Goal: Task Accomplishment & Management: Manage account settings

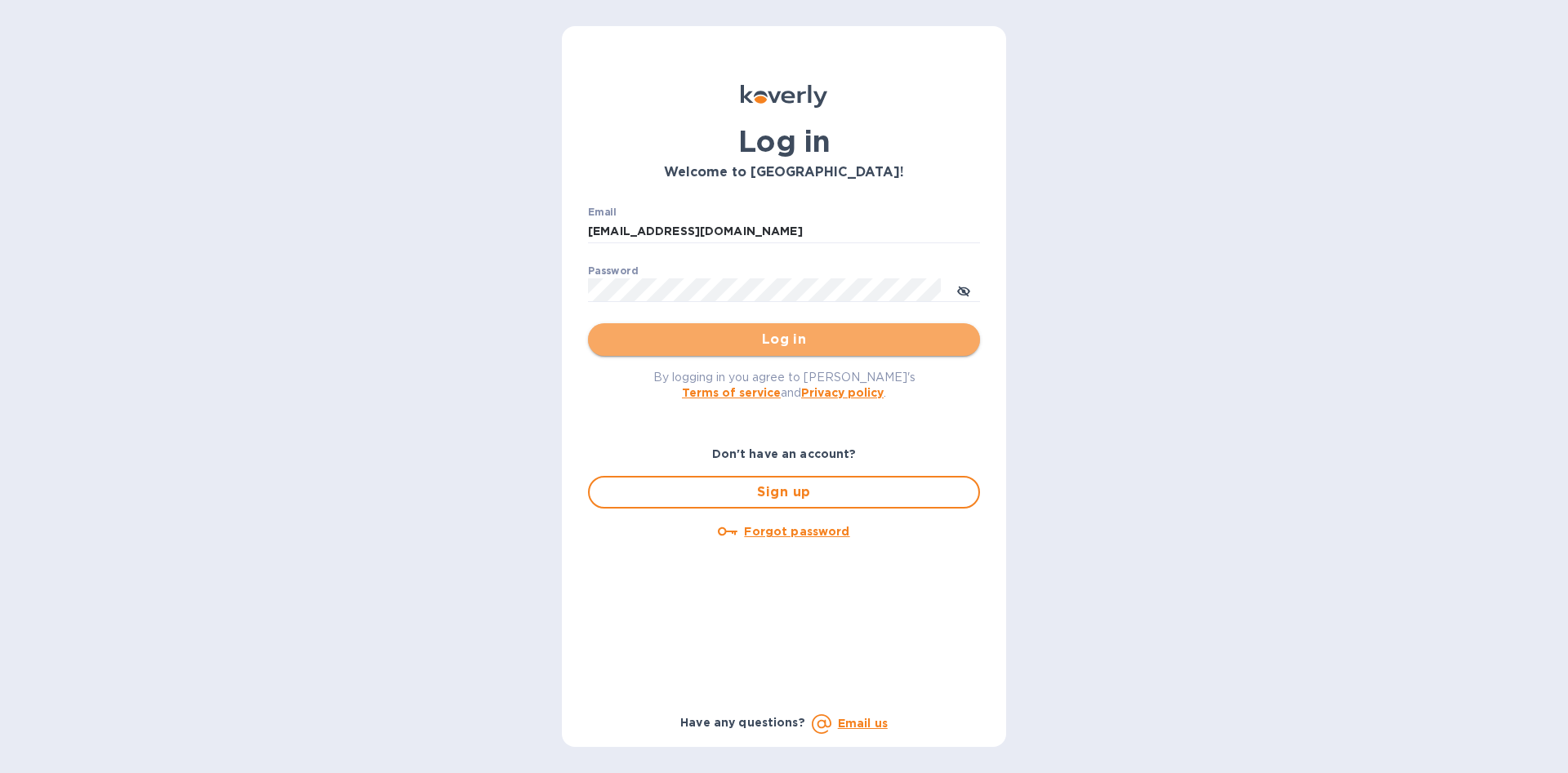
click at [791, 340] on span "Log in" at bounding box center [784, 339] width 366 height 19
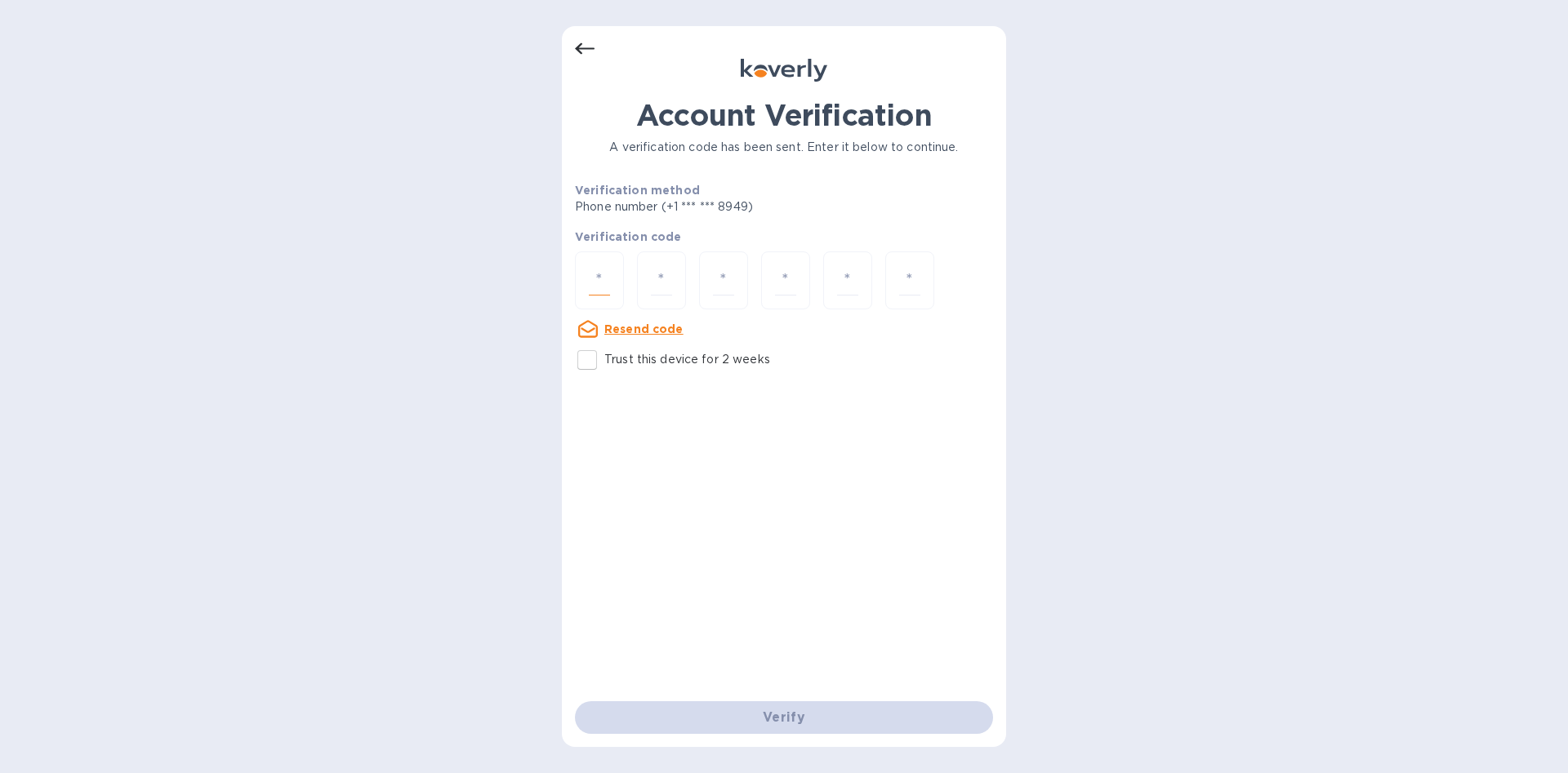
click at [592, 276] on input "number" at bounding box center [599, 281] width 21 height 30
type input "1"
type input "4"
type input "6"
type input "2"
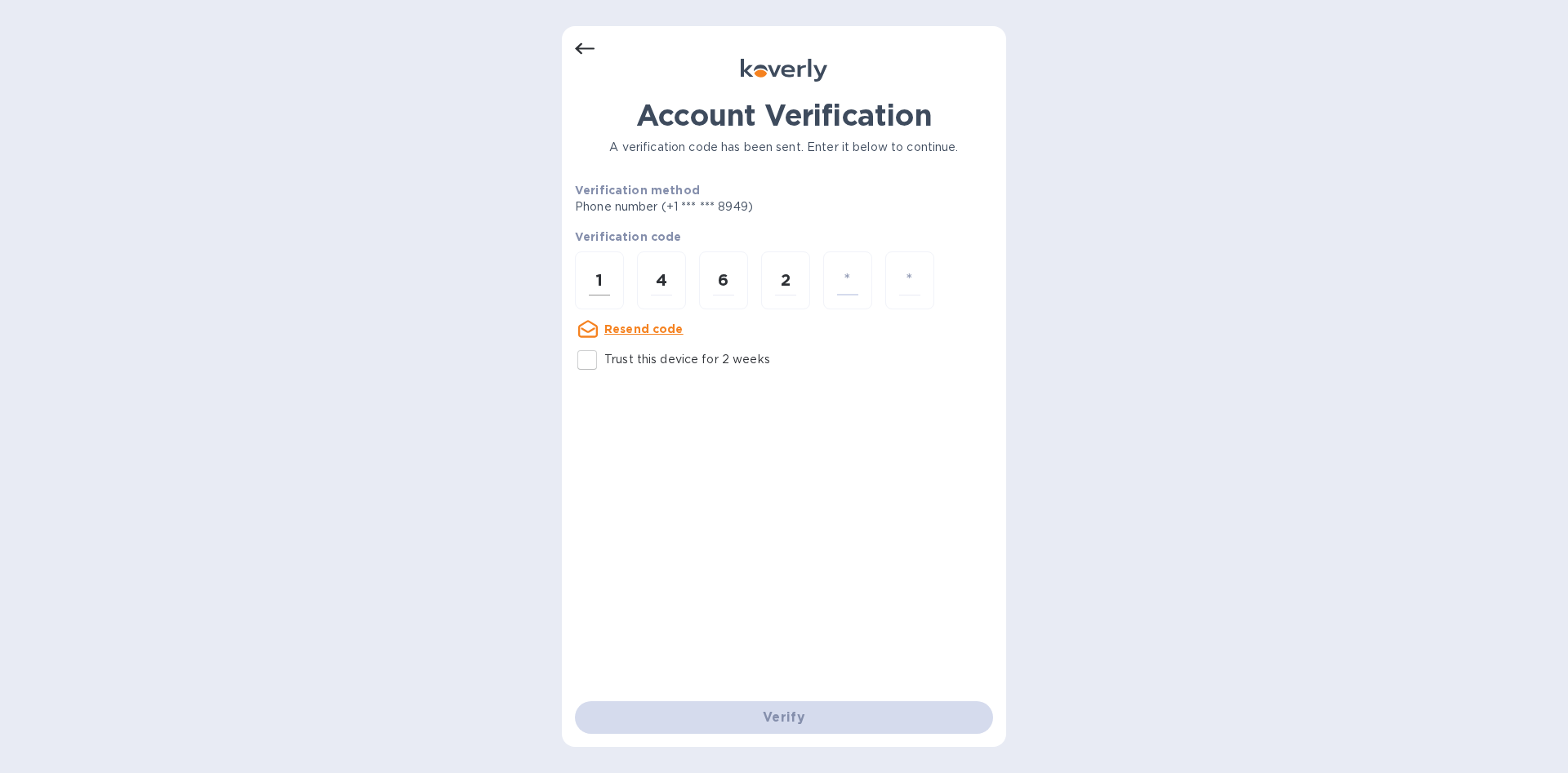
type input "9"
type input "7"
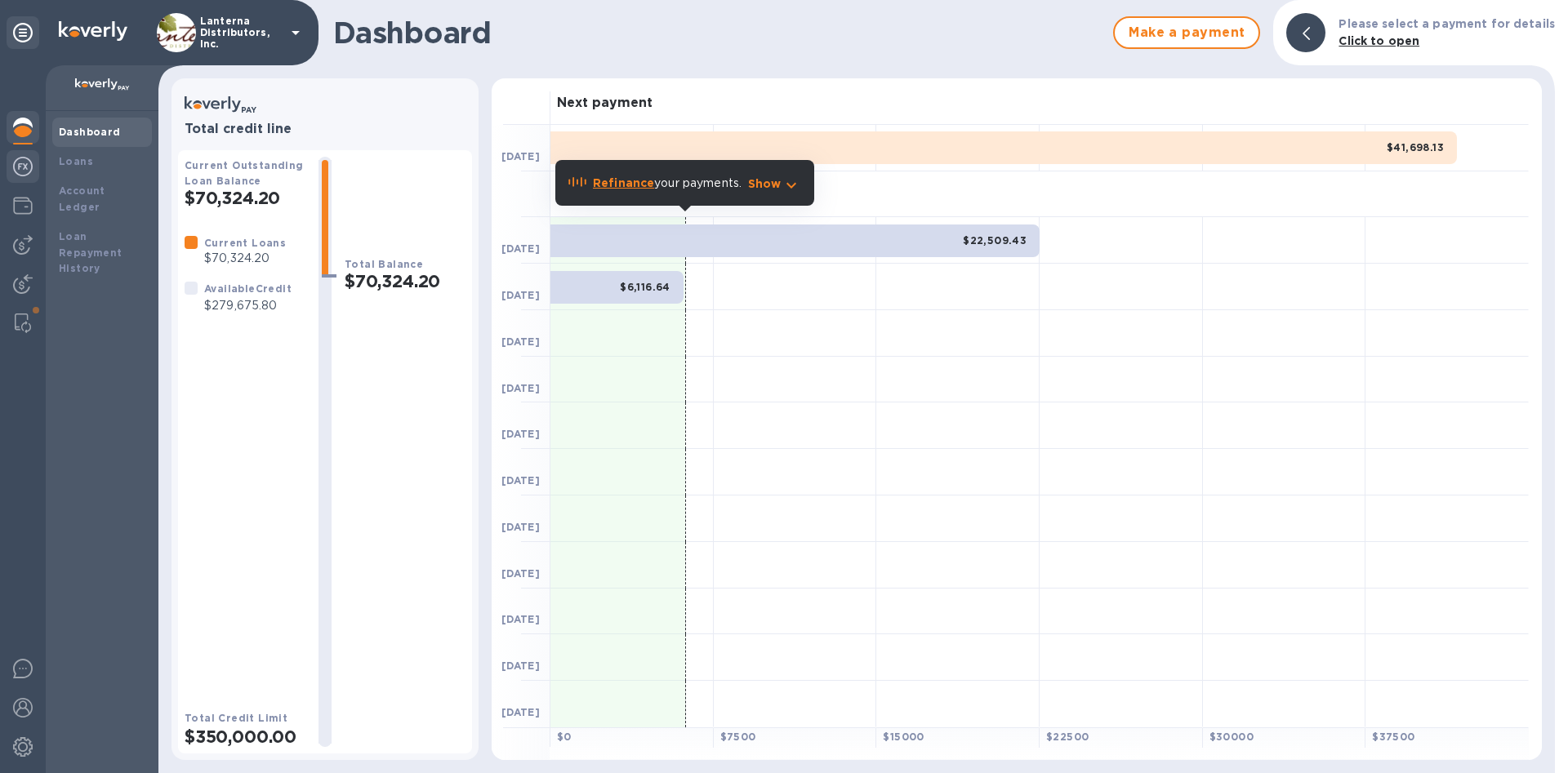
click at [33, 160] on div at bounding box center [23, 168] width 33 height 36
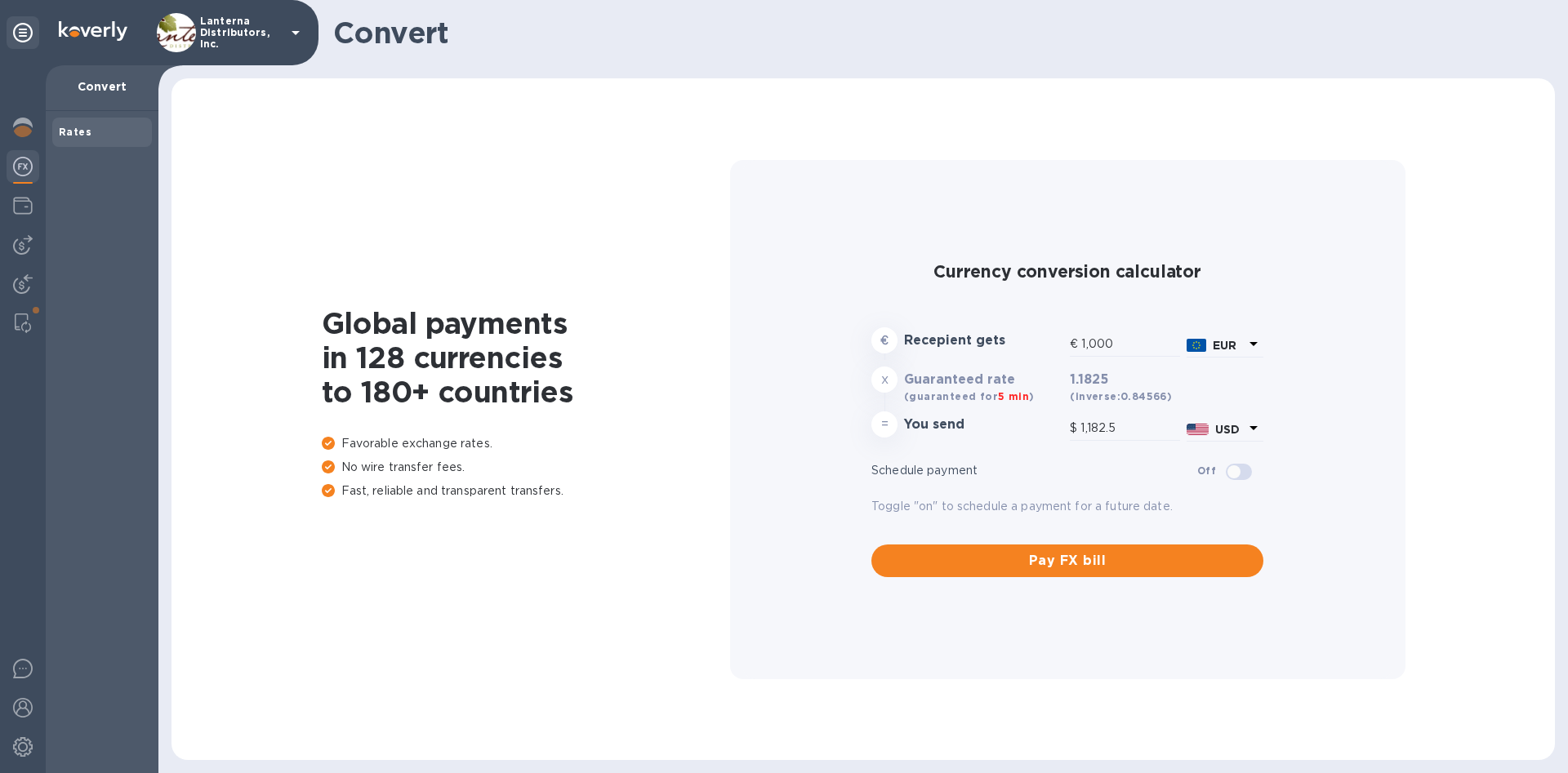
type input "1,182.5"
click at [27, 255] on div at bounding box center [23, 244] width 33 height 33
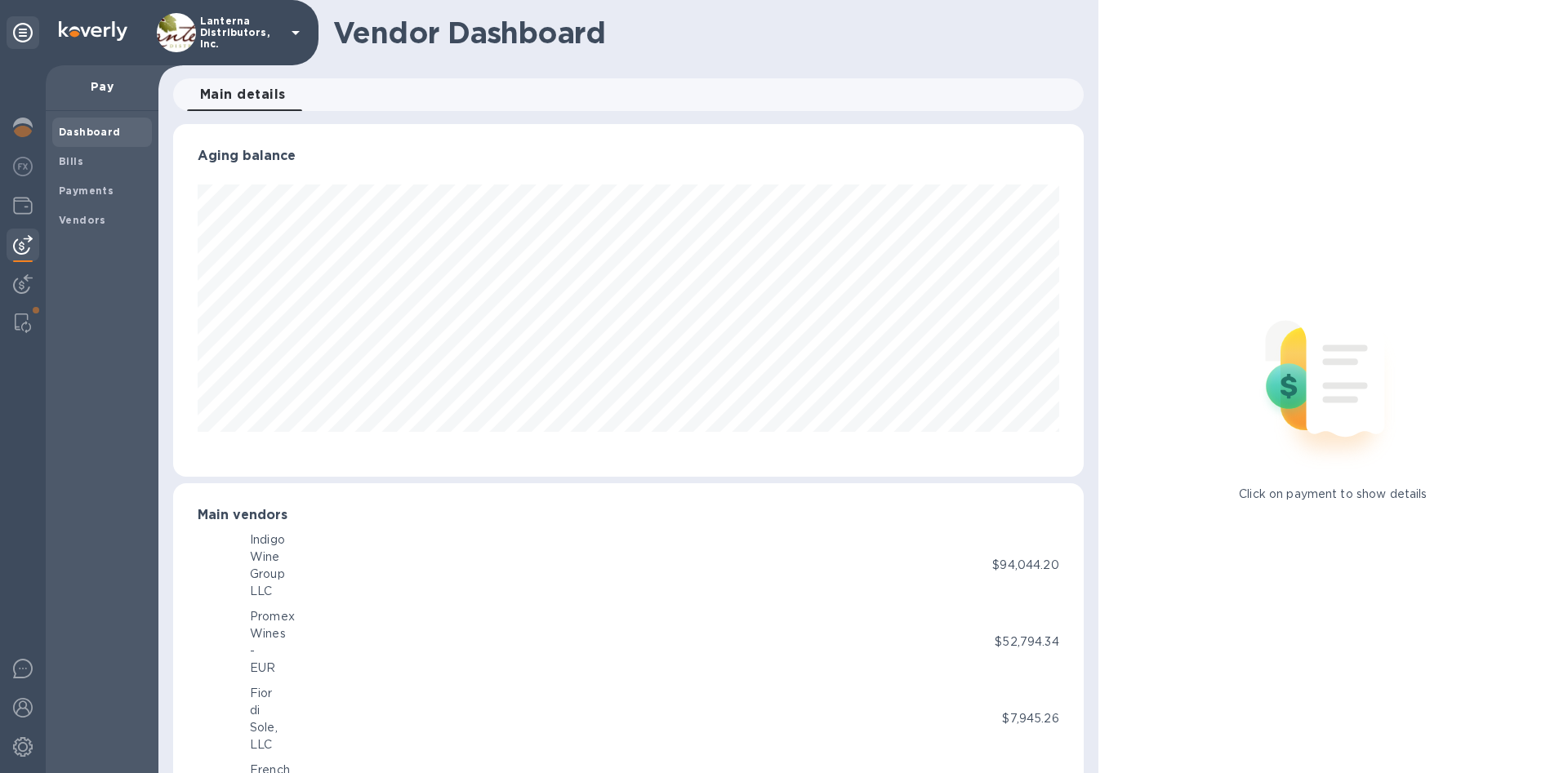
scroll to position [353, 910]
click at [18, 287] on img at bounding box center [23, 284] width 19 height 19
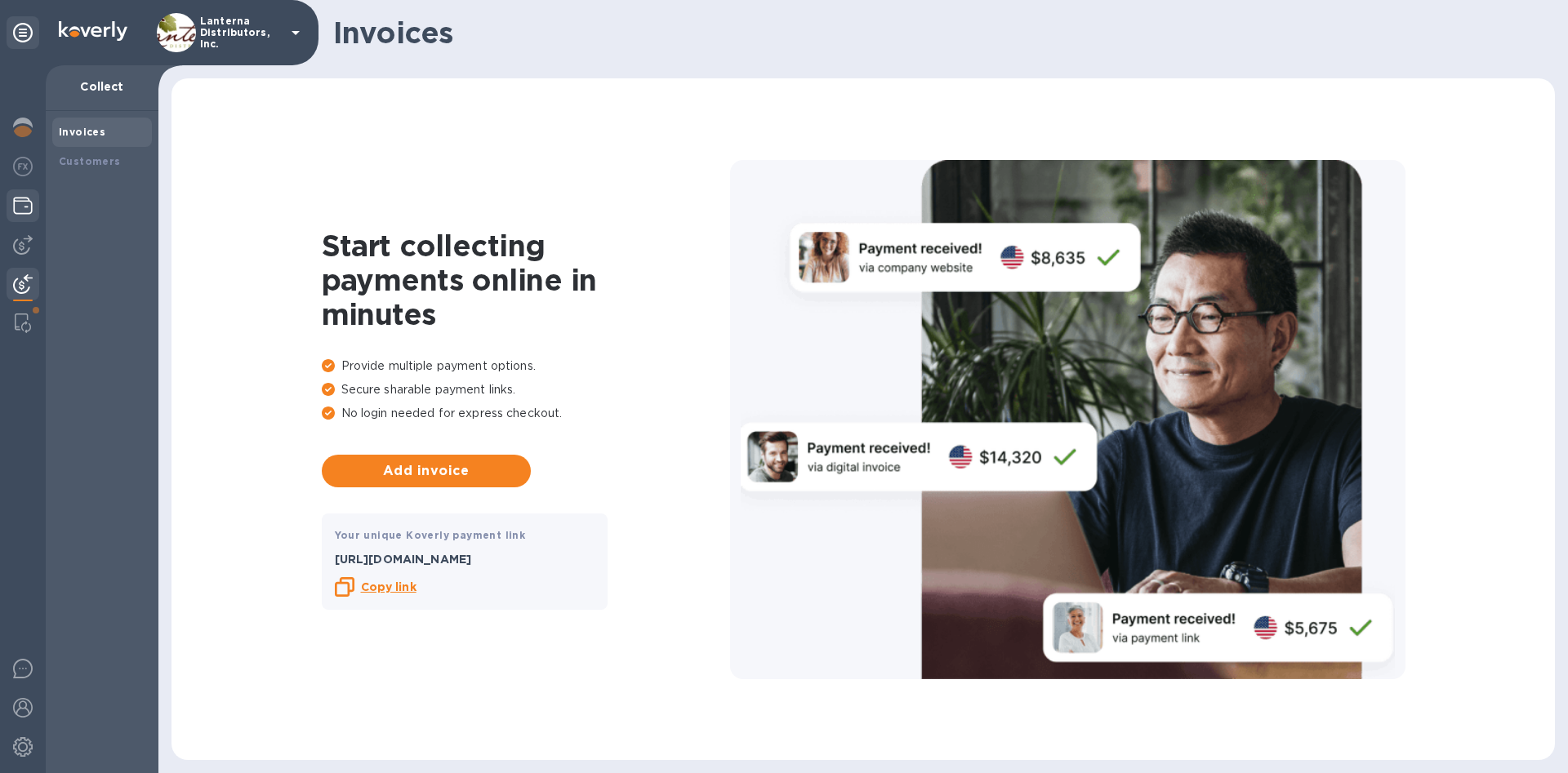
click at [13, 208] on div at bounding box center [23, 207] width 33 height 36
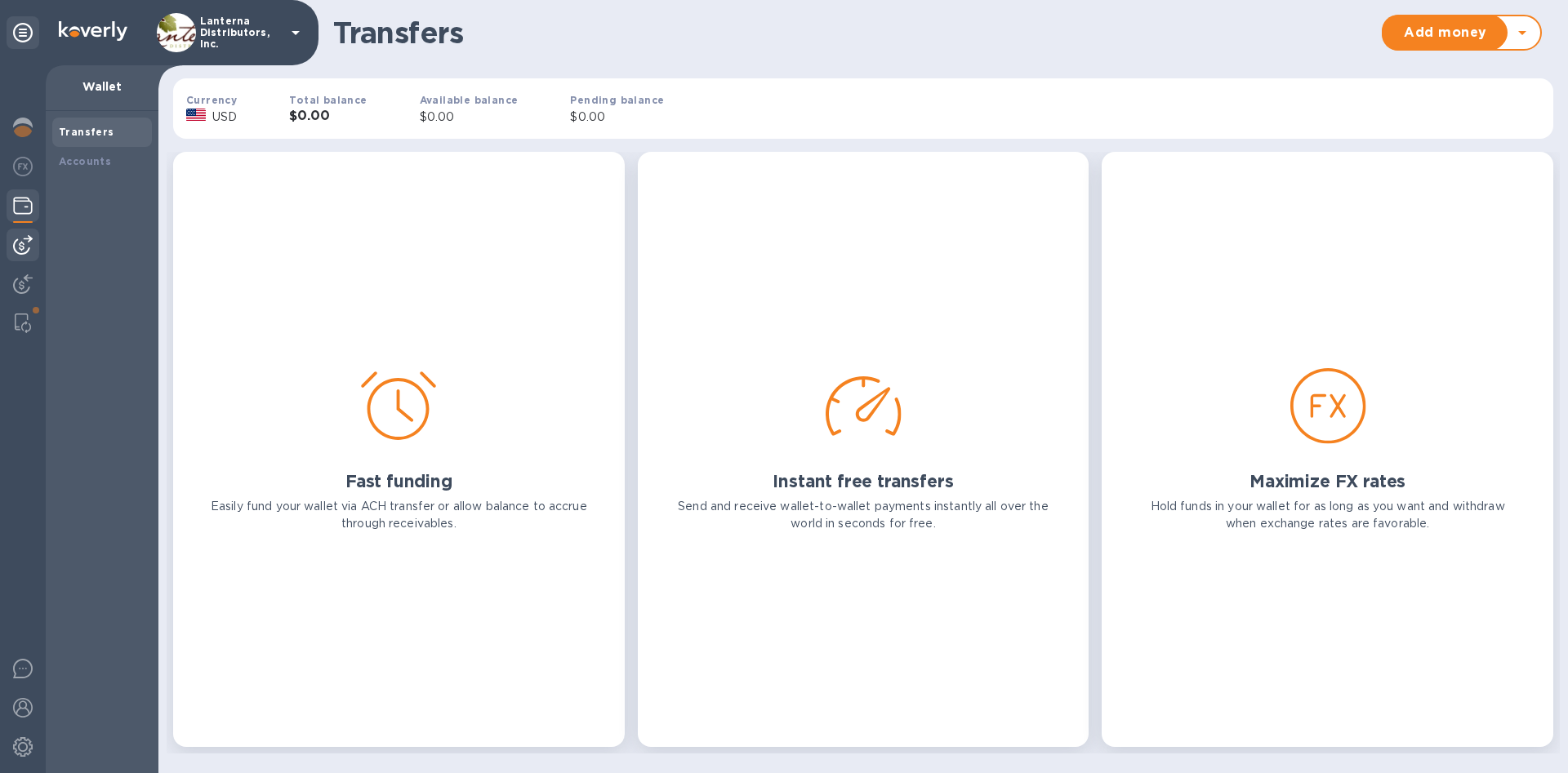
click at [30, 242] on img at bounding box center [23, 244] width 19 height 19
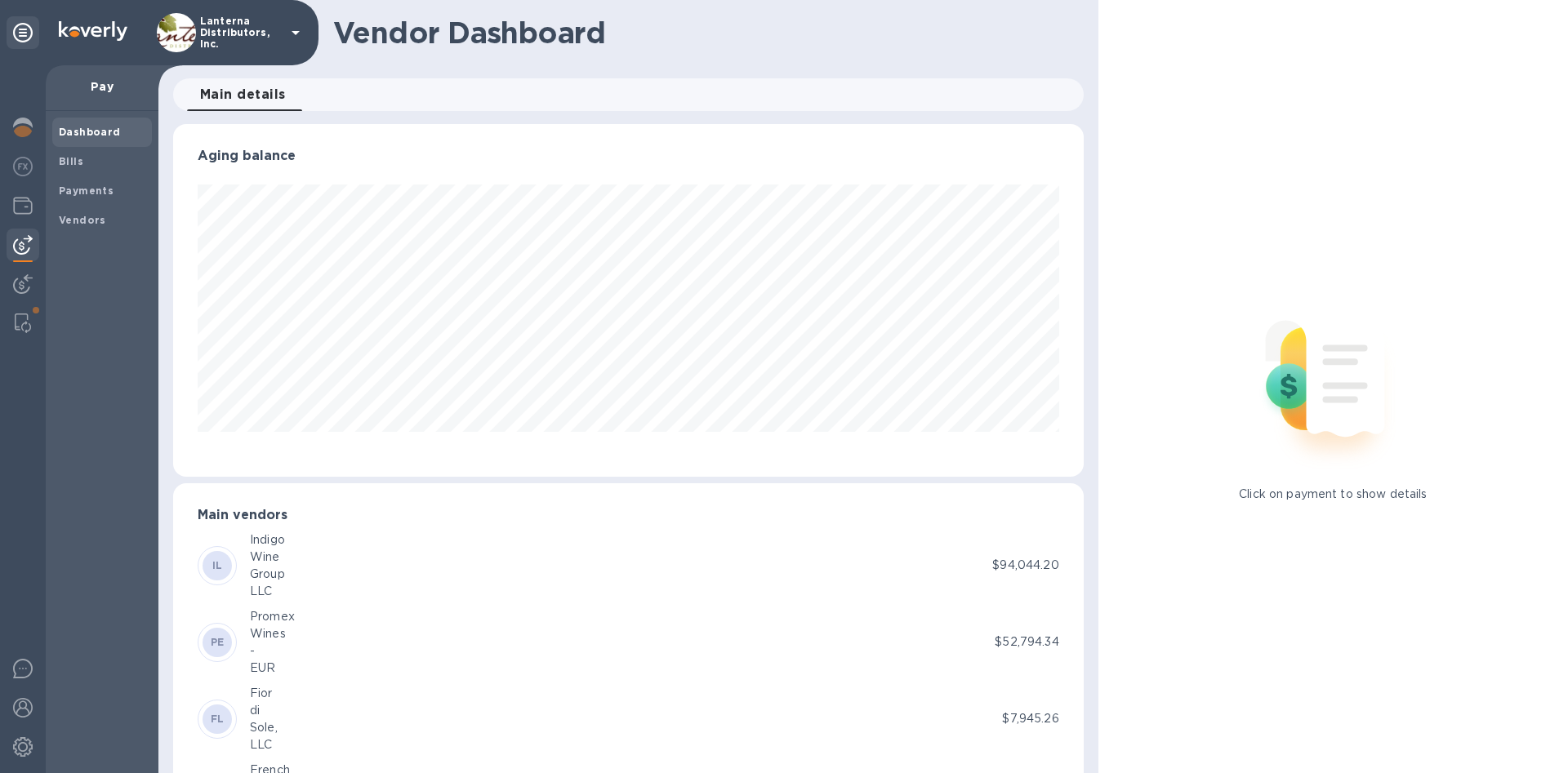
scroll to position [353, 910]
click at [83, 159] on span "Bills" at bounding box center [102, 161] width 87 height 16
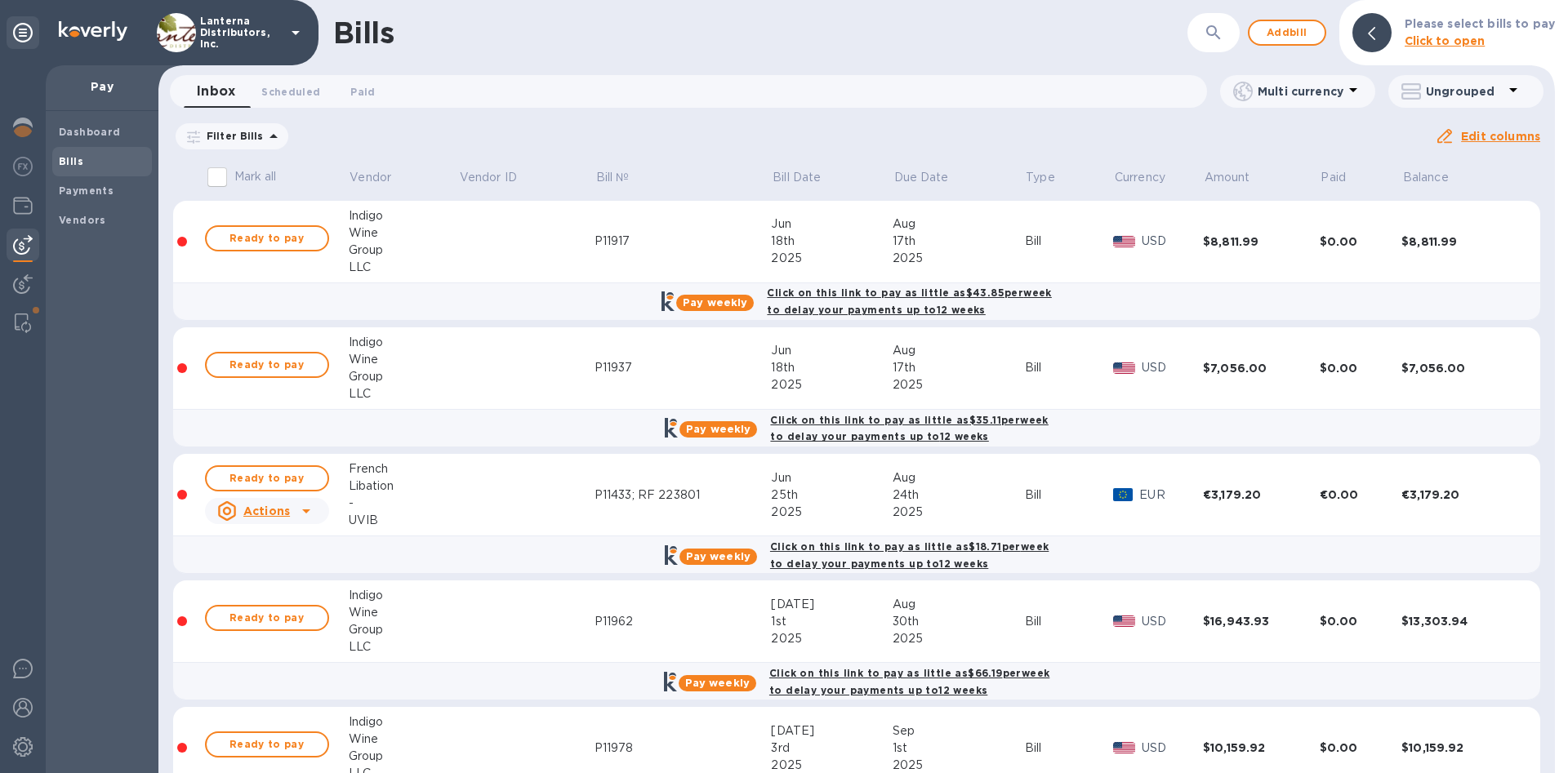
click at [253, 132] on p "Filter Bills" at bounding box center [232, 136] width 64 height 13
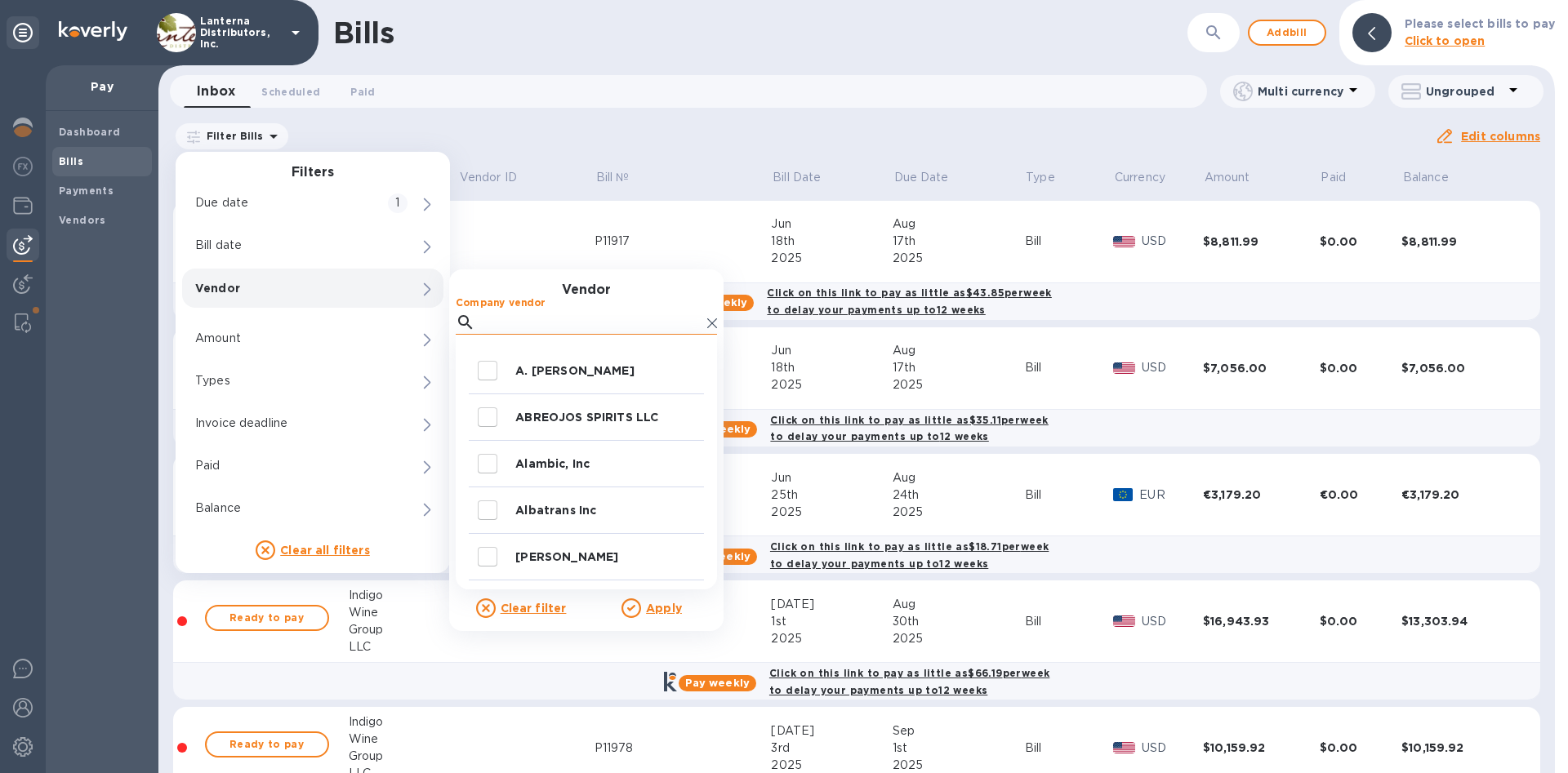
click at [518, 322] on input "Company vendor" at bounding box center [592, 322] width 219 height 24
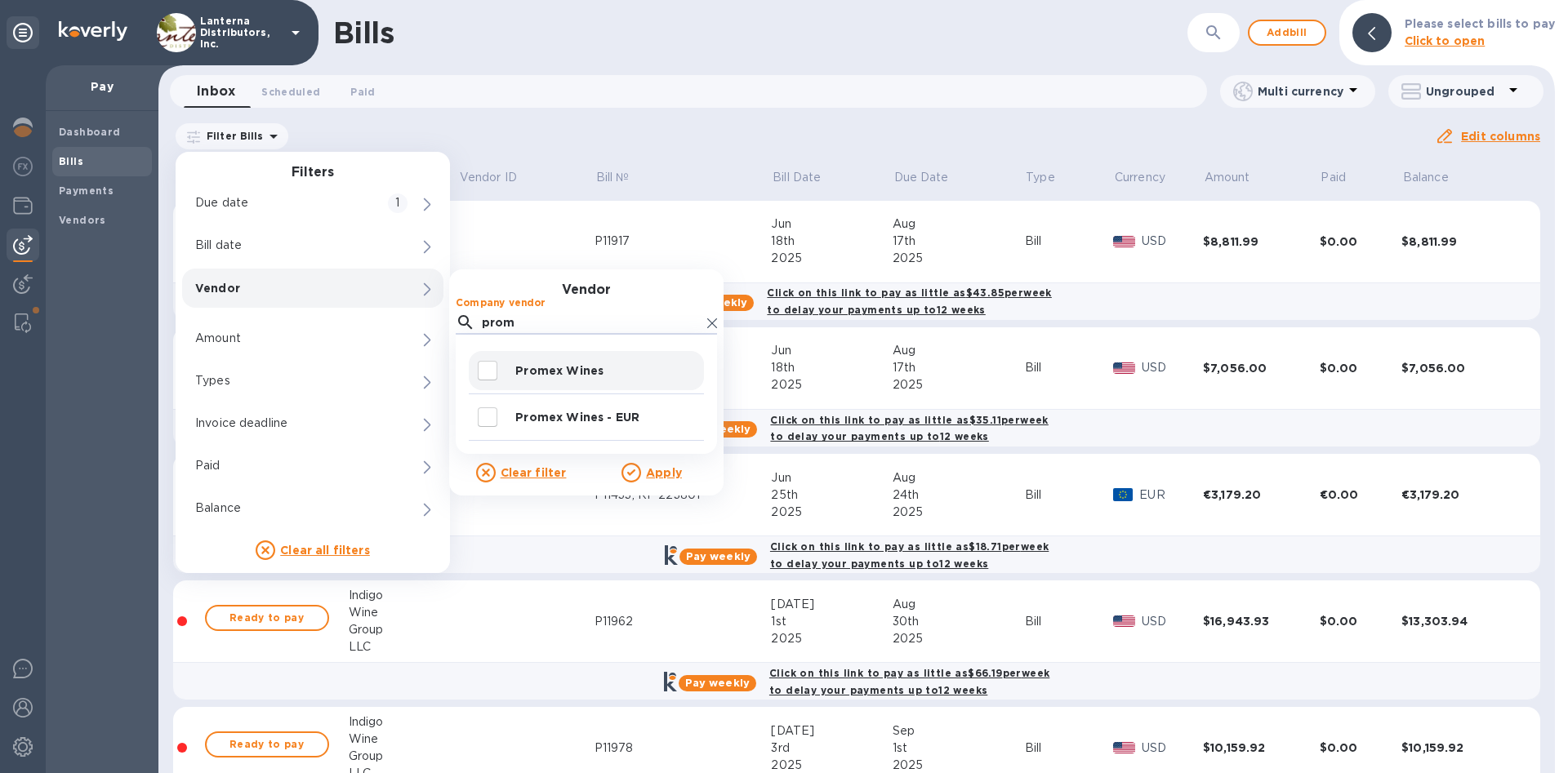
type input "prom"
click at [493, 368] on input "decorative checkbox" at bounding box center [487, 370] width 35 height 35
checkbox input "true"
click at [661, 477] on u "Apply" at bounding box center [663, 473] width 36 height 13
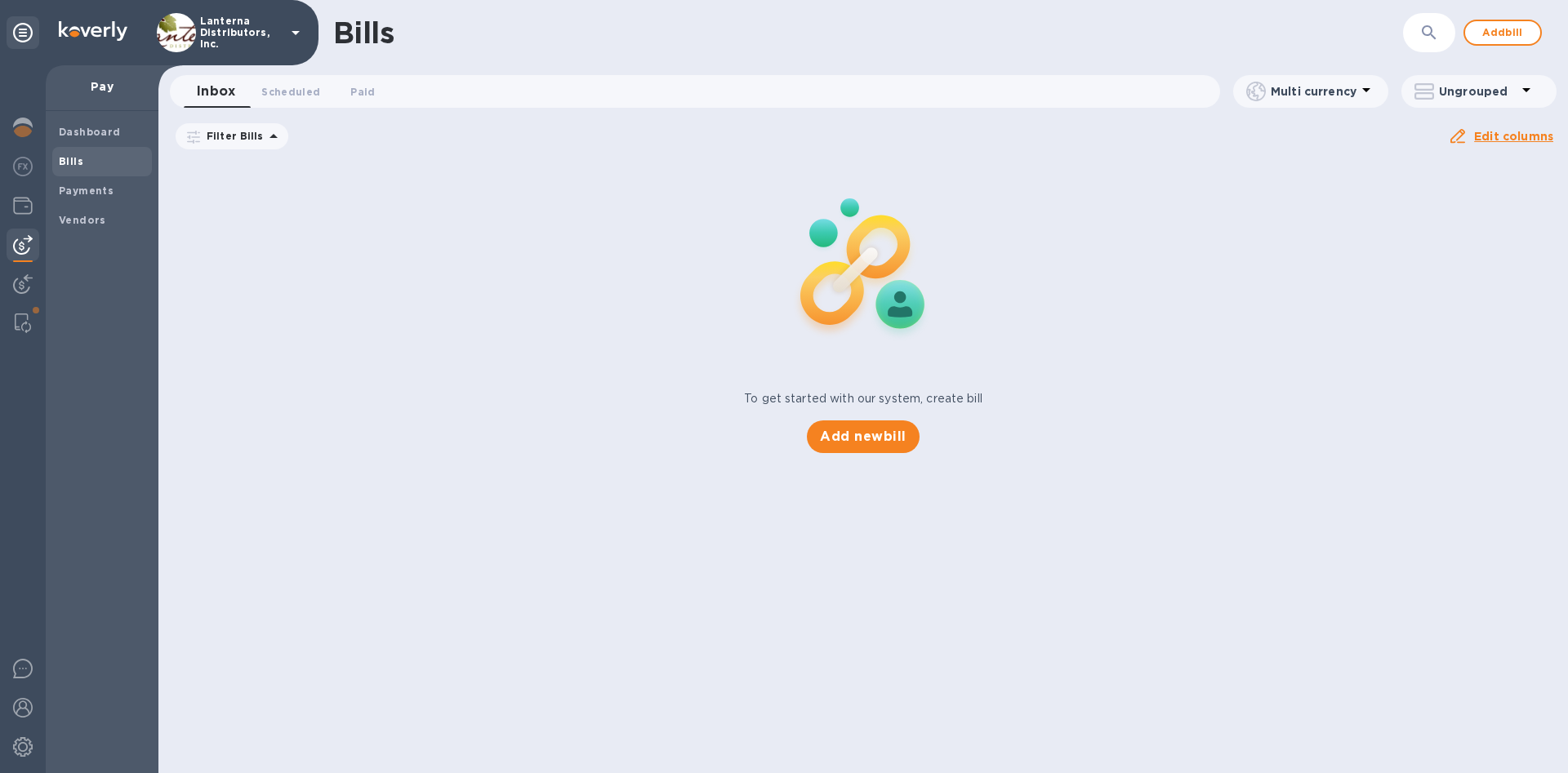
click at [0, 0] on icon at bounding box center [0, 0] width 0 height 0
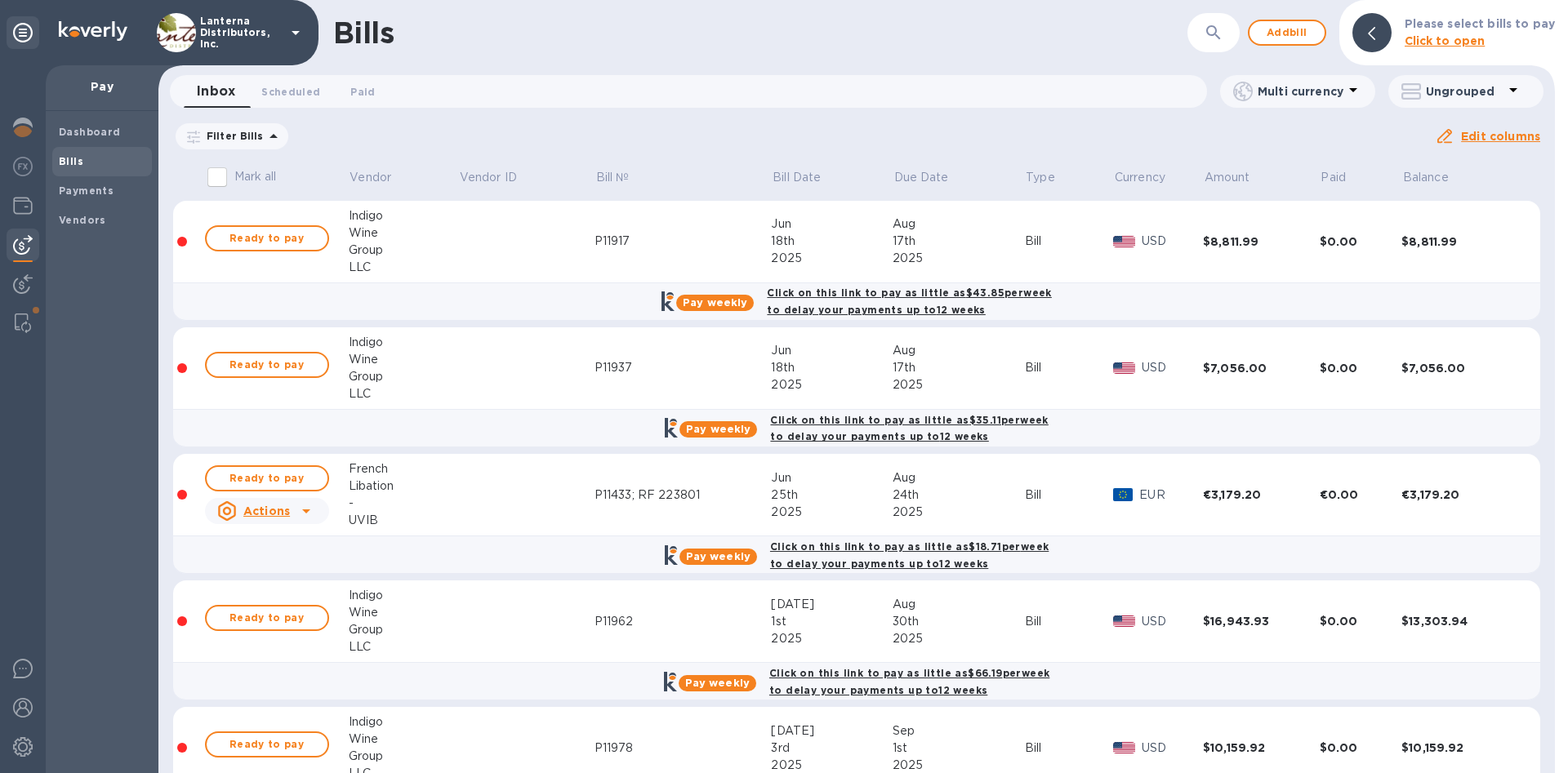
click at [264, 138] on icon at bounding box center [273, 136] width 19 height 19
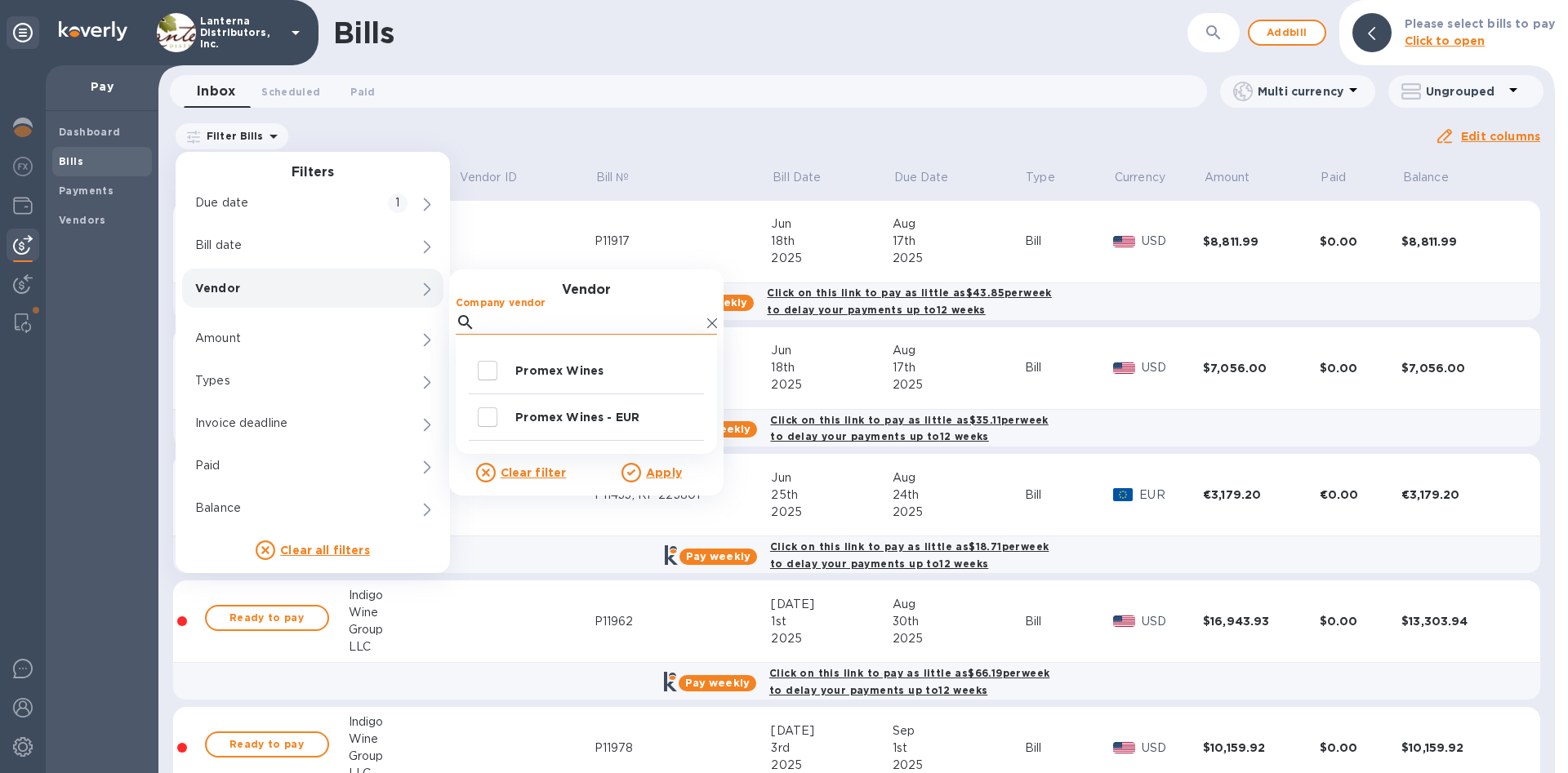
click at [519, 319] on input "Company vendor" at bounding box center [592, 322] width 219 height 24
type input "promex"
click at [588, 416] on p "Promex Wines - EUR" at bounding box center [606, 416] width 182 height 16
checkbox input "true"
click at [665, 470] on u "Apply" at bounding box center [663, 473] width 36 height 13
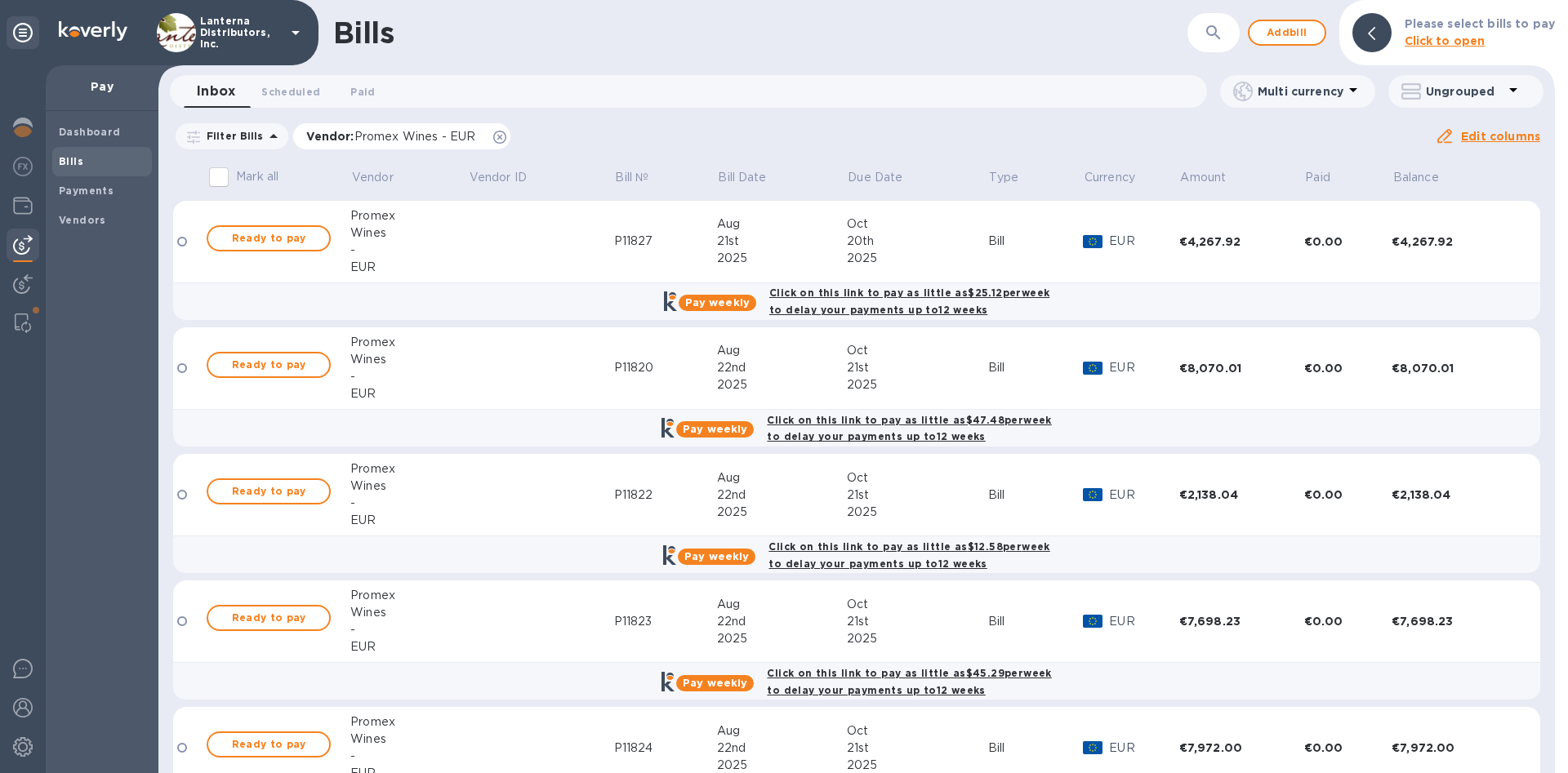
click at [507, 136] on icon at bounding box center [500, 137] width 13 height 13
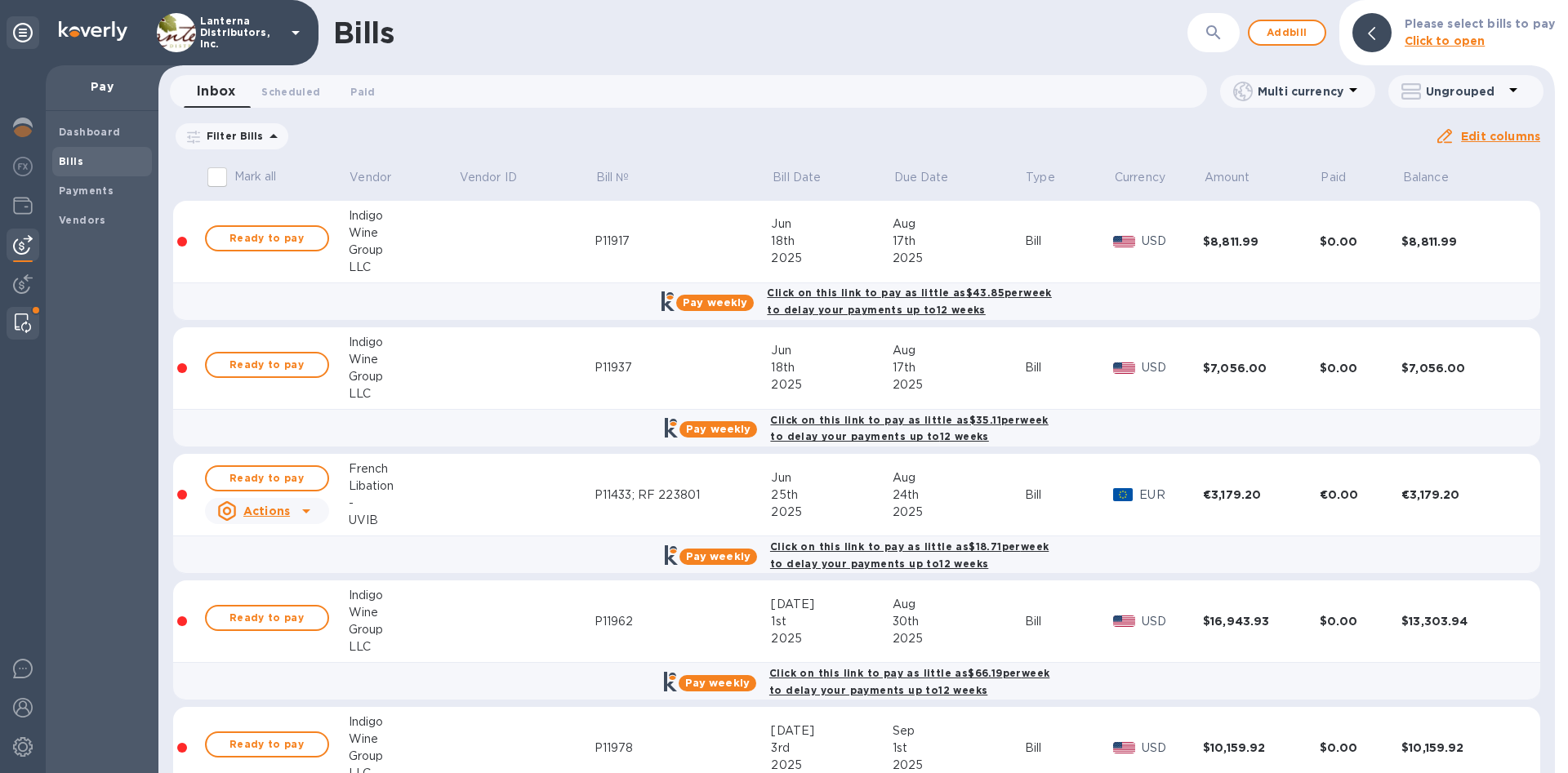
click at [17, 333] on div at bounding box center [23, 323] width 30 height 33
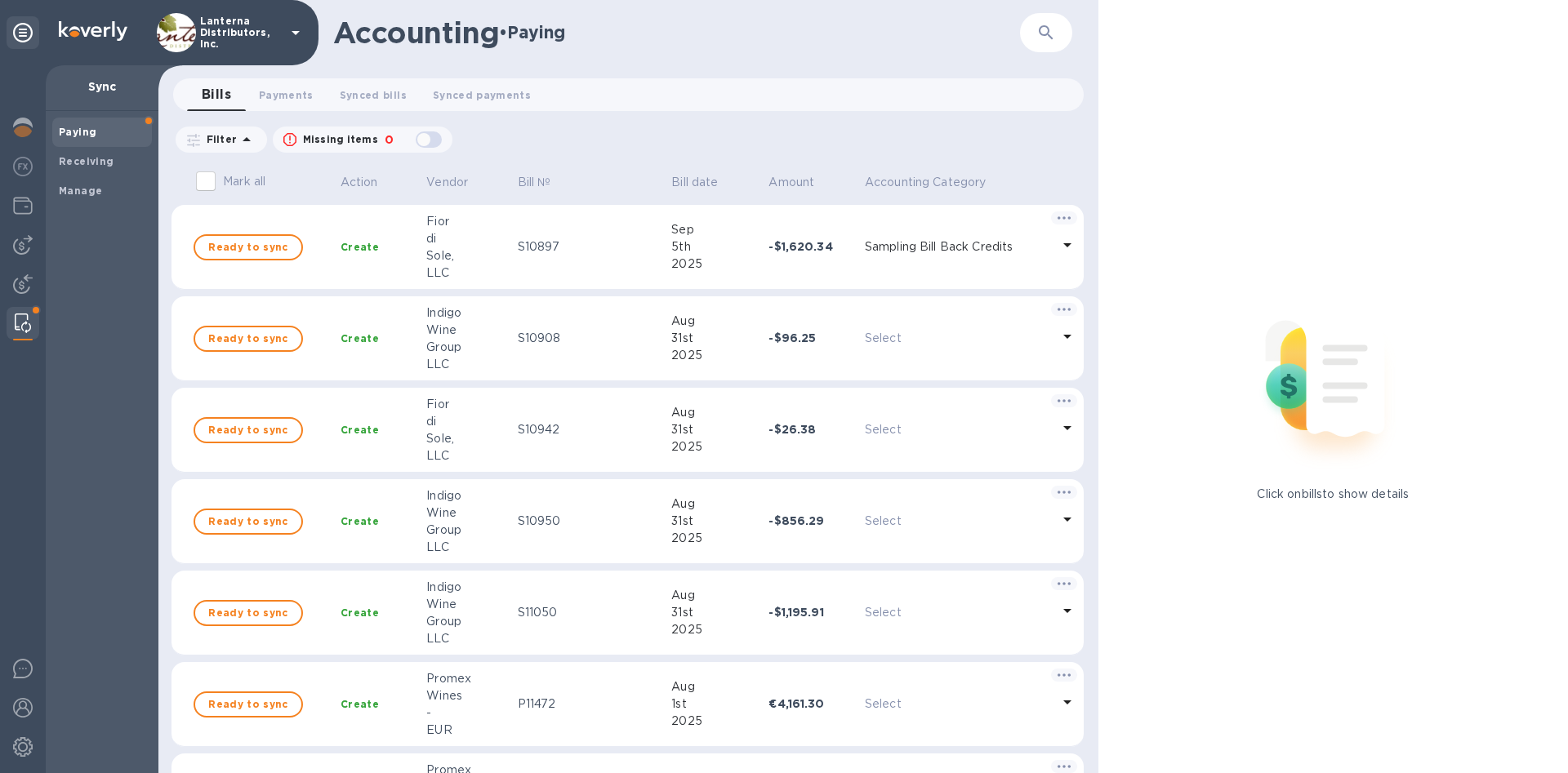
click at [220, 136] on p "Filter" at bounding box center [218, 139] width 37 height 13
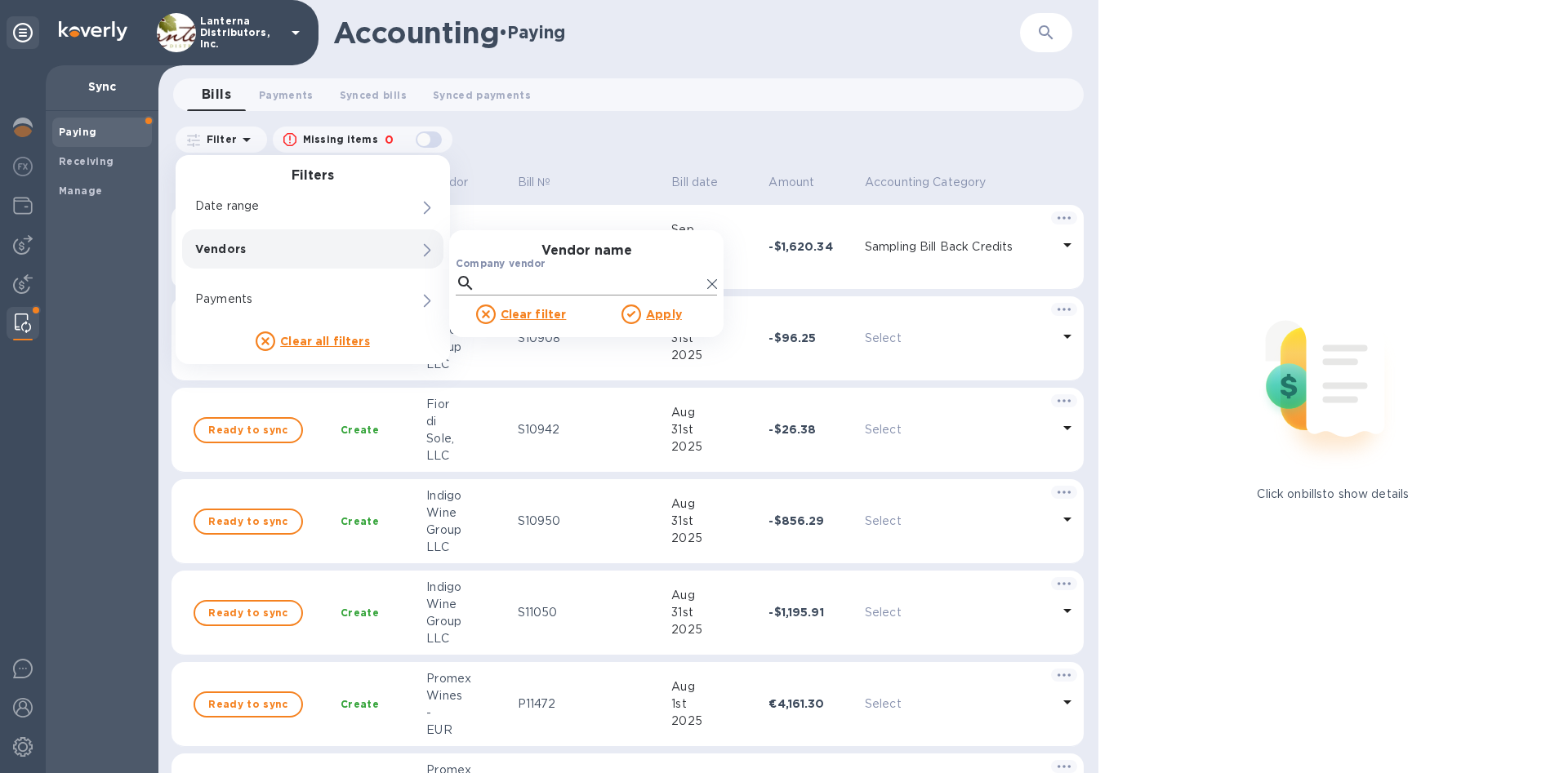
click at [598, 287] on input "Company vendor" at bounding box center [592, 283] width 219 height 24
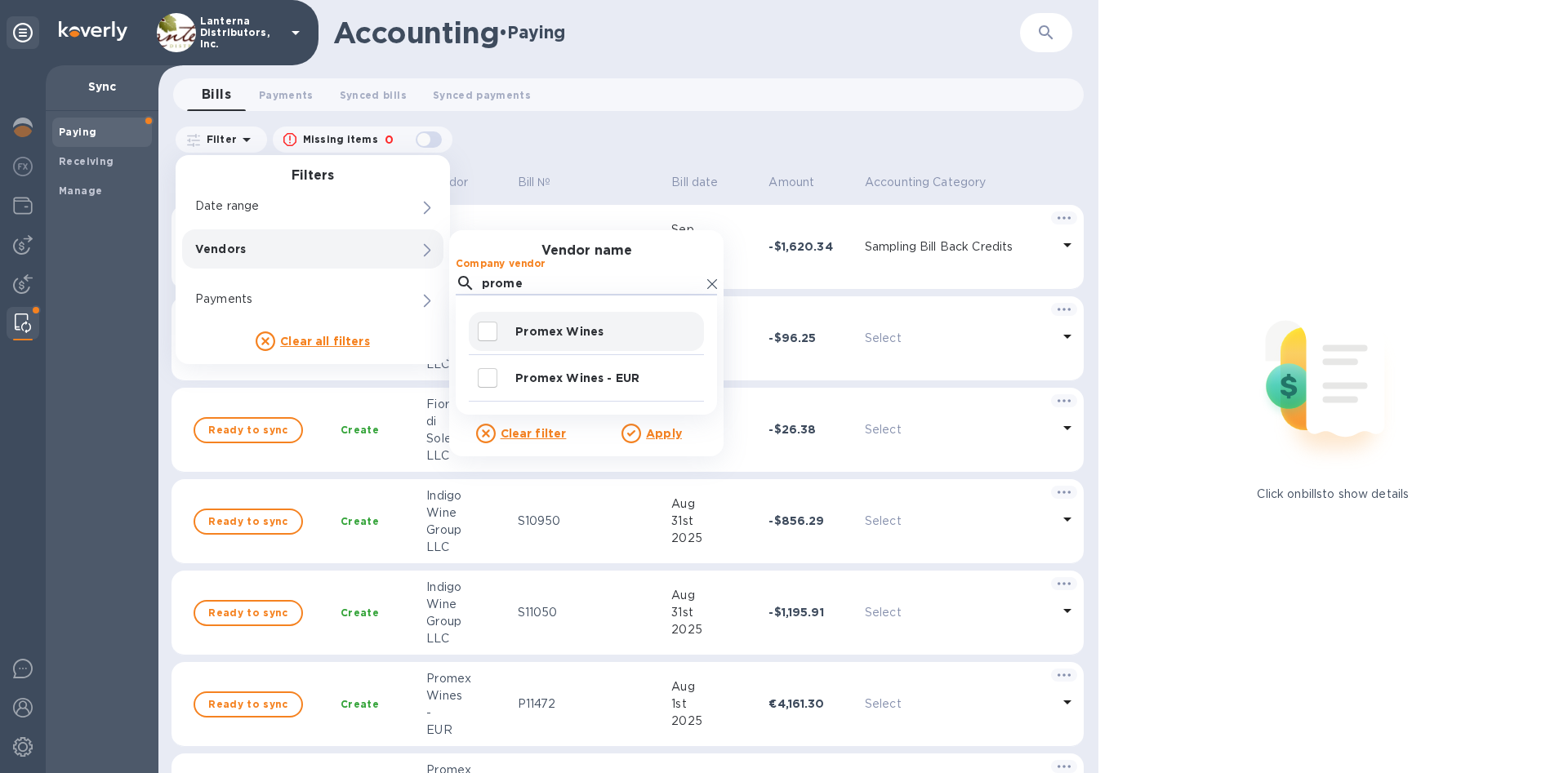
type input "prome"
click at [581, 337] on p "Promex Wines" at bounding box center [606, 331] width 182 height 16
checkbox input "true"
click at [669, 437] on u "Apply" at bounding box center [663, 434] width 36 height 13
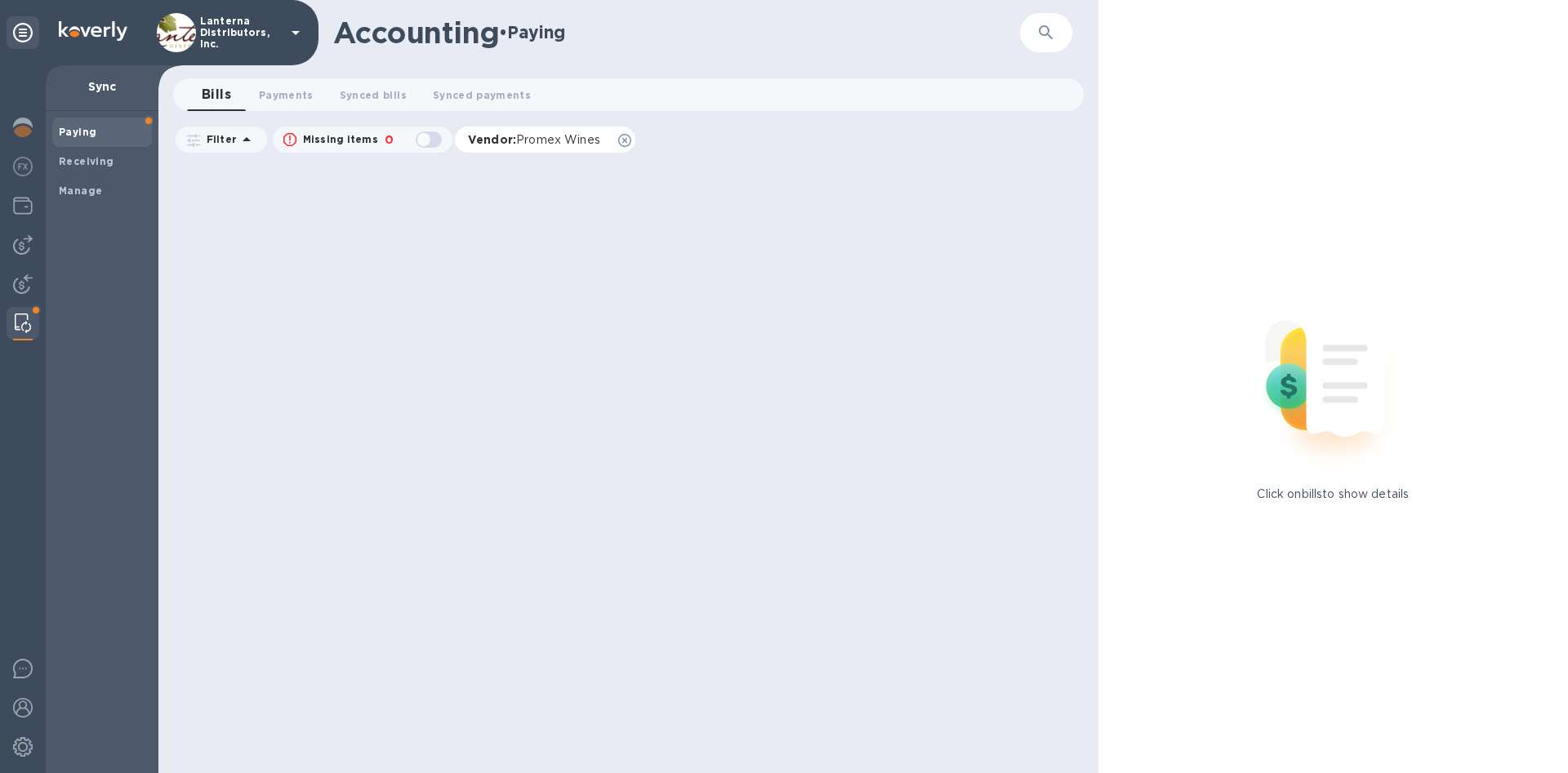
click at [624, 143] on icon at bounding box center [625, 141] width 13 height 13
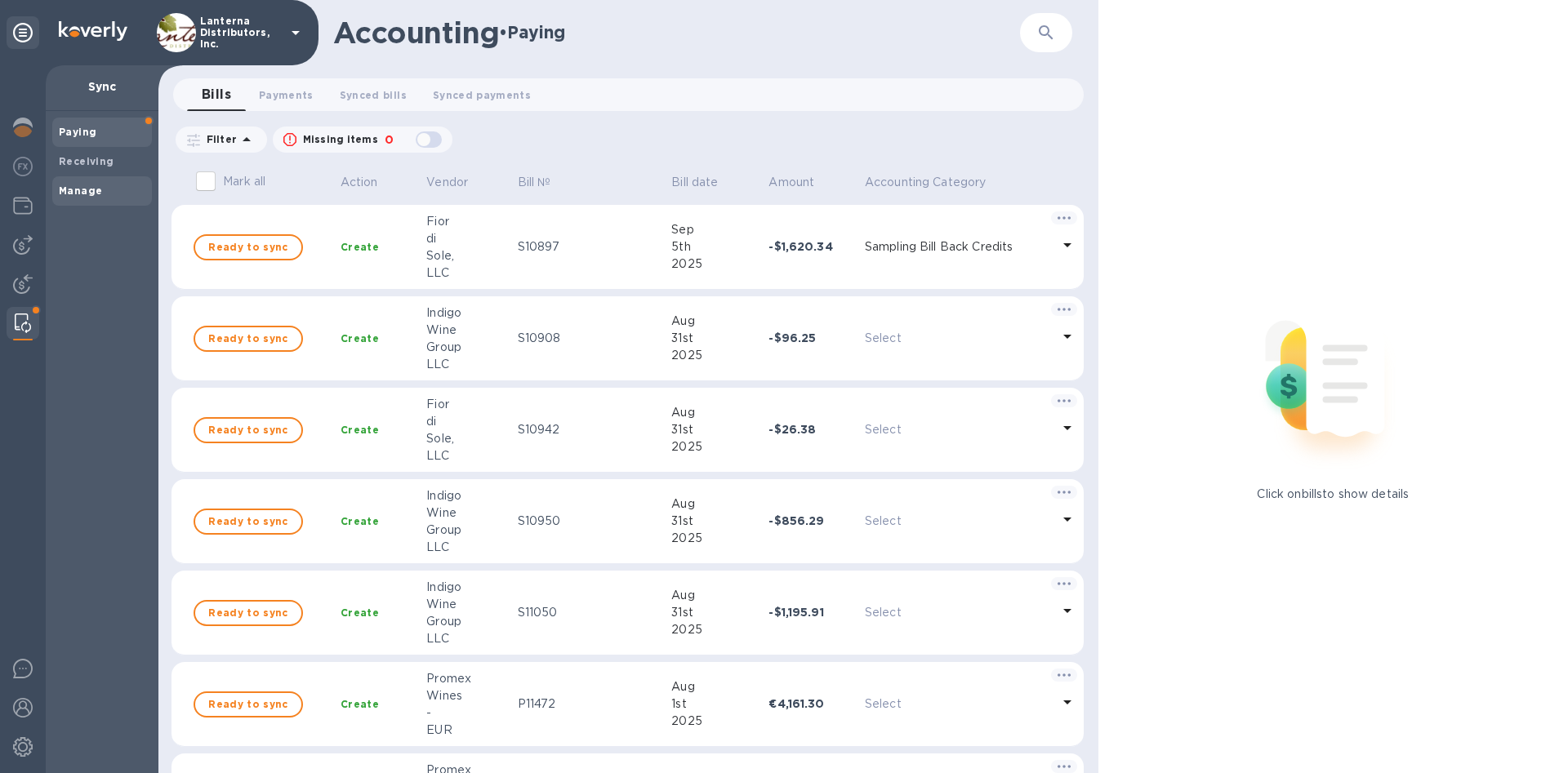
click at [80, 185] on span "Manage" at bounding box center [80, 191] width 43 height 16
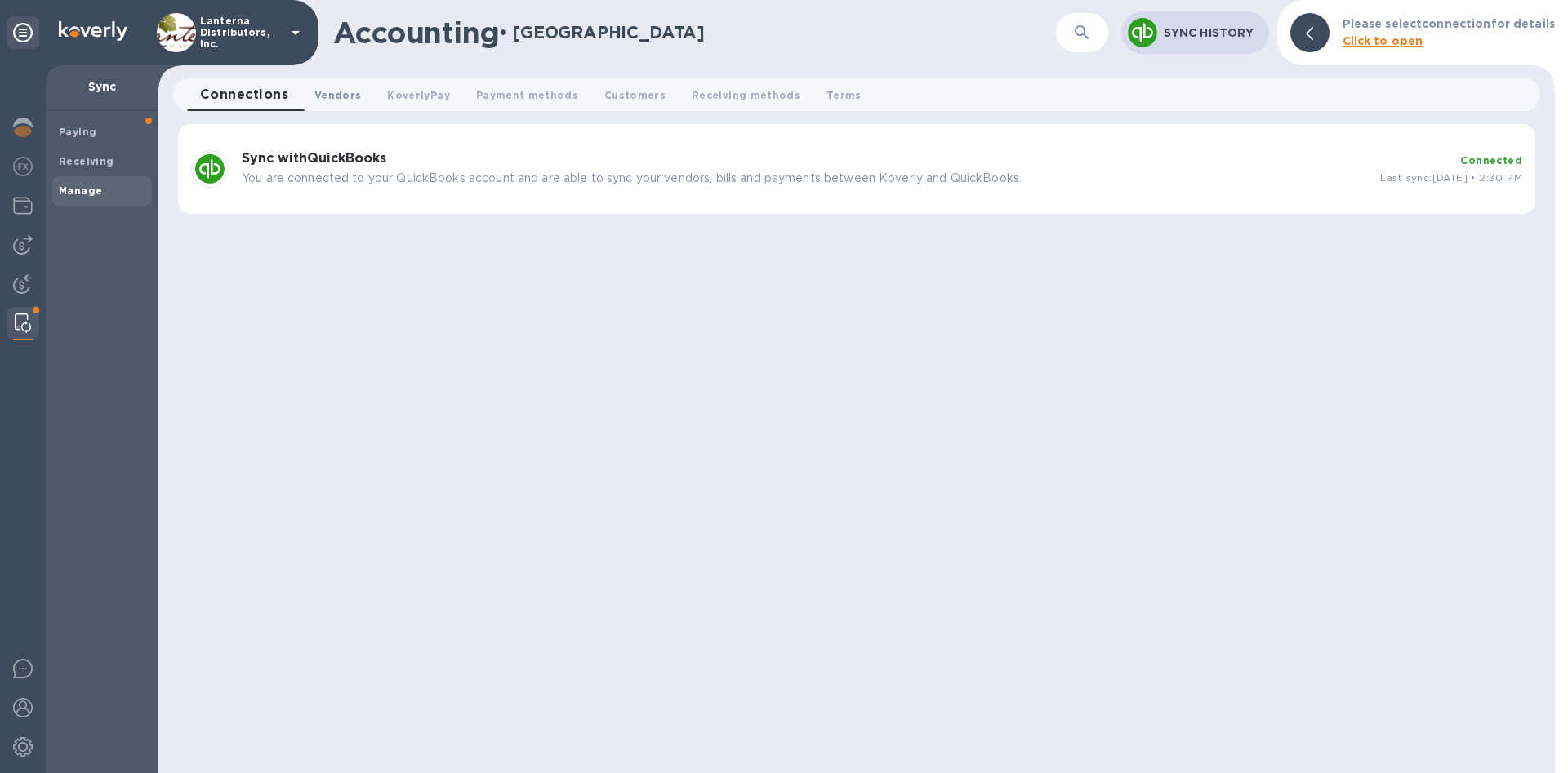
click at [356, 90] on span "Vendors 0" at bounding box center [337, 95] width 46 height 17
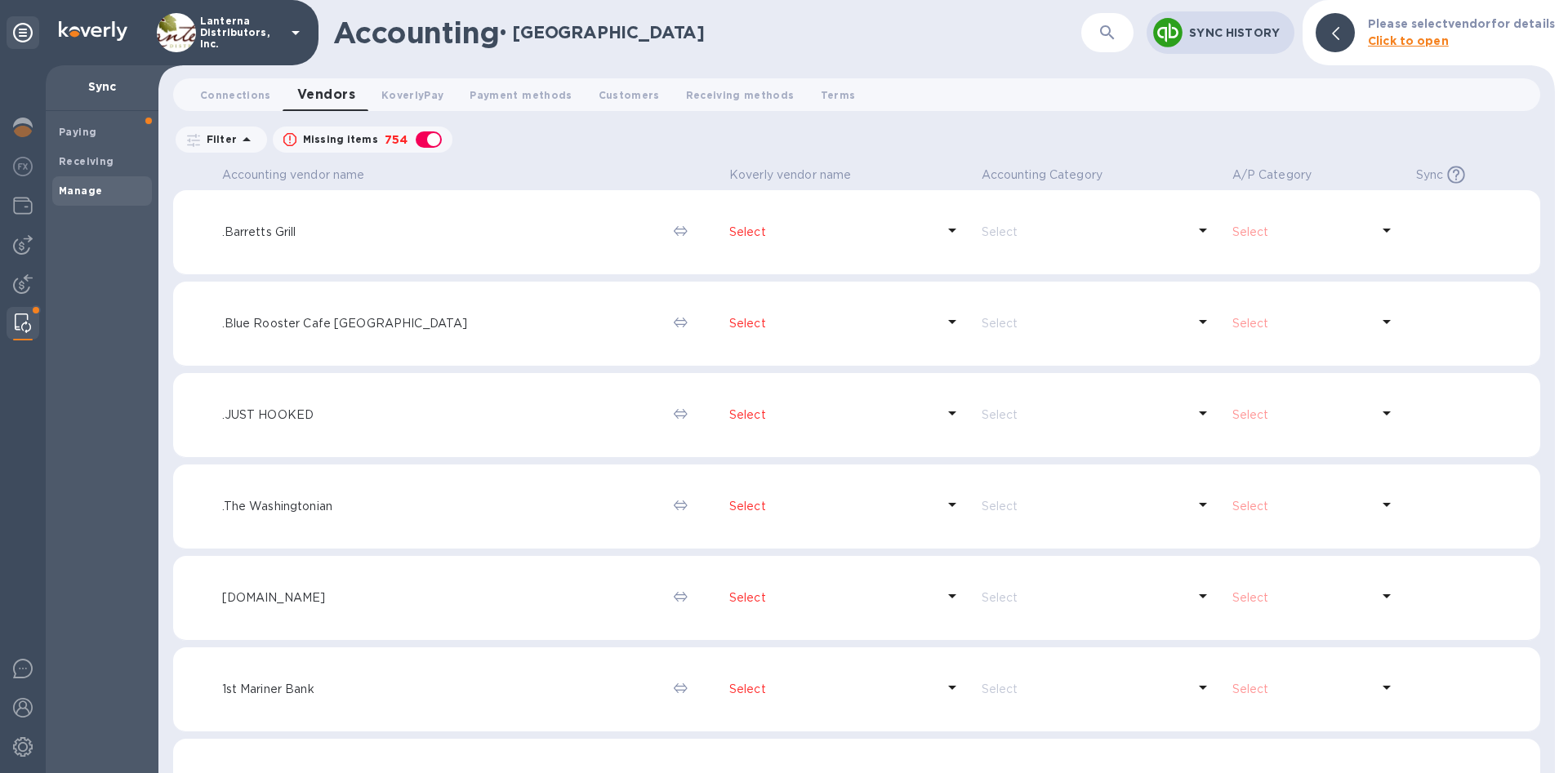
click at [427, 142] on div "button" at bounding box center [428, 139] width 33 height 23
checkbox input "false"
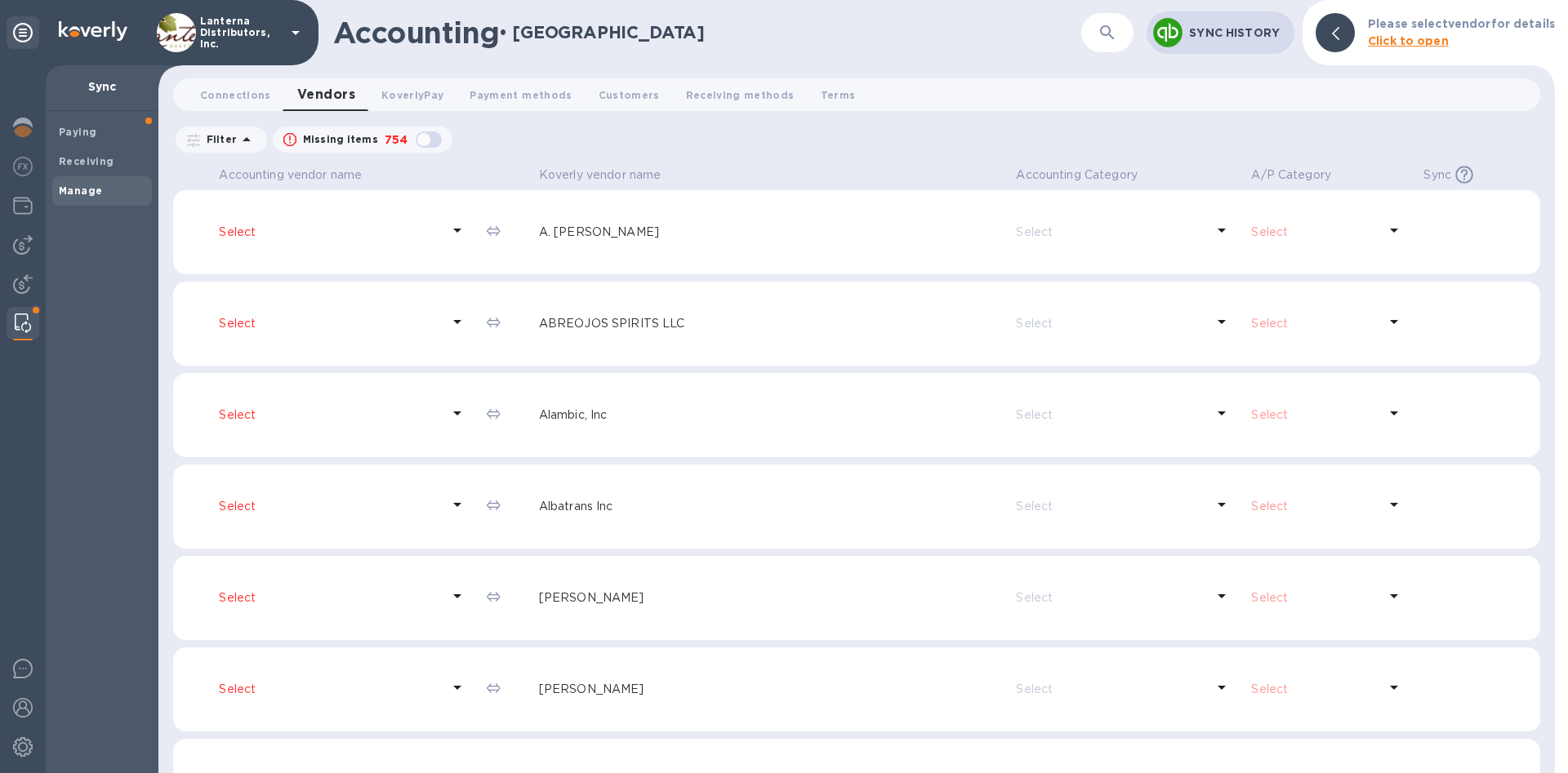
click at [221, 142] on p "Filter" at bounding box center [218, 139] width 37 height 13
click at [333, 174] on h3 "Filters" at bounding box center [313, 176] width 275 height 15
click at [620, 128] on div "Filter Missing items 754 Accounting Category: A/P Category: Sync: All" at bounding box center [856, 139] width 1367 height 31
click at [1110, 29] on icon "button" at bounding box center [1107, 32] width 19 height 19
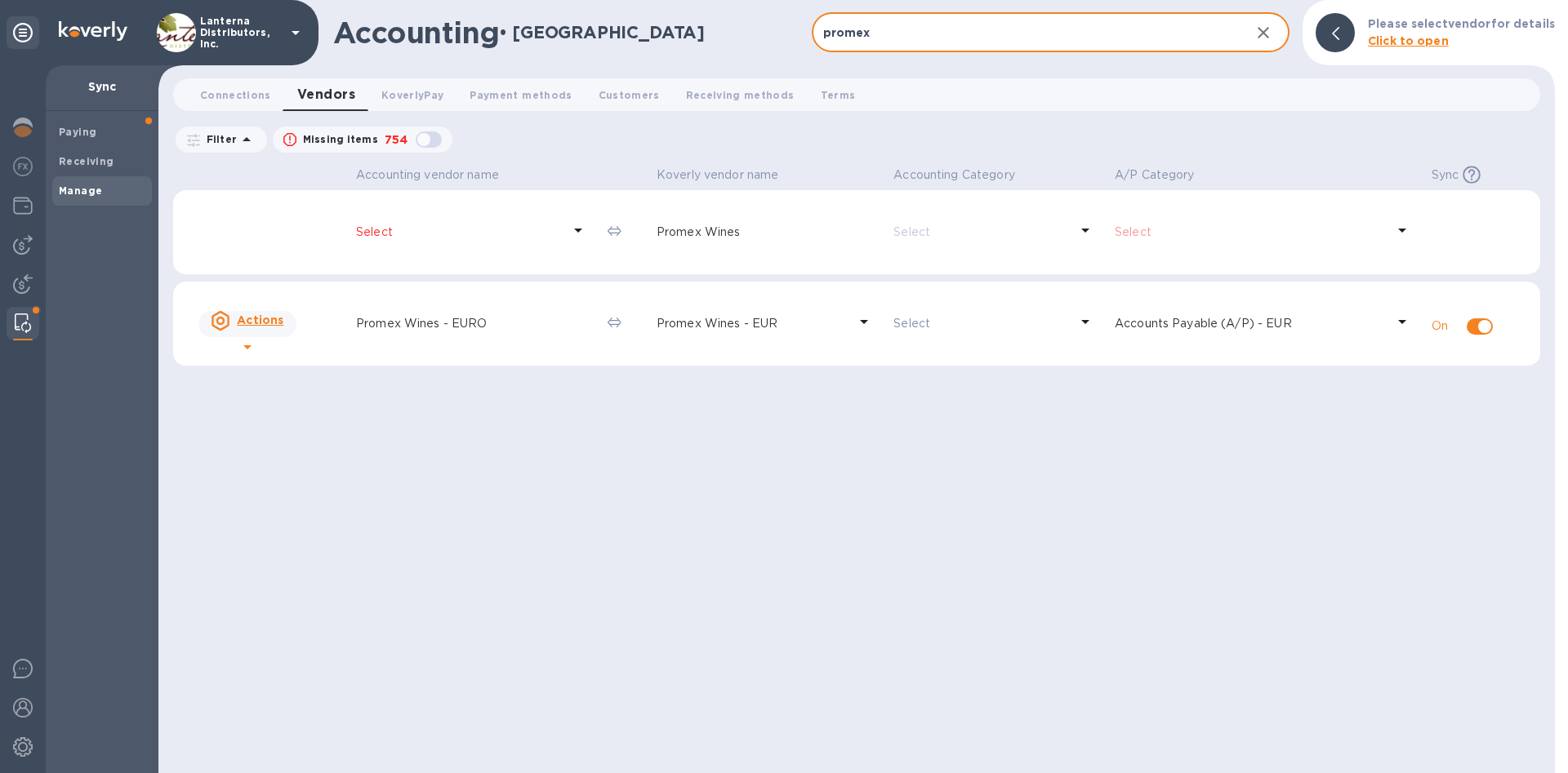
type input "promex"
click at [381, 228] on p "Select" at bounding box center [459, 232] width 206 height 17
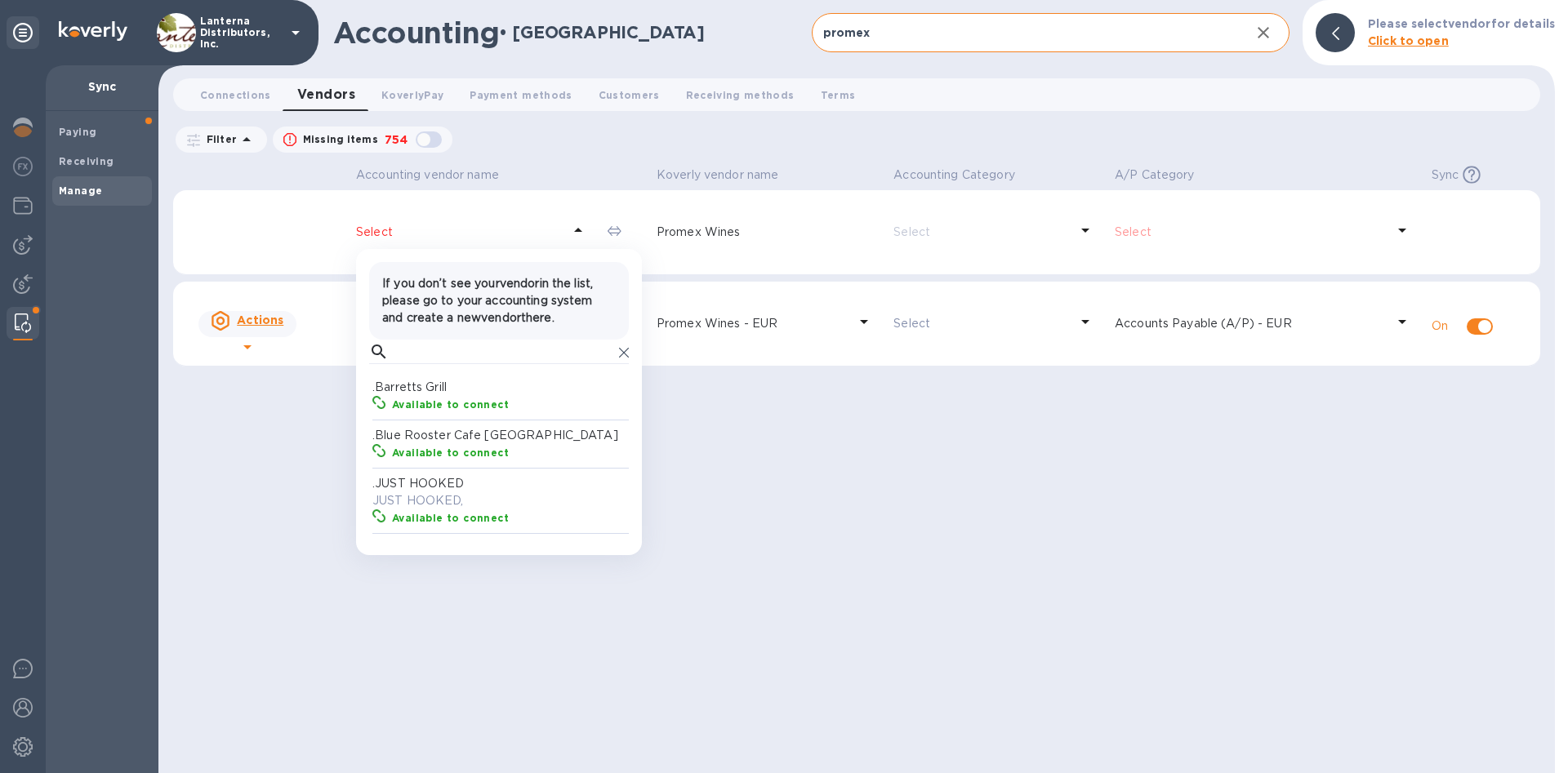
scroll to position [164, 260]
click at [695, 235] on p "Promex Wines" at bounding box center [768, 232] width 223 height 17
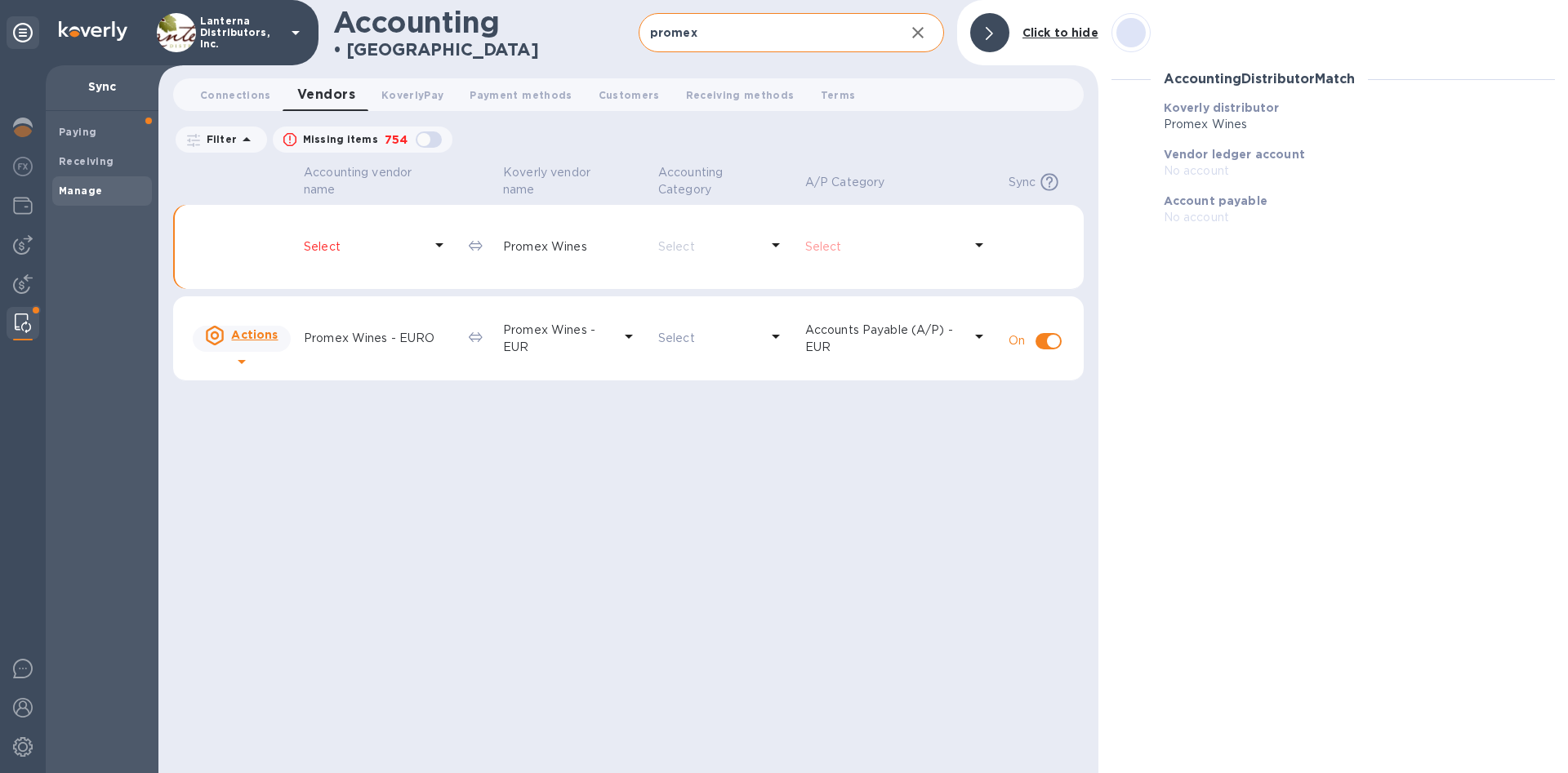
click at [853, 248] on p "Select" at bounding box center [883, 247] width 158 height 17
click at [989, 24] on div at bounding box center [990, 33] width 40 height 40
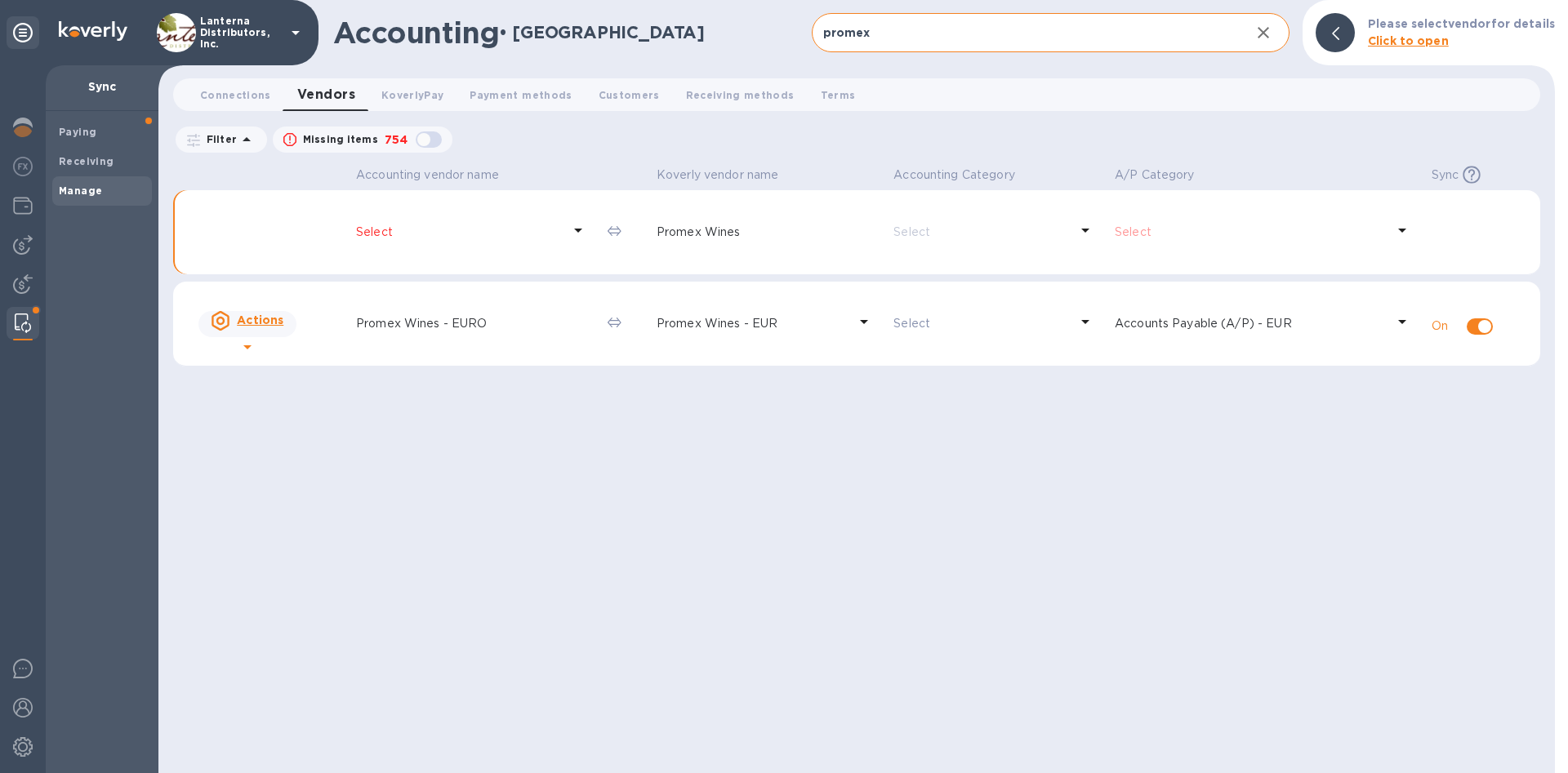
click at [359, 233] on p "Select" at bounding box center [459, 232] width 206 height 17
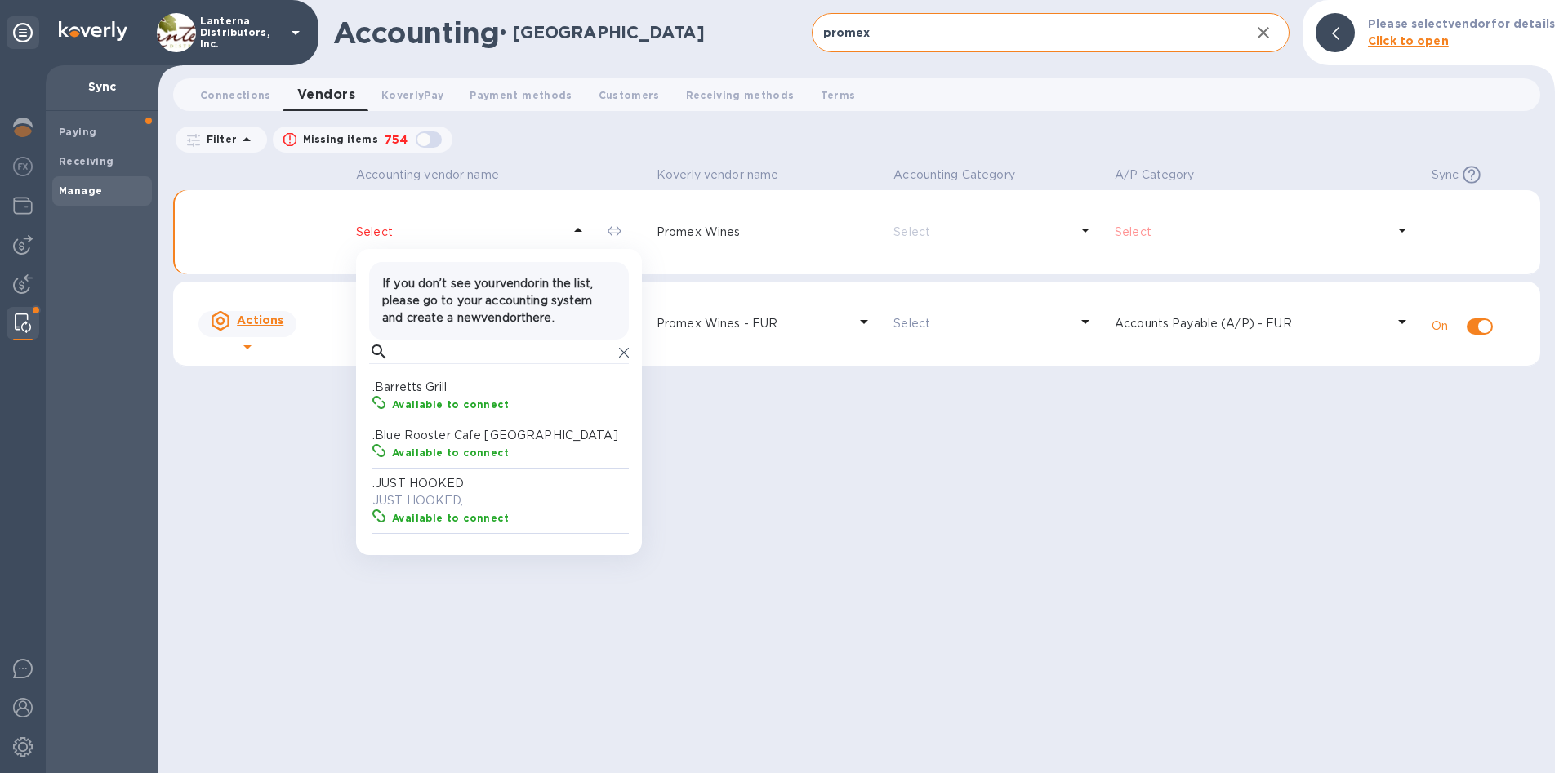
scroll to position [164, 260]
click at [442, 364] on input "text" at bounding box center [504, 352] width 217 height 24
type input "prome"
click at [427, 413] on p "[STREET_ADDRESS]" at bounding box center [502, 405] width 260 height 17
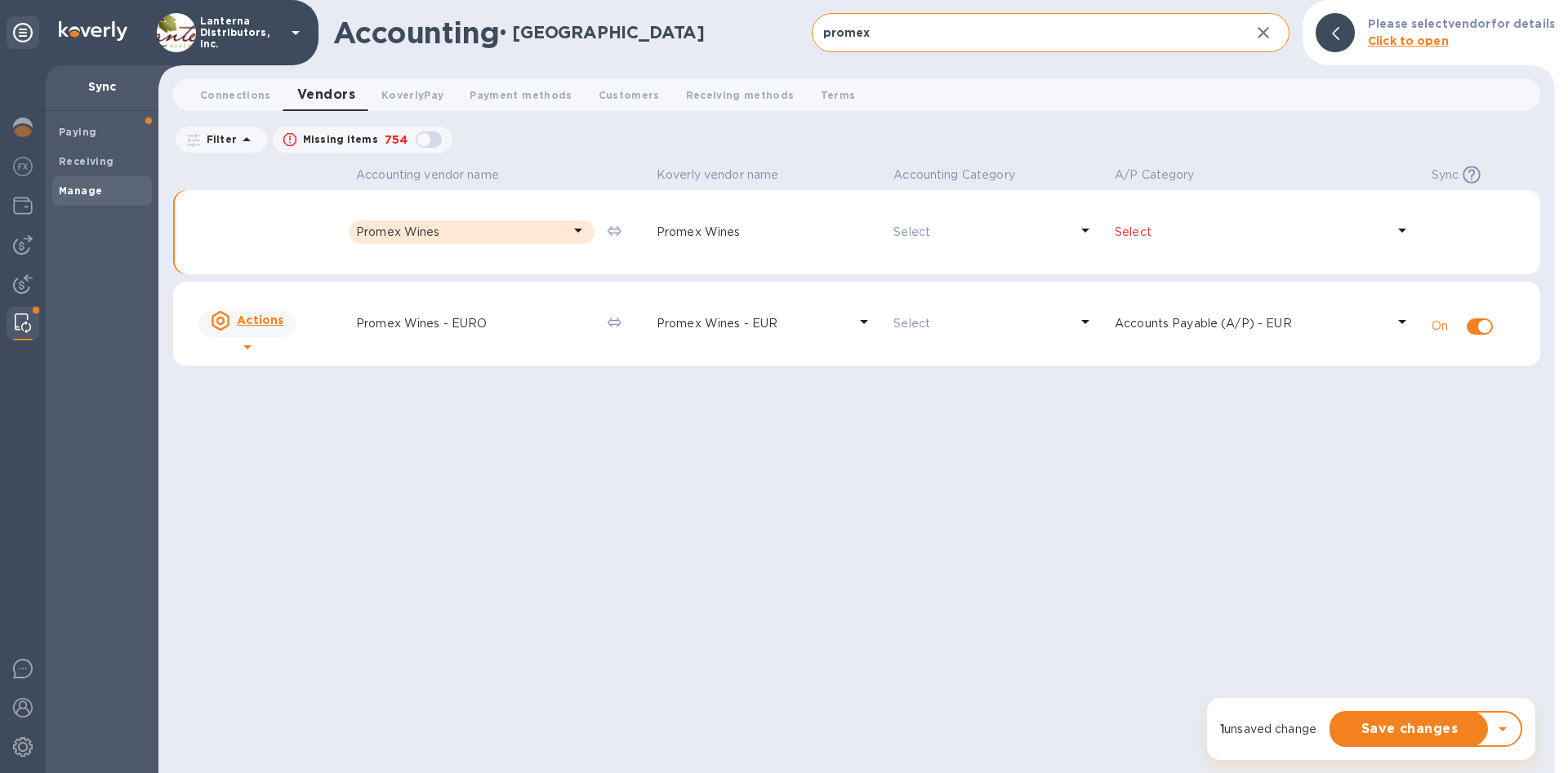
click at [1145, 231] on p "Select" at bounding box center [1250, 232] width 271 height 17
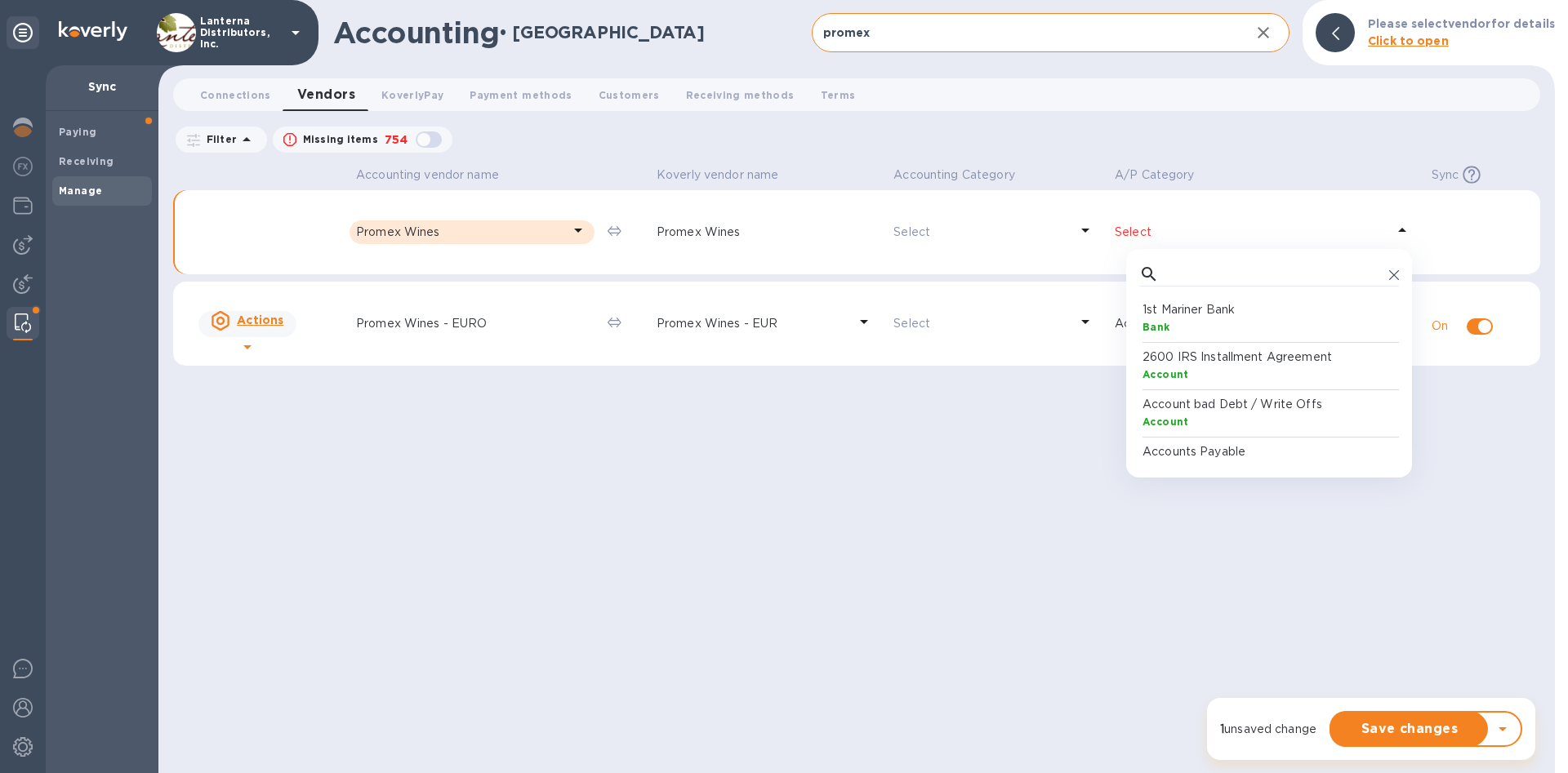
click at [938, 537] on div "Accounting vendor name [PERSON_NAME] vendor name Accounting Category A/P Catego…" at bounding box center [856, 468] width 1367 height 612
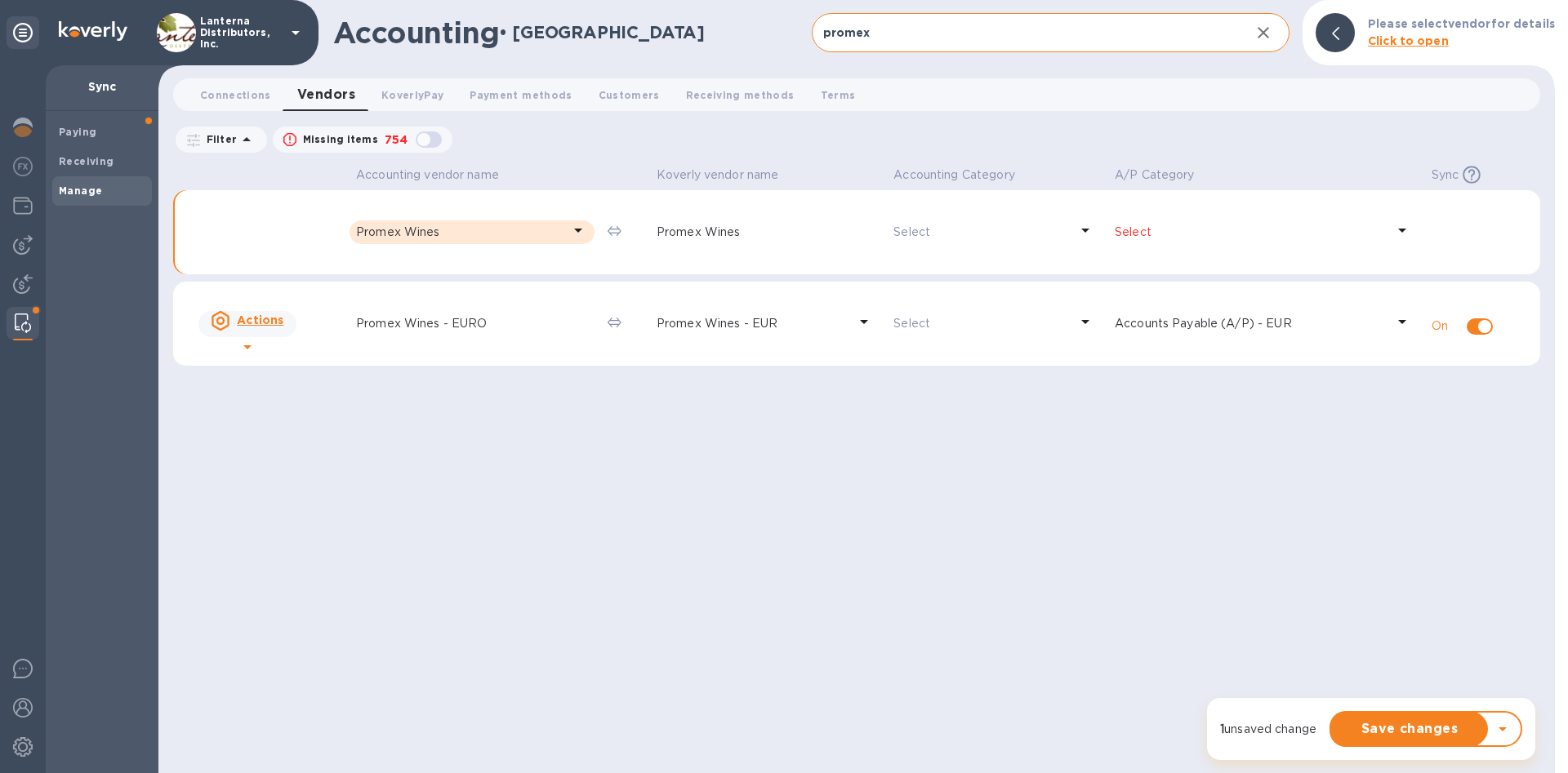
click at [1125, 230] on p "Select" at bounding box center [1250, 232] width 271 height 17
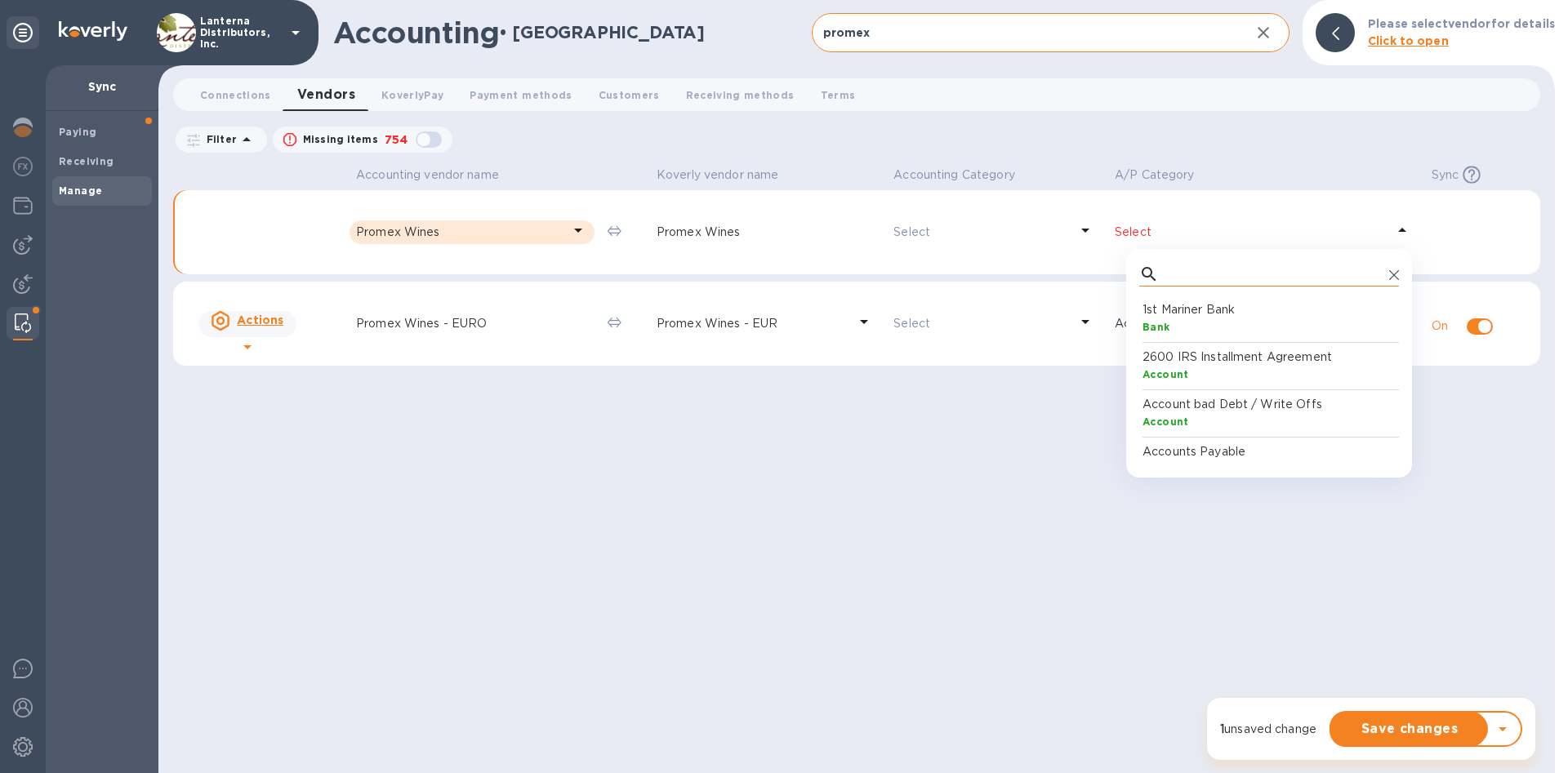
click at [1184, 271] on input "text" at bounding box center [1274, 274] width 217 height 24
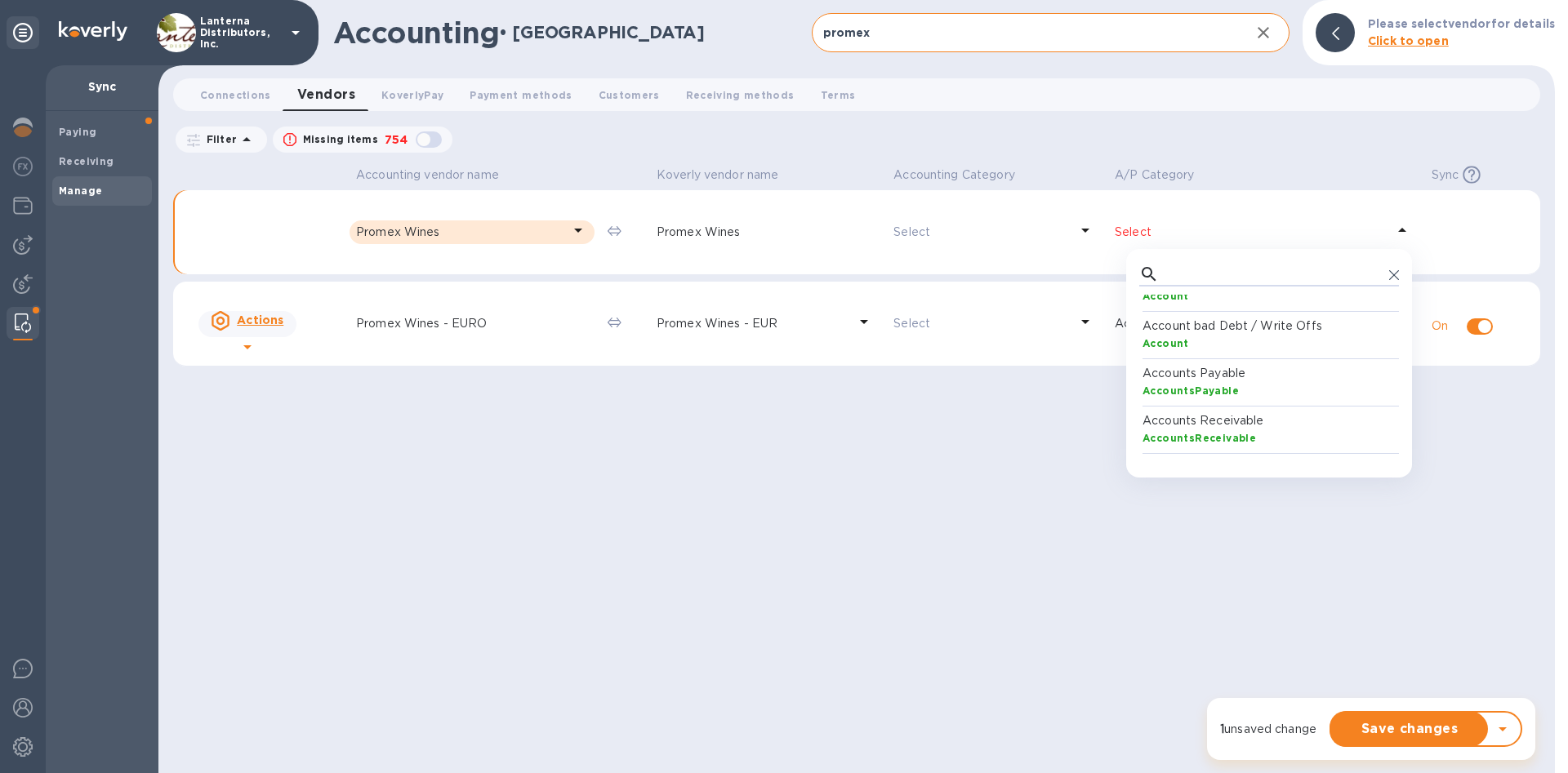
scroll to position [0, 0]
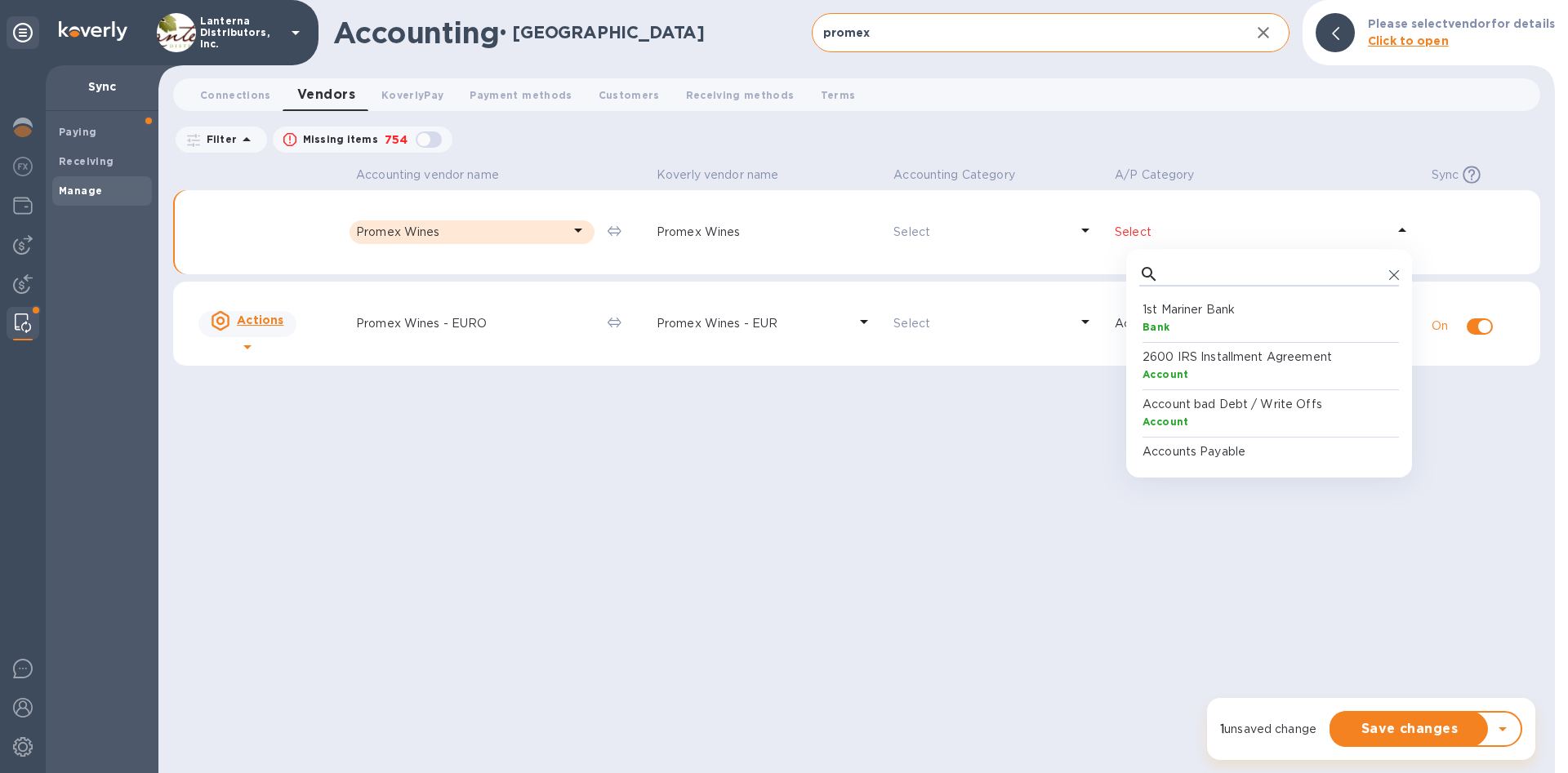
click at [883, 607] on div "Accounting vendor name [PERSON_NAME] vendor name Accounting Category A/P Catego…" at bounding box center [856, 468] width 1367 height 612
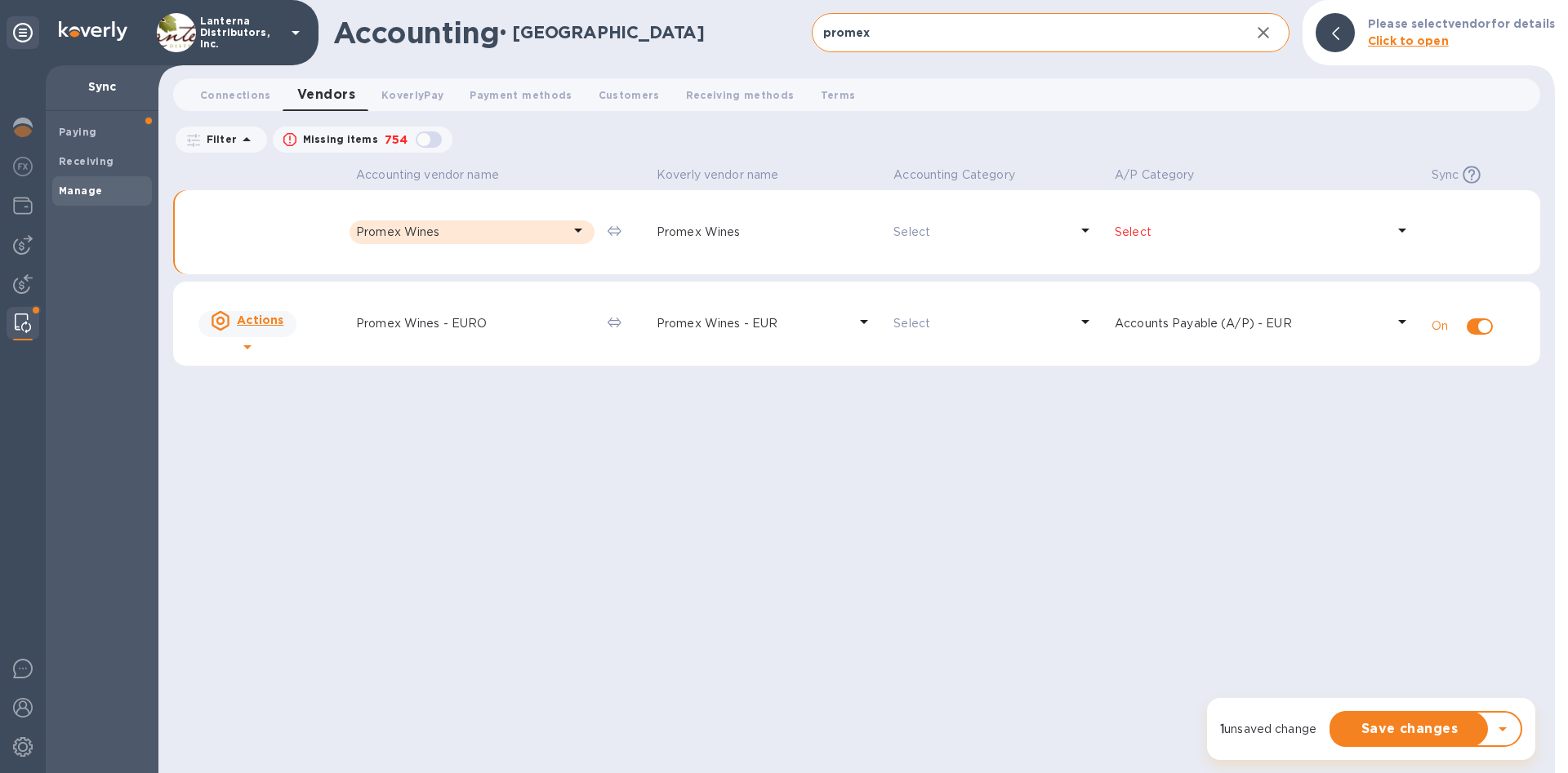
click at [1159, 233] on p "Select" at bounding box center [1250, 232] width 271 height 17
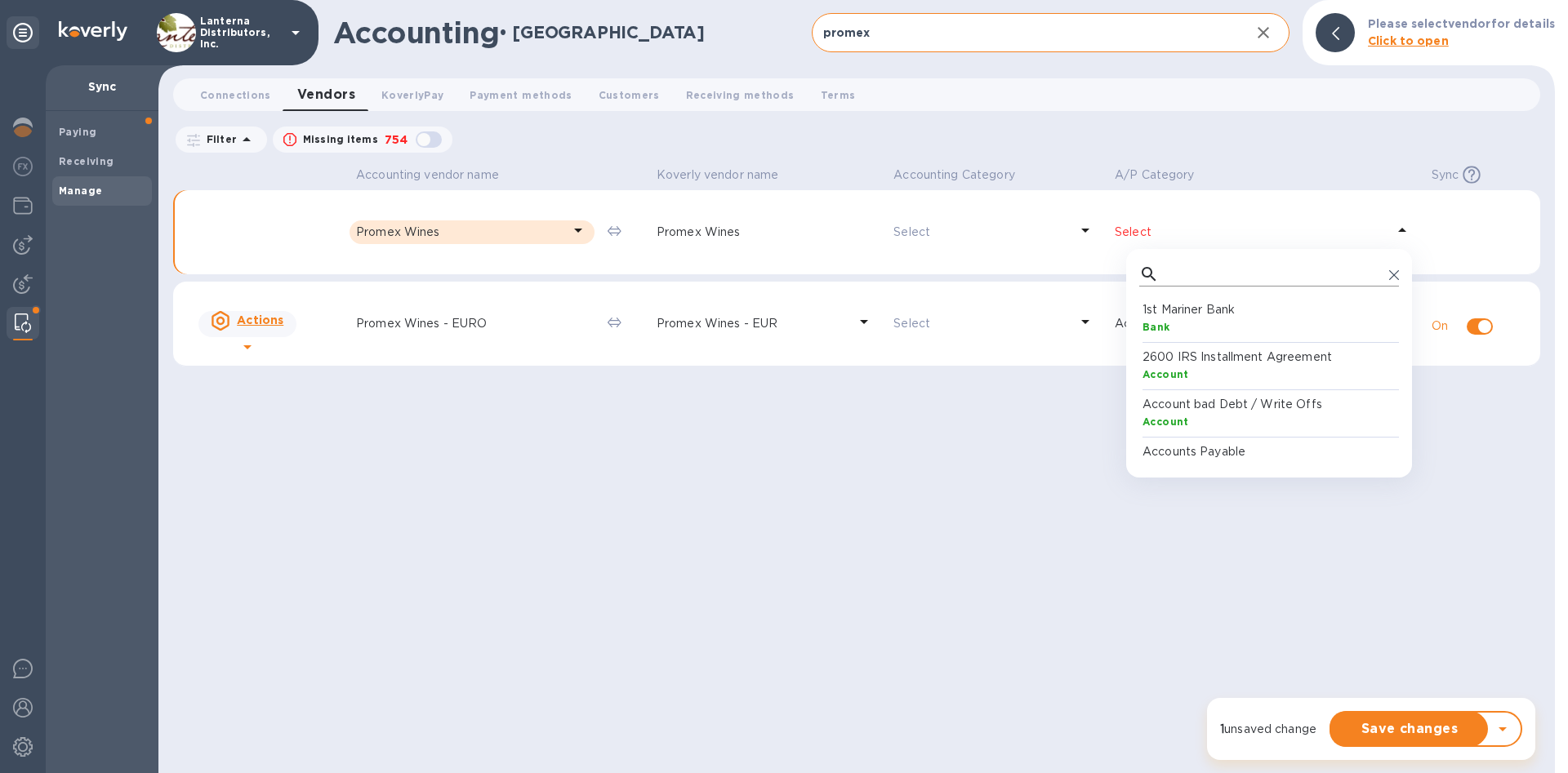
scroll to position [164, 260]
click at [1163, 268] on div at bounding box center [1269, 274] width 260 height 24
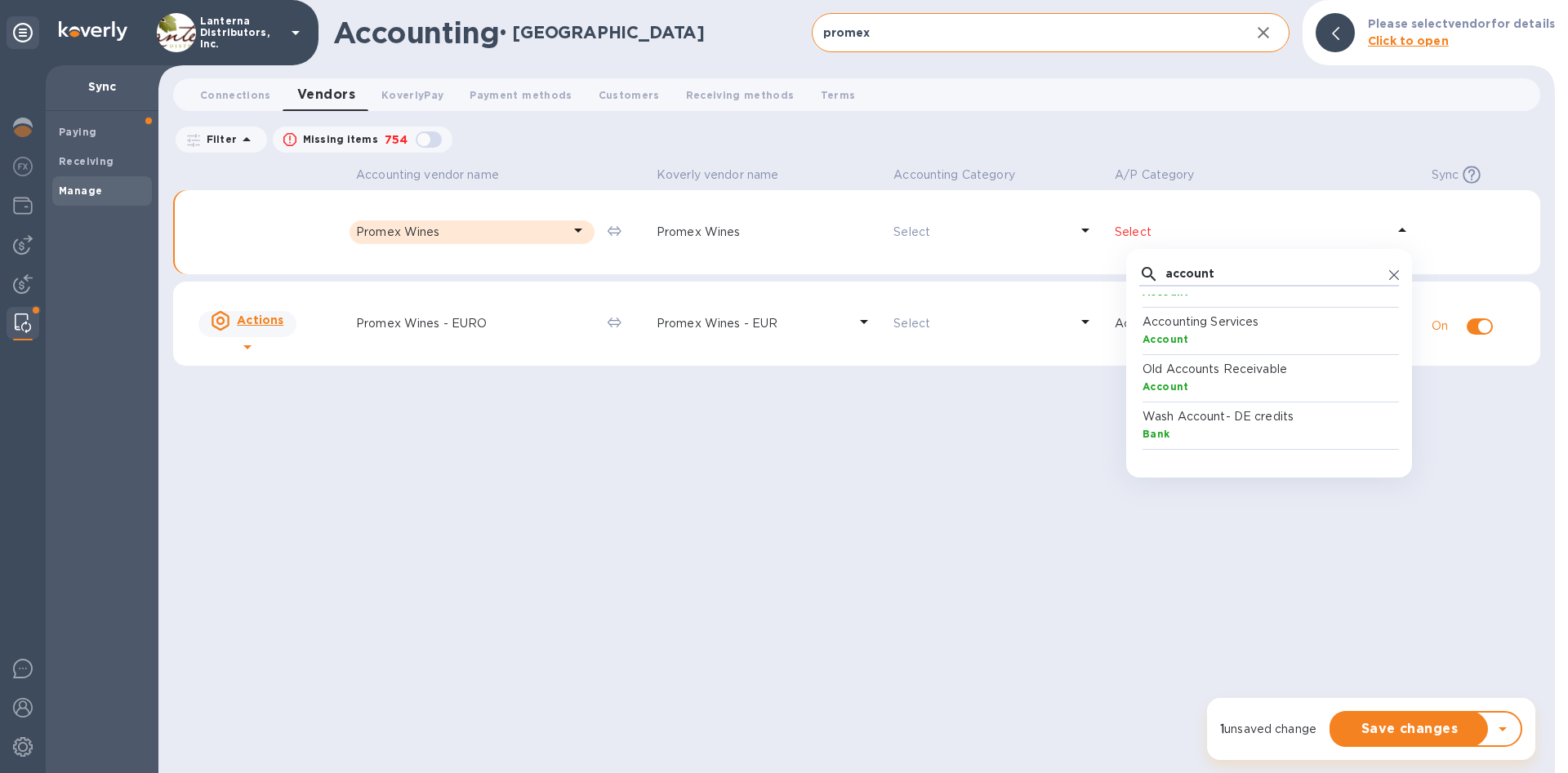
scroll to position [627, 0]
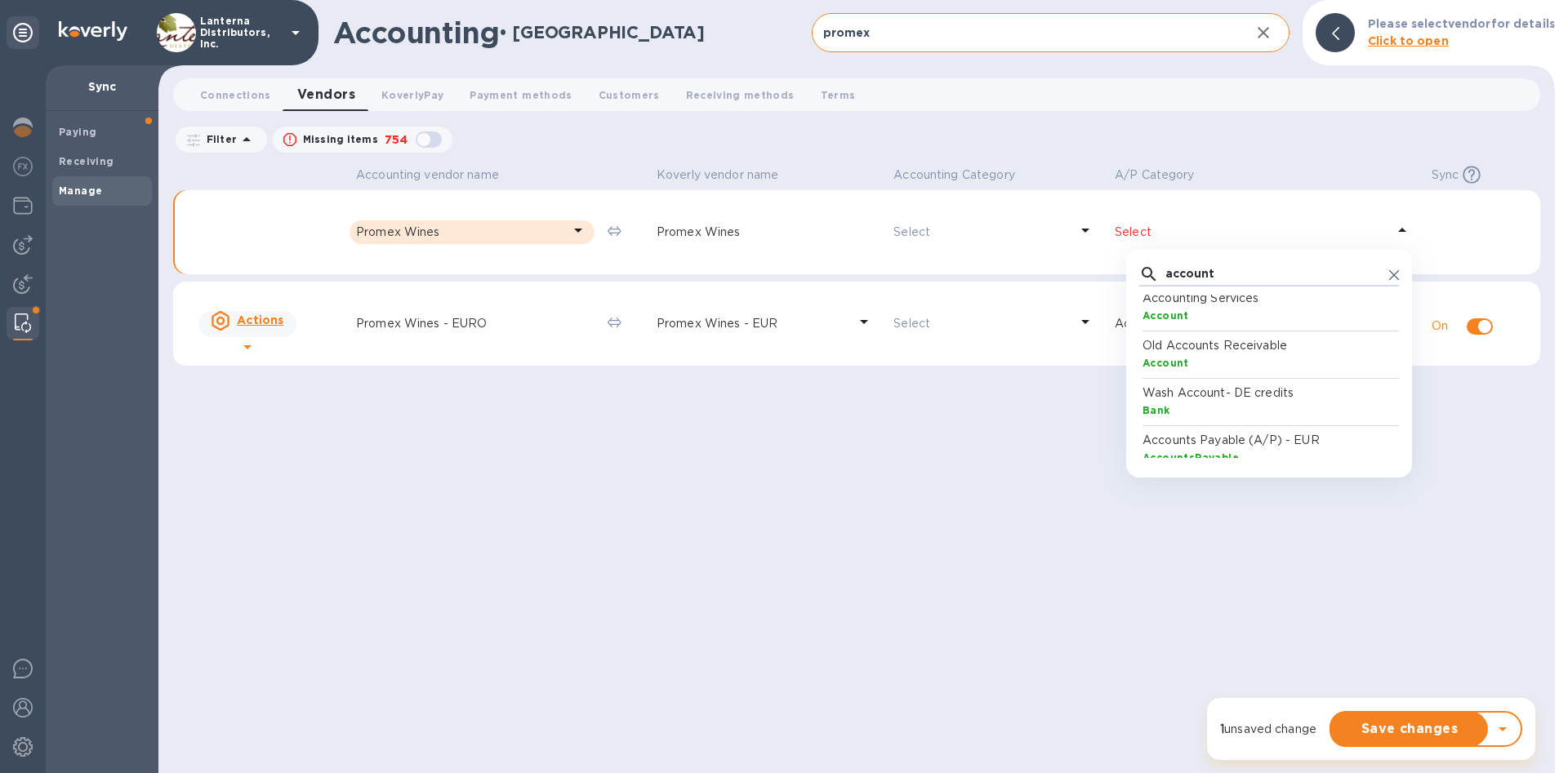
type input "account"
click at [1270, 446] on p "Accounts Payable (A/P) - EUR" at bounding box center [1272, 440] width 260 height 17
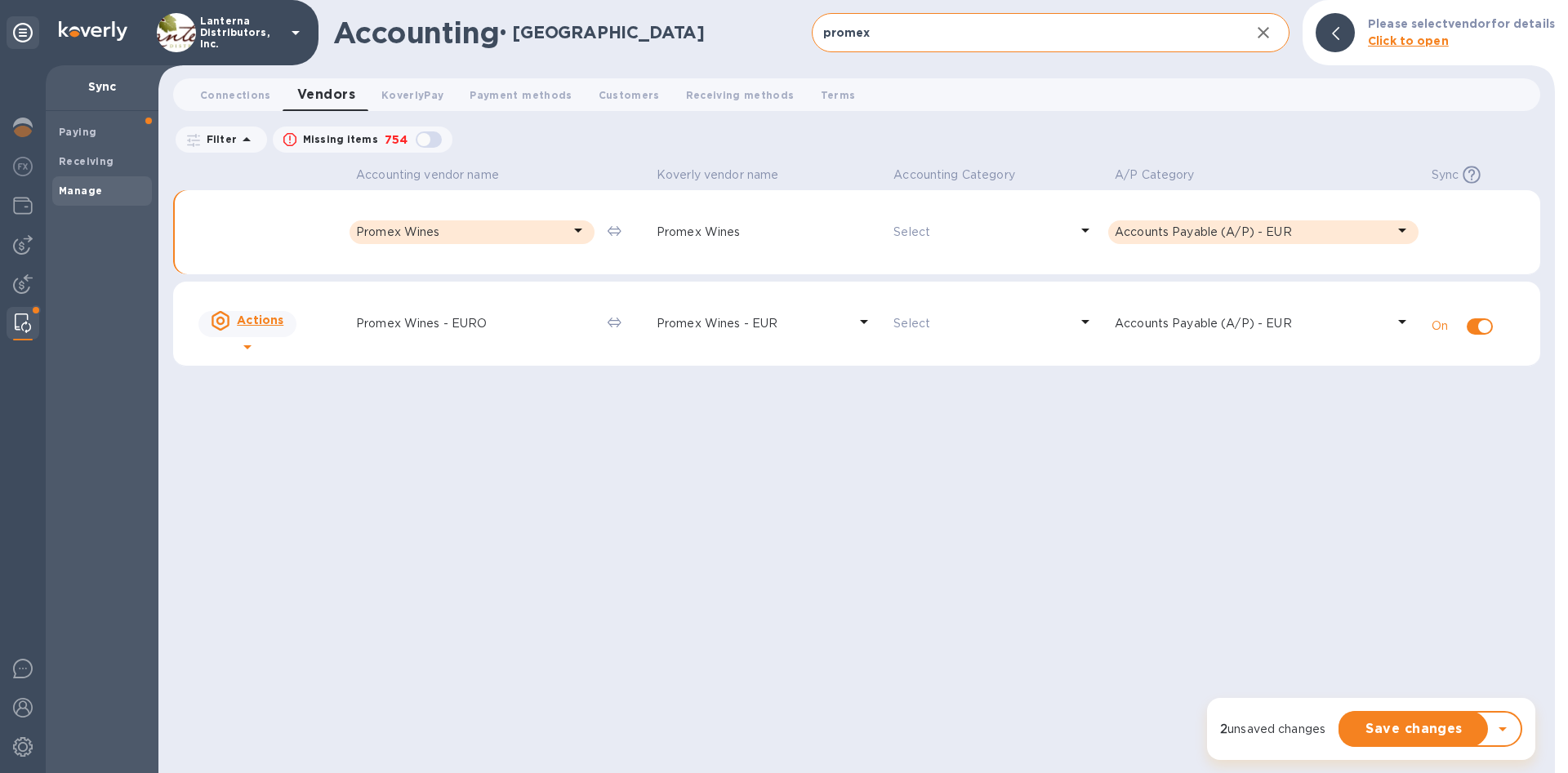
click at [1087, 230] on icon at bounding box center [1086, 230] width 8 height 4
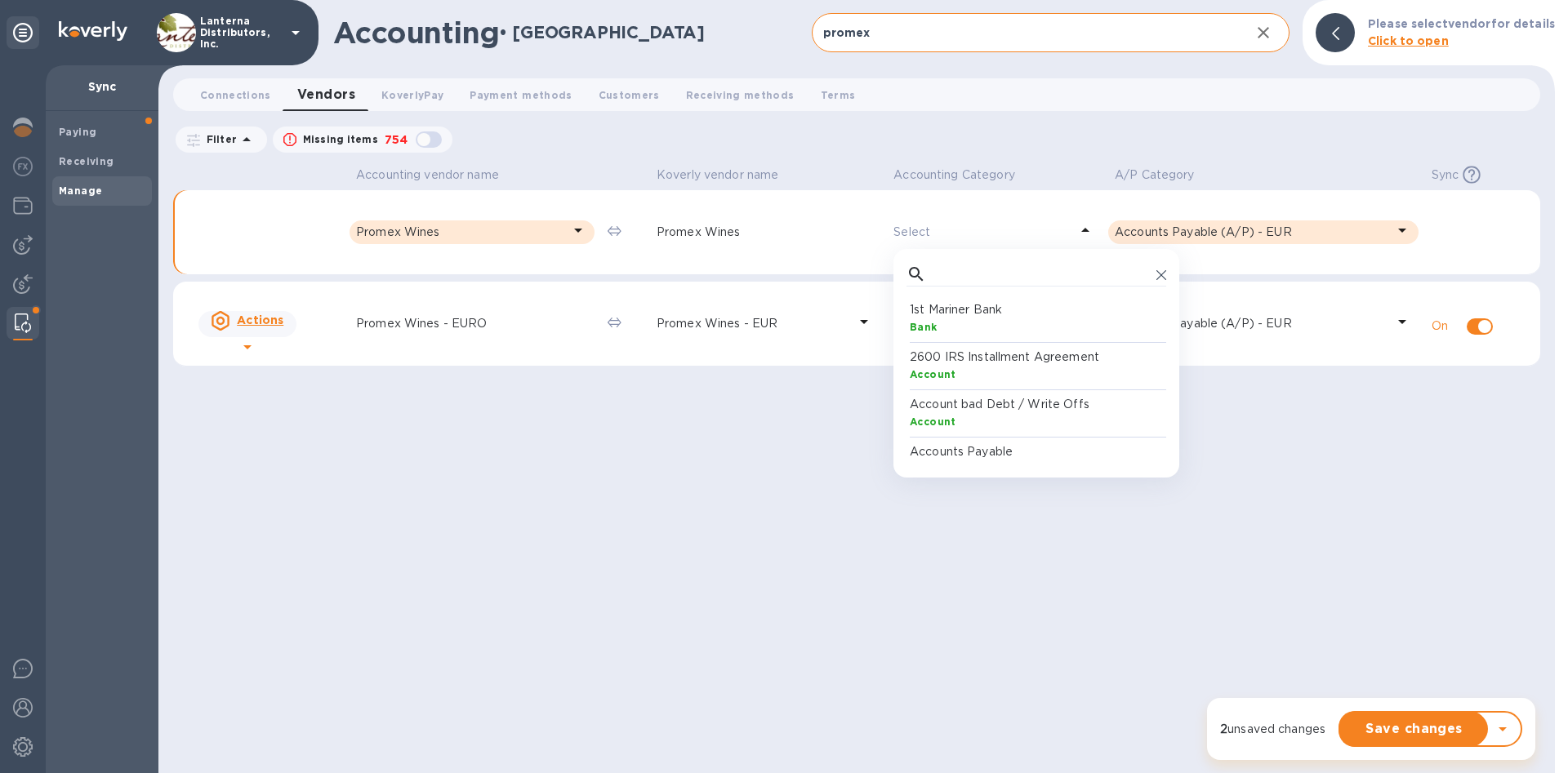
scroll to position [164, 260]
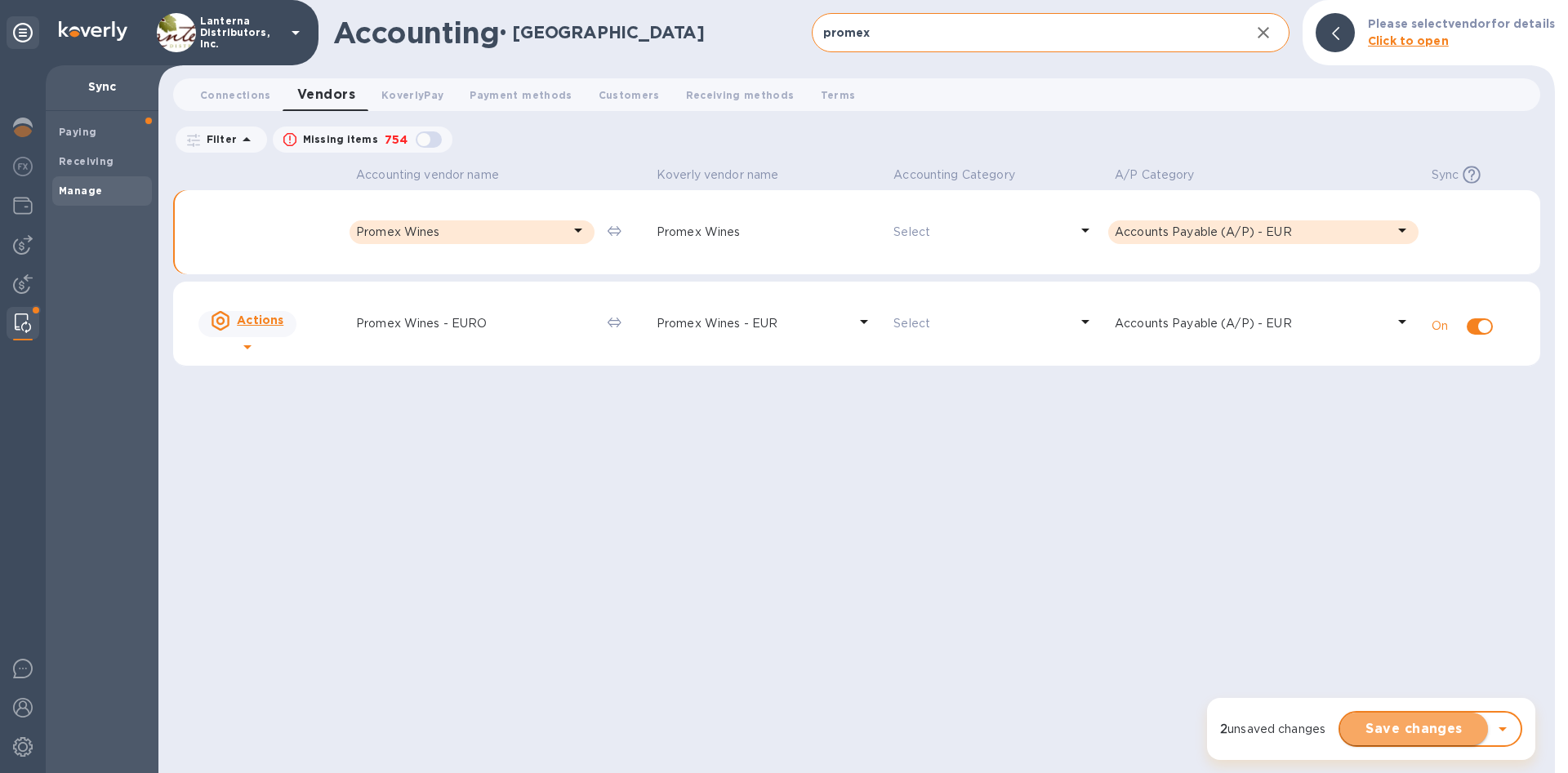
click at [1447, 731] on span "Save changes" at bounding box center [1414, 729] width 121 height 19
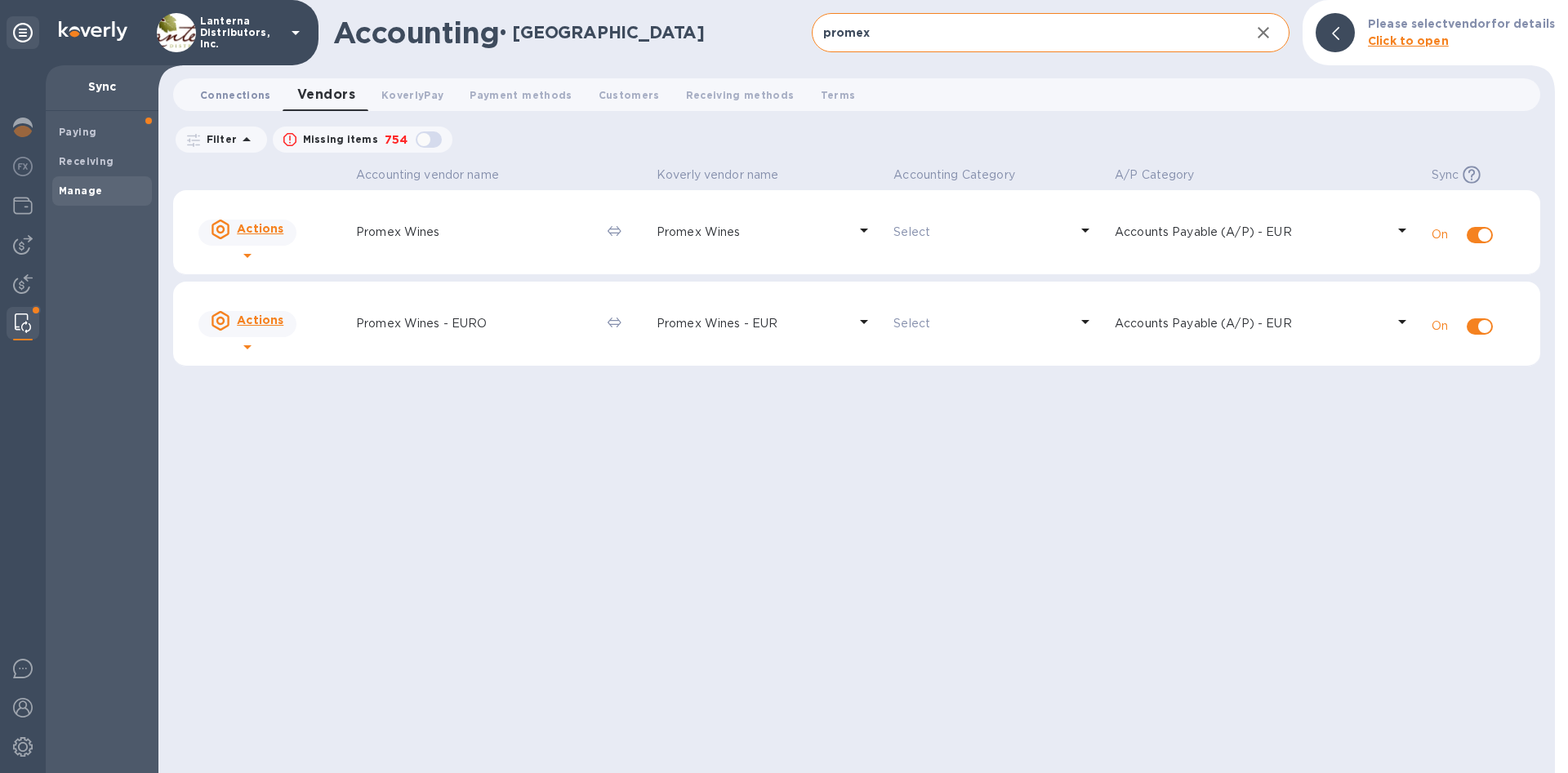
click at [218, 86] on button "Connections 0" at bounding box center [235, 94] width 97 height 33
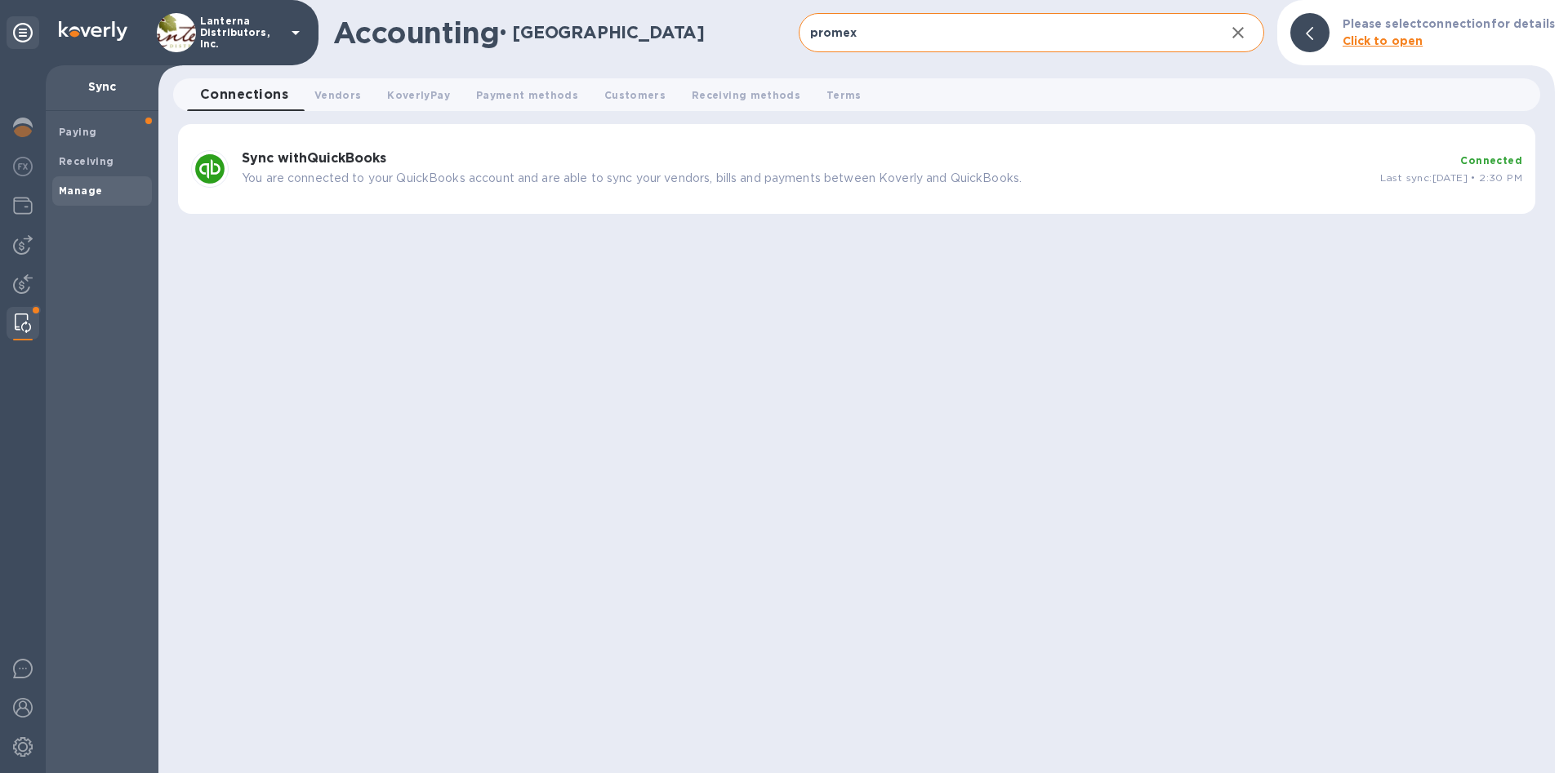
click at [345, 160] on b "Sync with QuickBooks" at bounding box center [314, 158] width 144 height 15
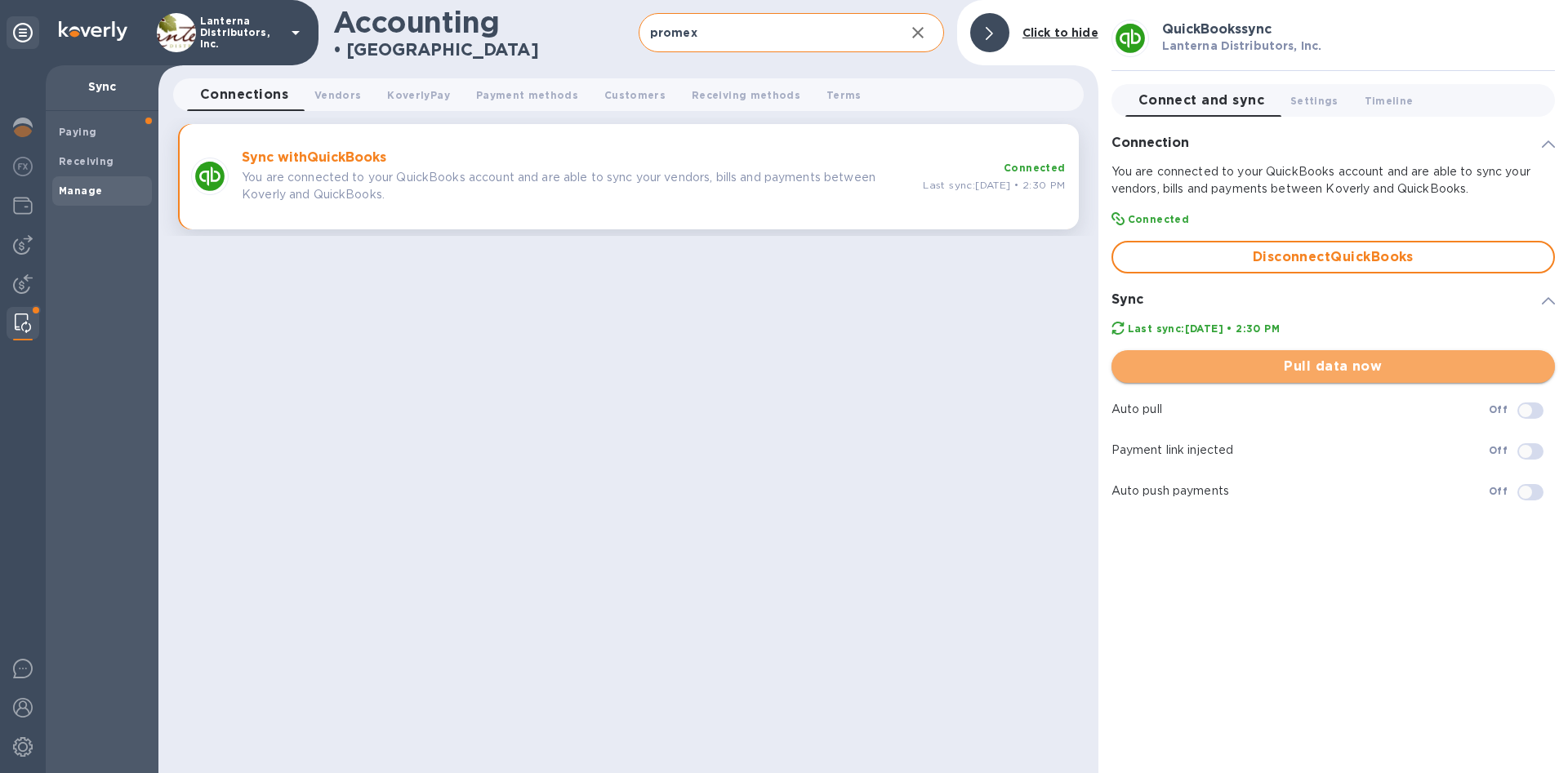
click at [1375, 364] on span "Pull data now" at bounding box center [1333, 366] width 417 height 19
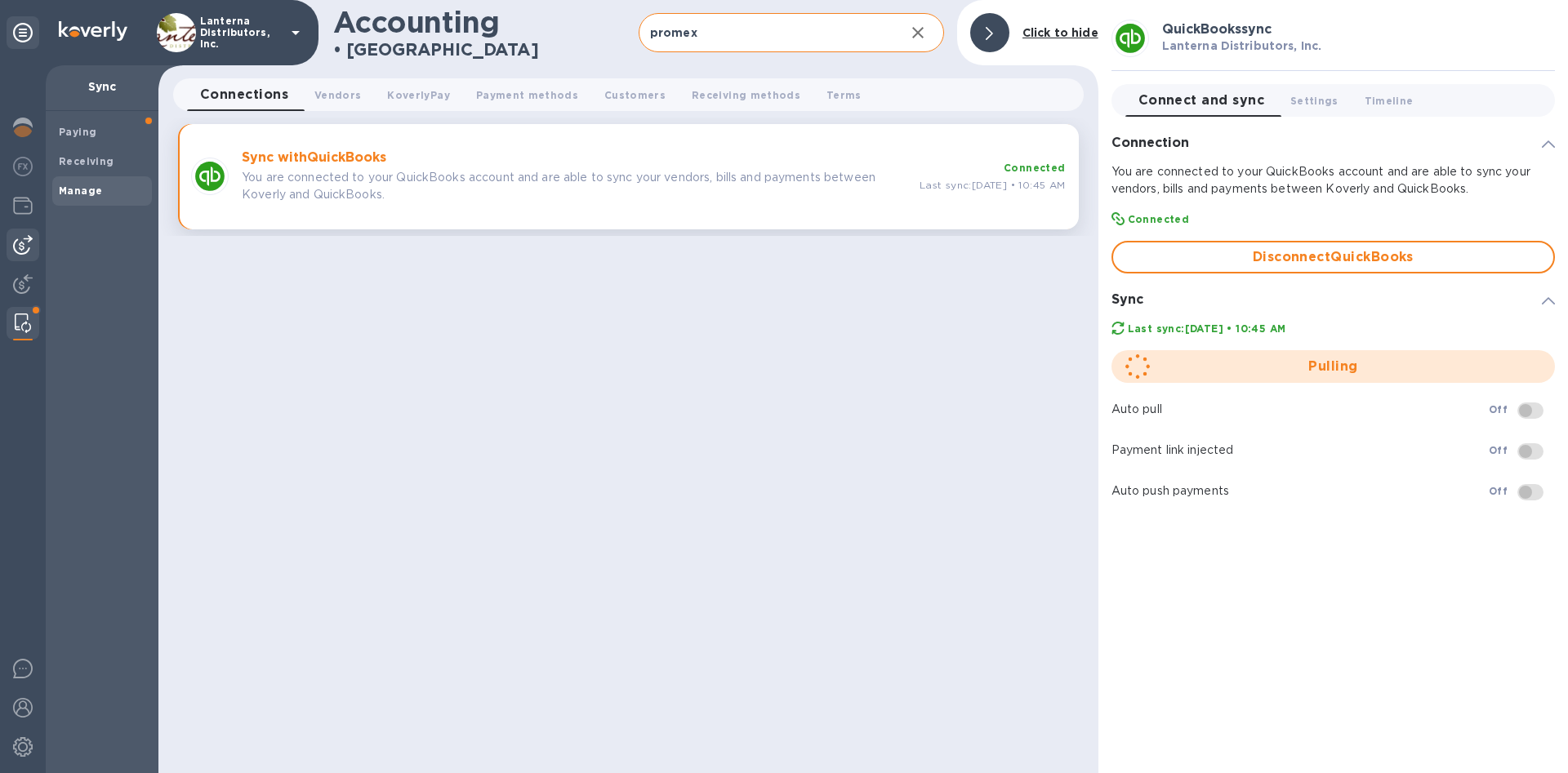
click at [31, 243] on img at bounding box center [23, 244] width 19 height 19
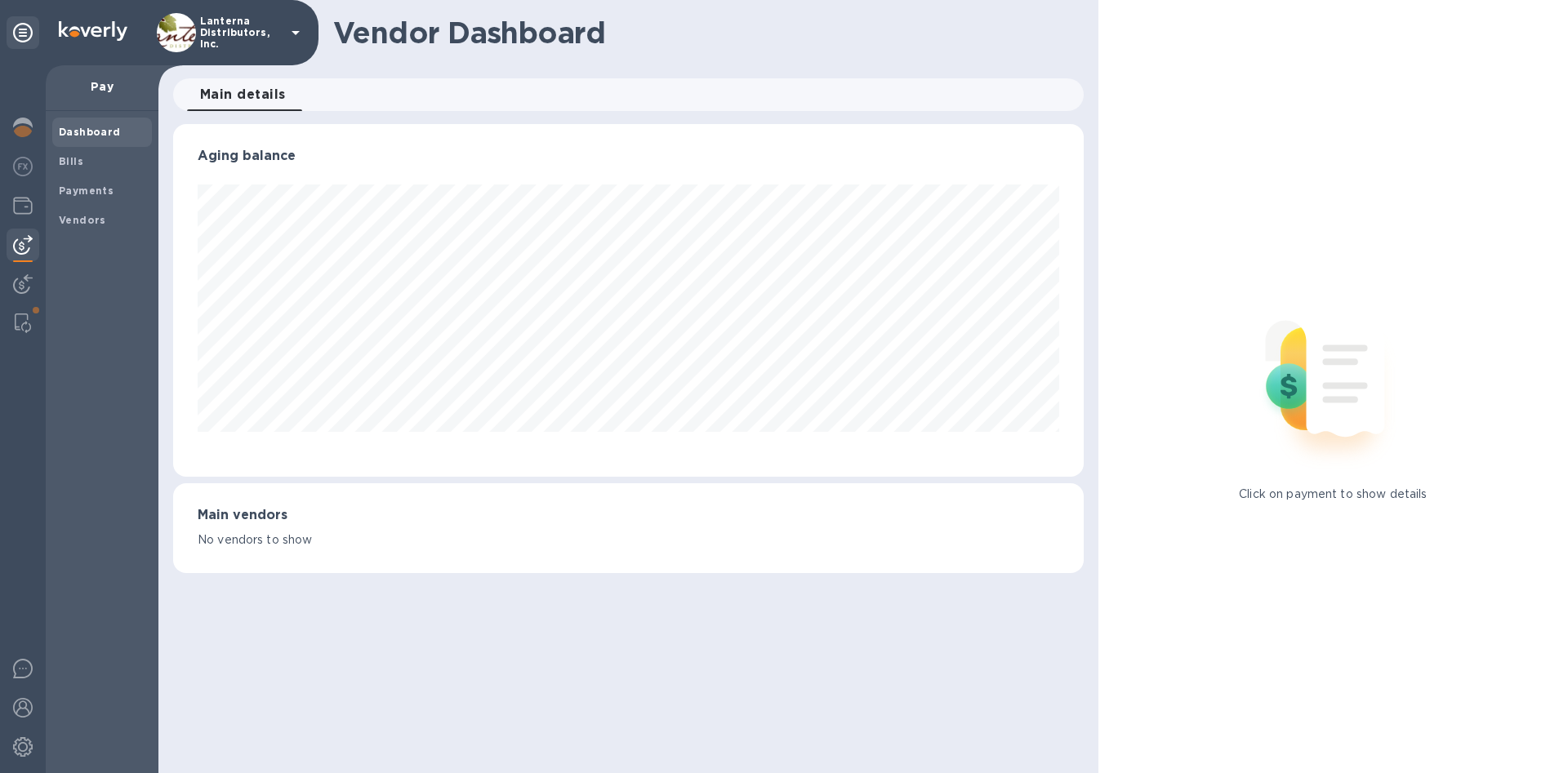
scroll to position [353, 910]
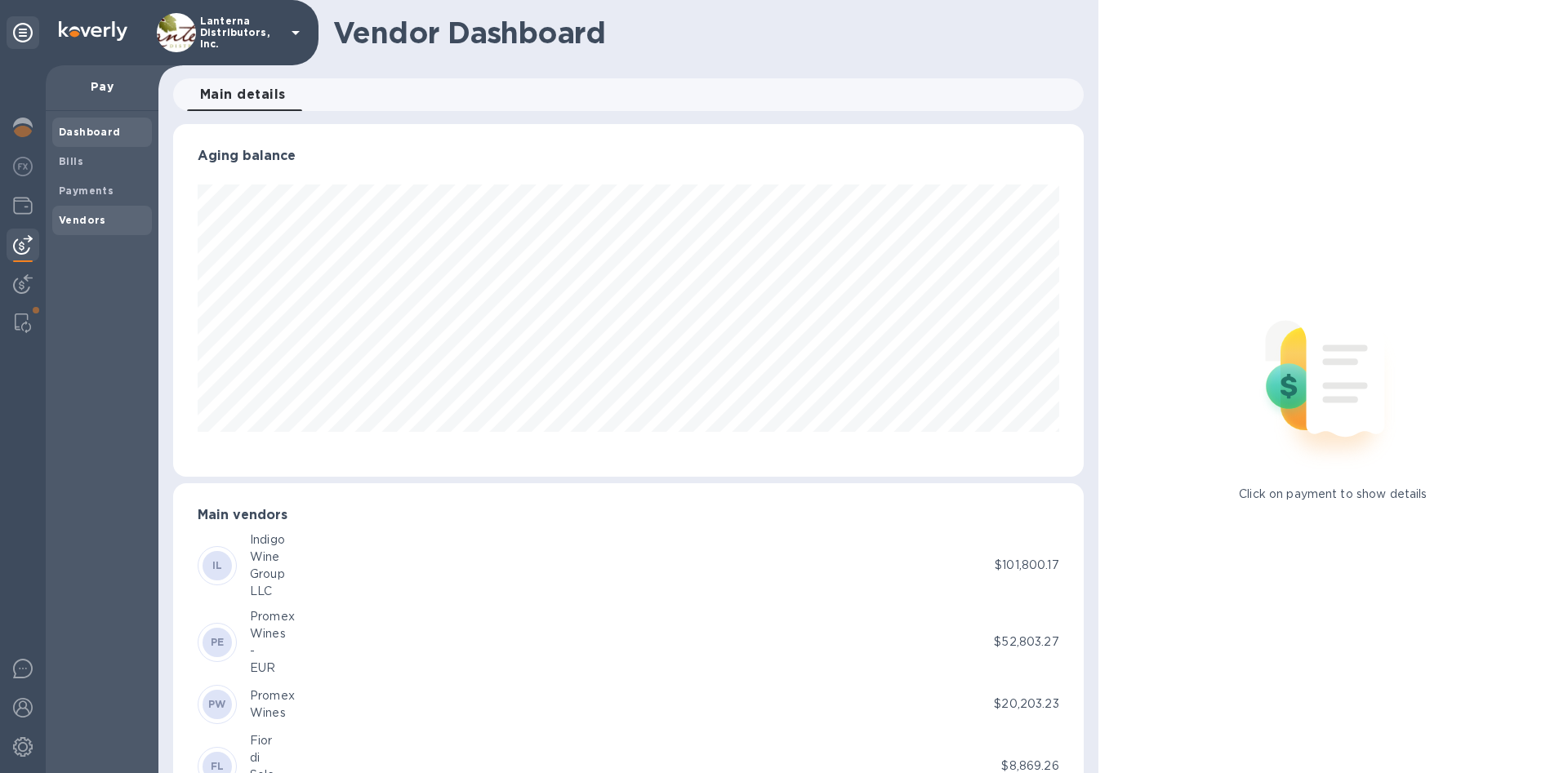
click at [79, 221] on b "Vendors" at bounding box center [83, 220] width 47 height 13
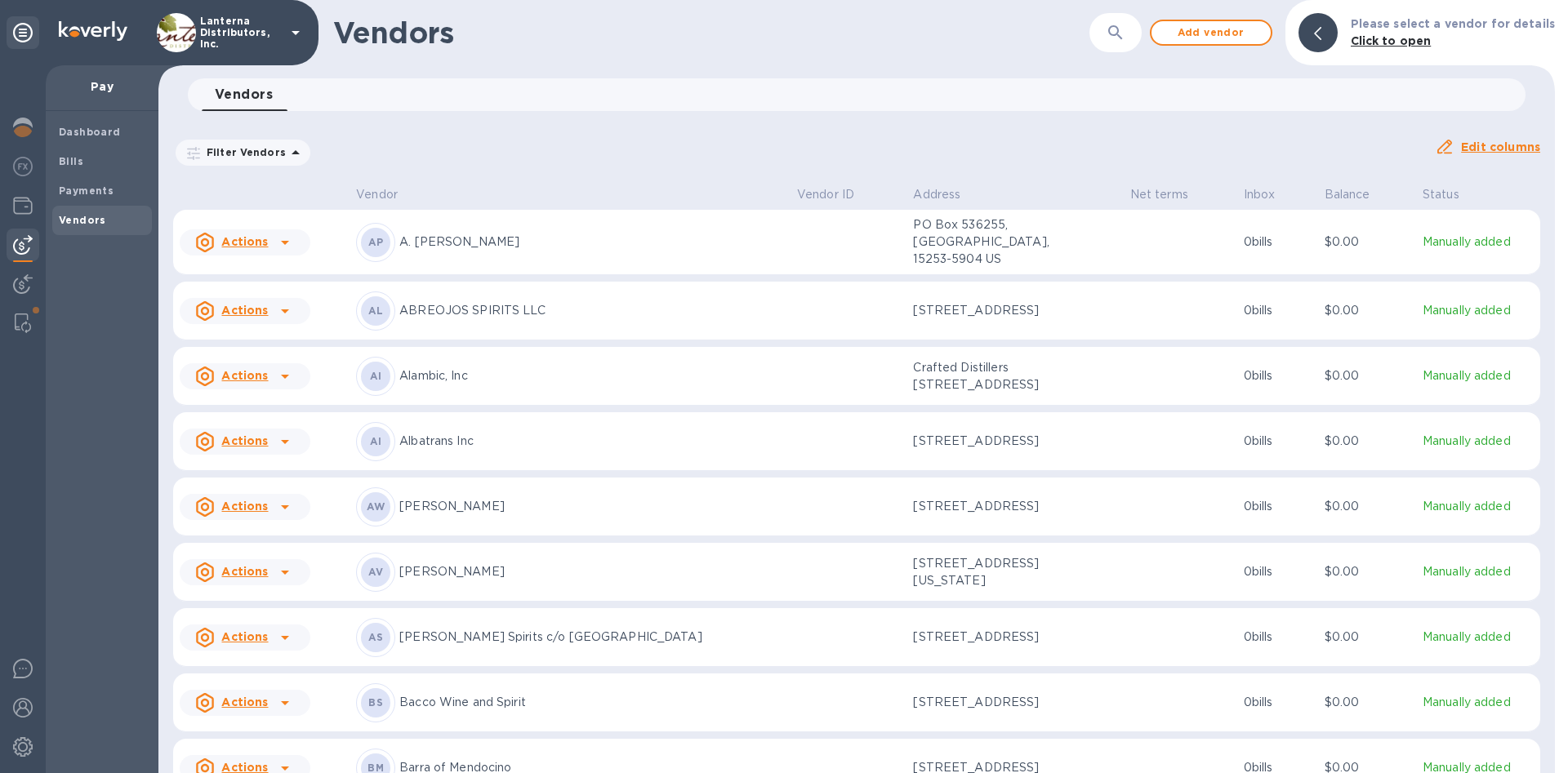
click at [266, 154] on p "Filter Vendors" at bounding box center [243, 152] width 86 height 13
click at [1107, 45] on div "​" at bounding box center [1115, 33] width 52 height 40
click at [1125, 36] on icon "button" at bounding box center [1115, 32] width 19 height 19
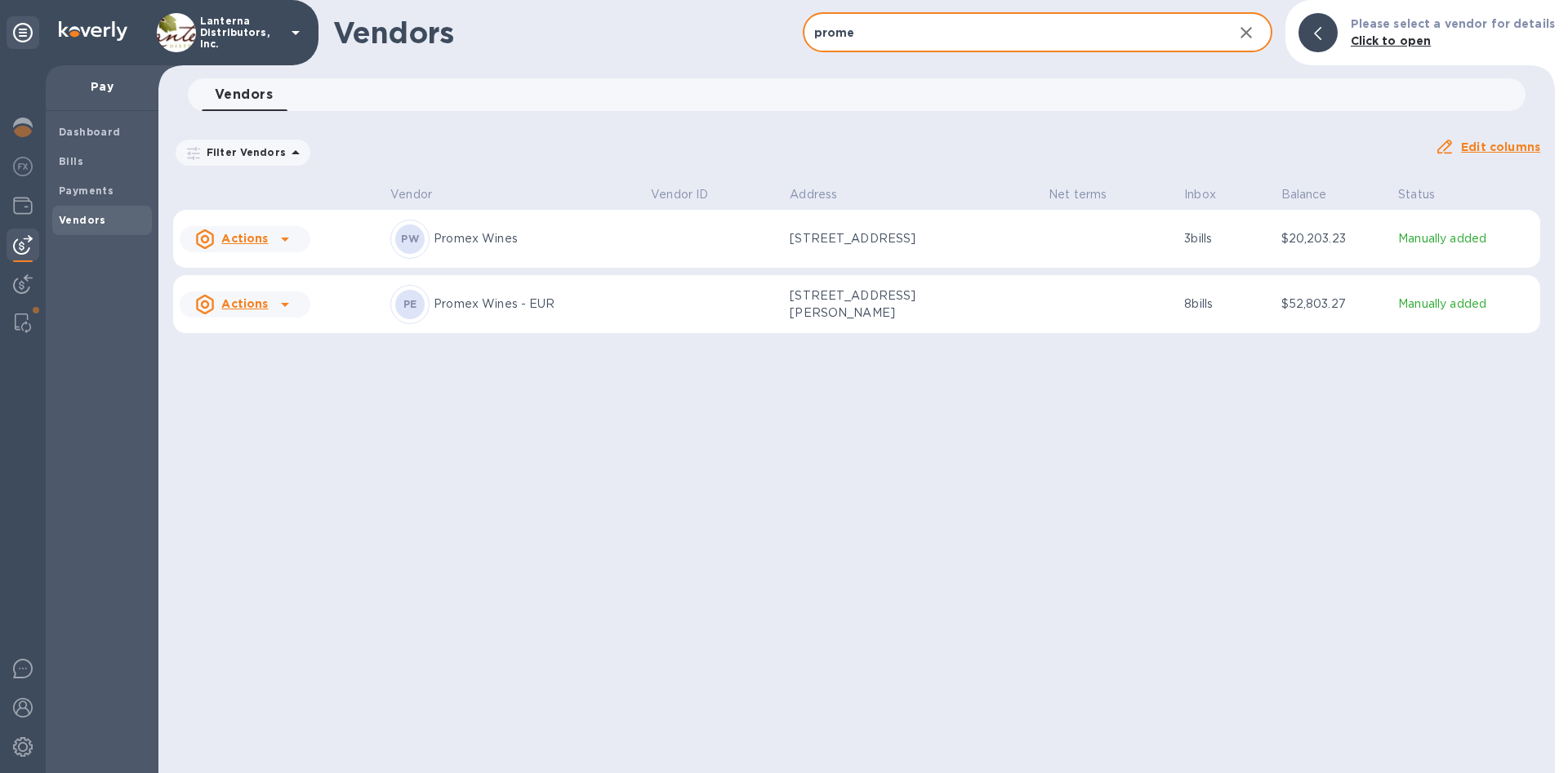
type input "prome"
click at [582, 247] on p "Promex Wines" at bounding box center [535, 239] width 204 height 17
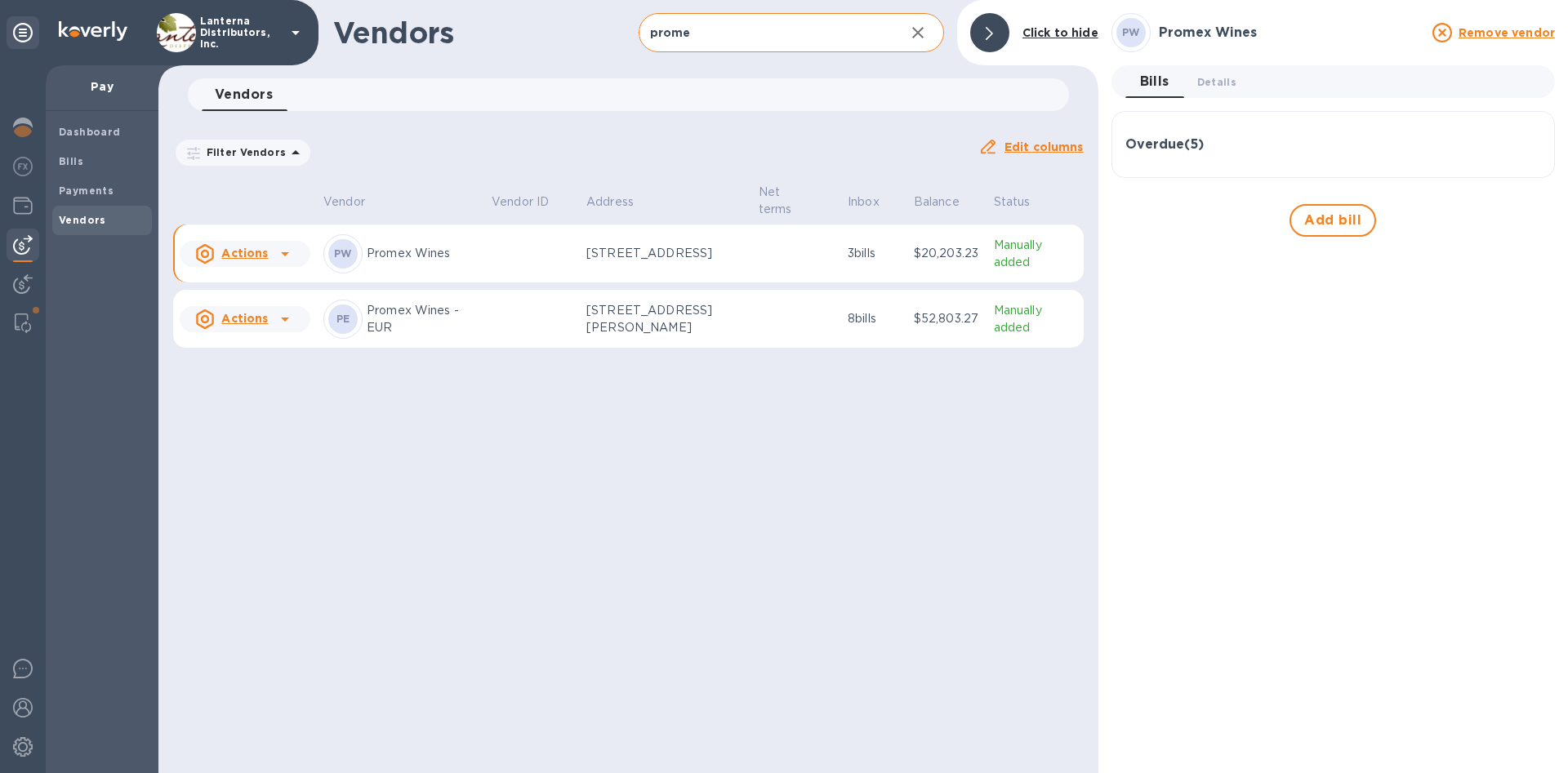
click at [1191, 145] on h3 "Overdue ( 5 )" at bounding box center [1164, 145] width 78 height 15
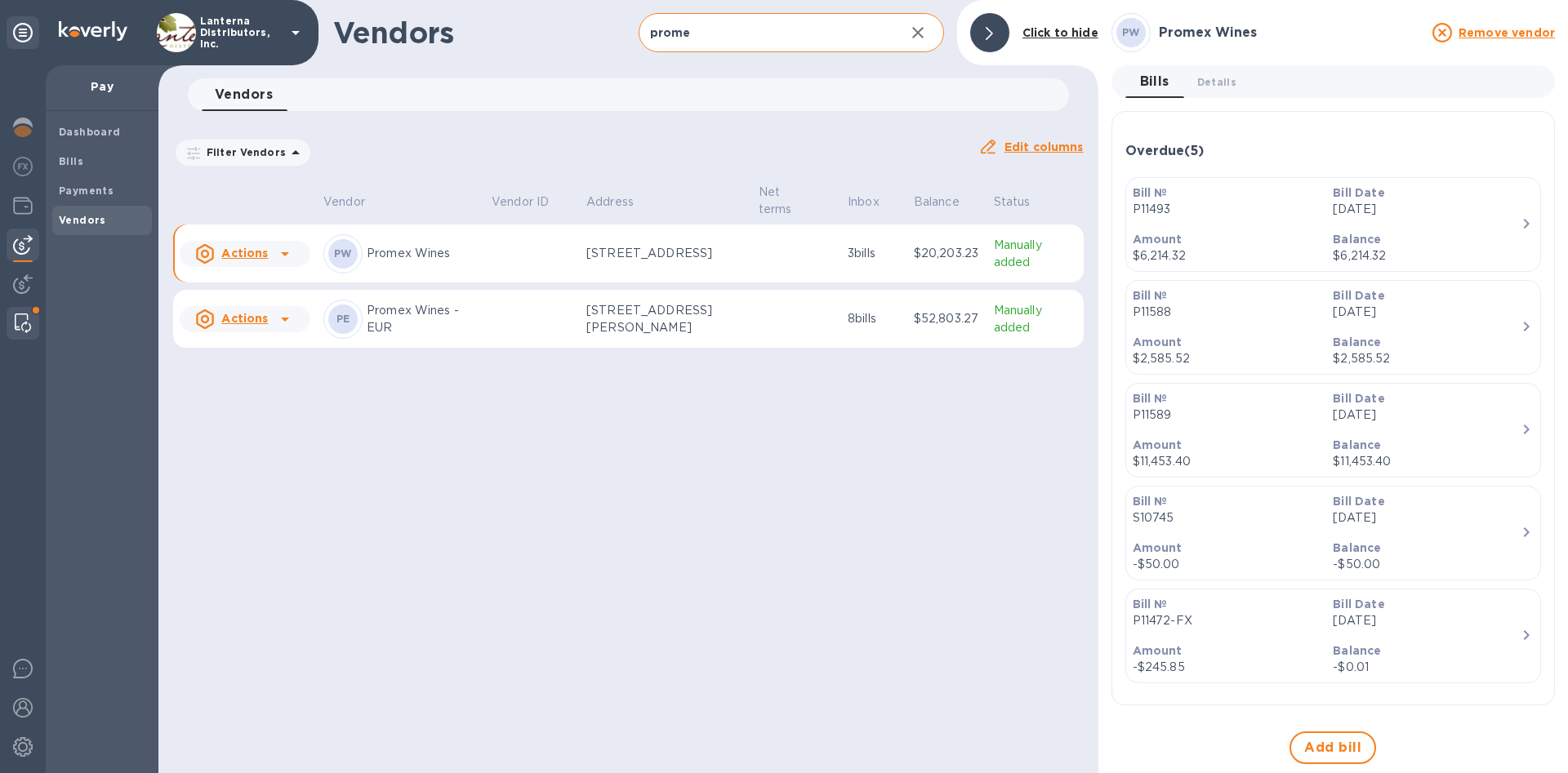
click at [24, 330] on img at bounding box center [22, 323] width 16 height 19
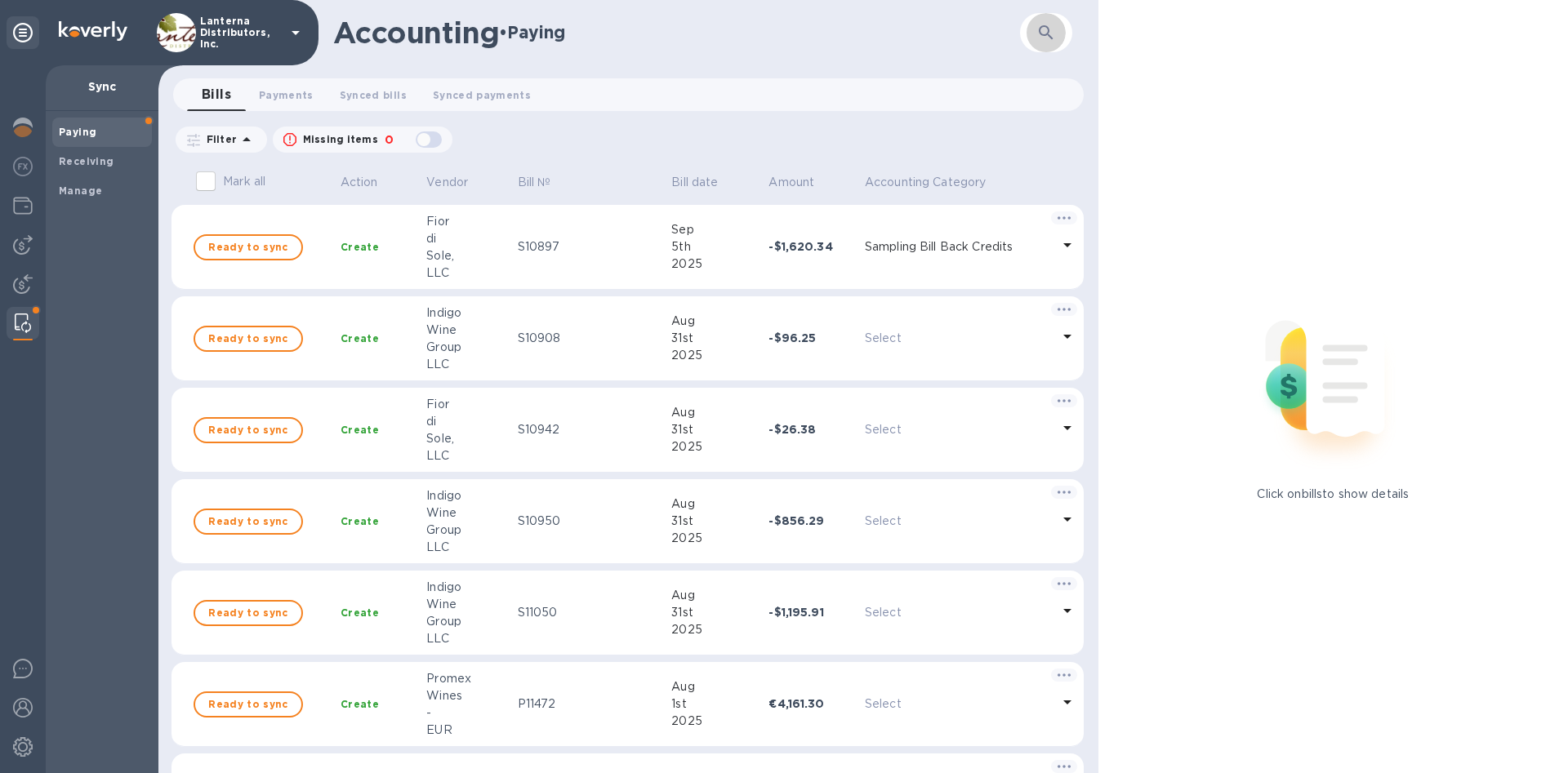
click at [1058, 39] on button "button" at bounding box center [1046, 33] width 40 height 40
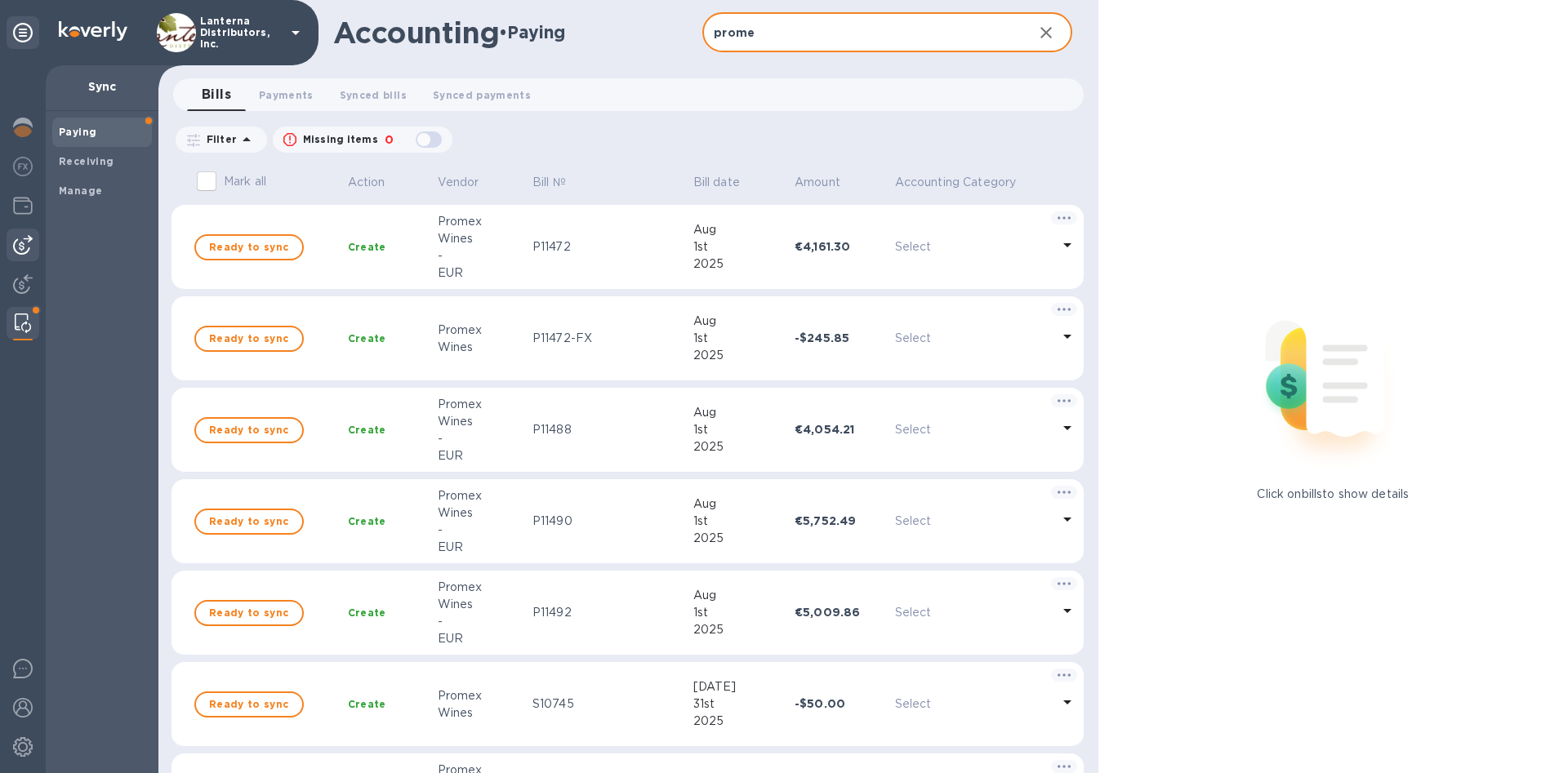
type input "prome"
click at [29, 244] on img at bounding box center [23, 244] width 19 height 19
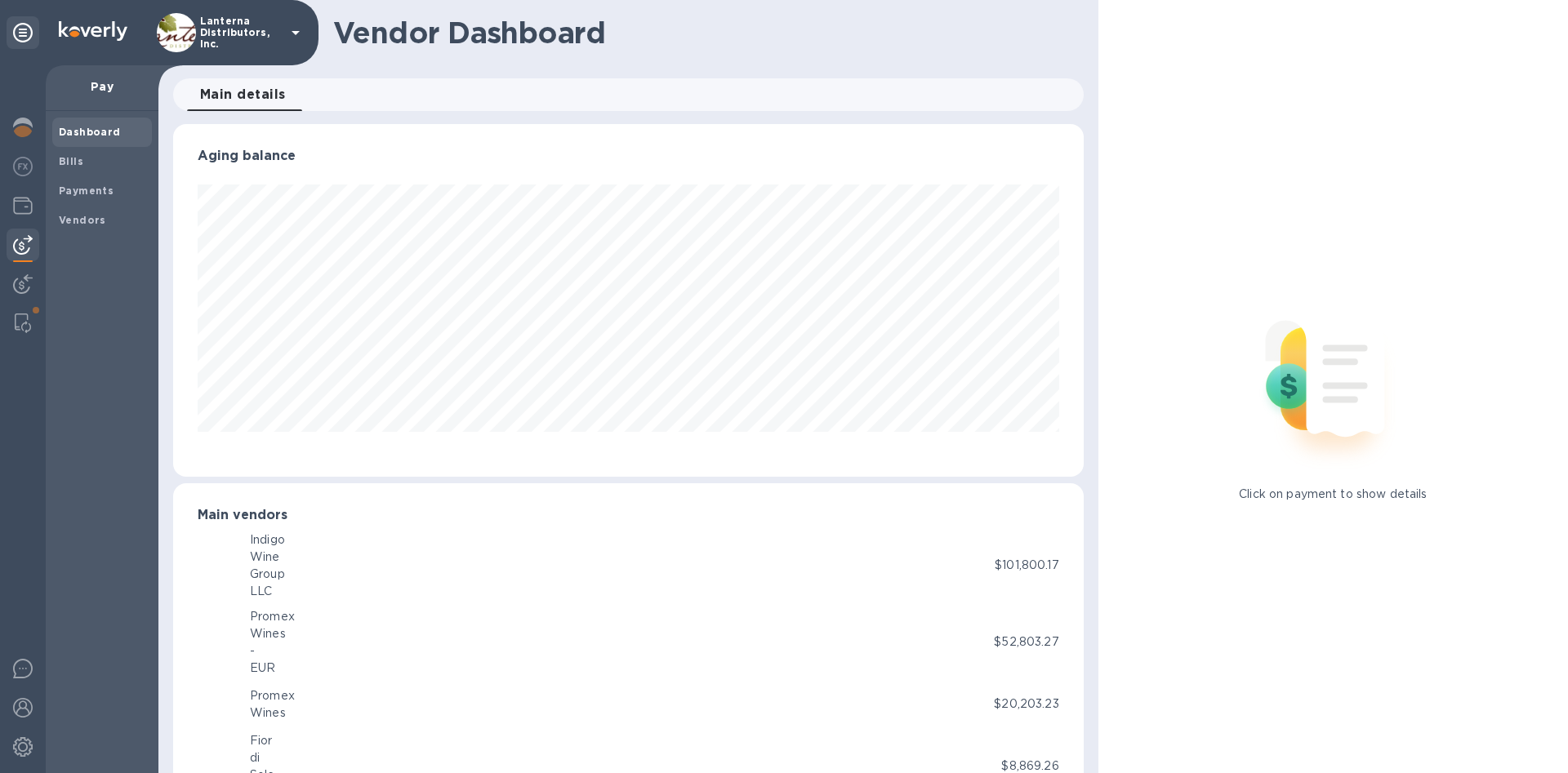
scroll to position [353, 910]
click at [85, 170] on div "Bills" at bounding box center [102, 161] width 99 height 30
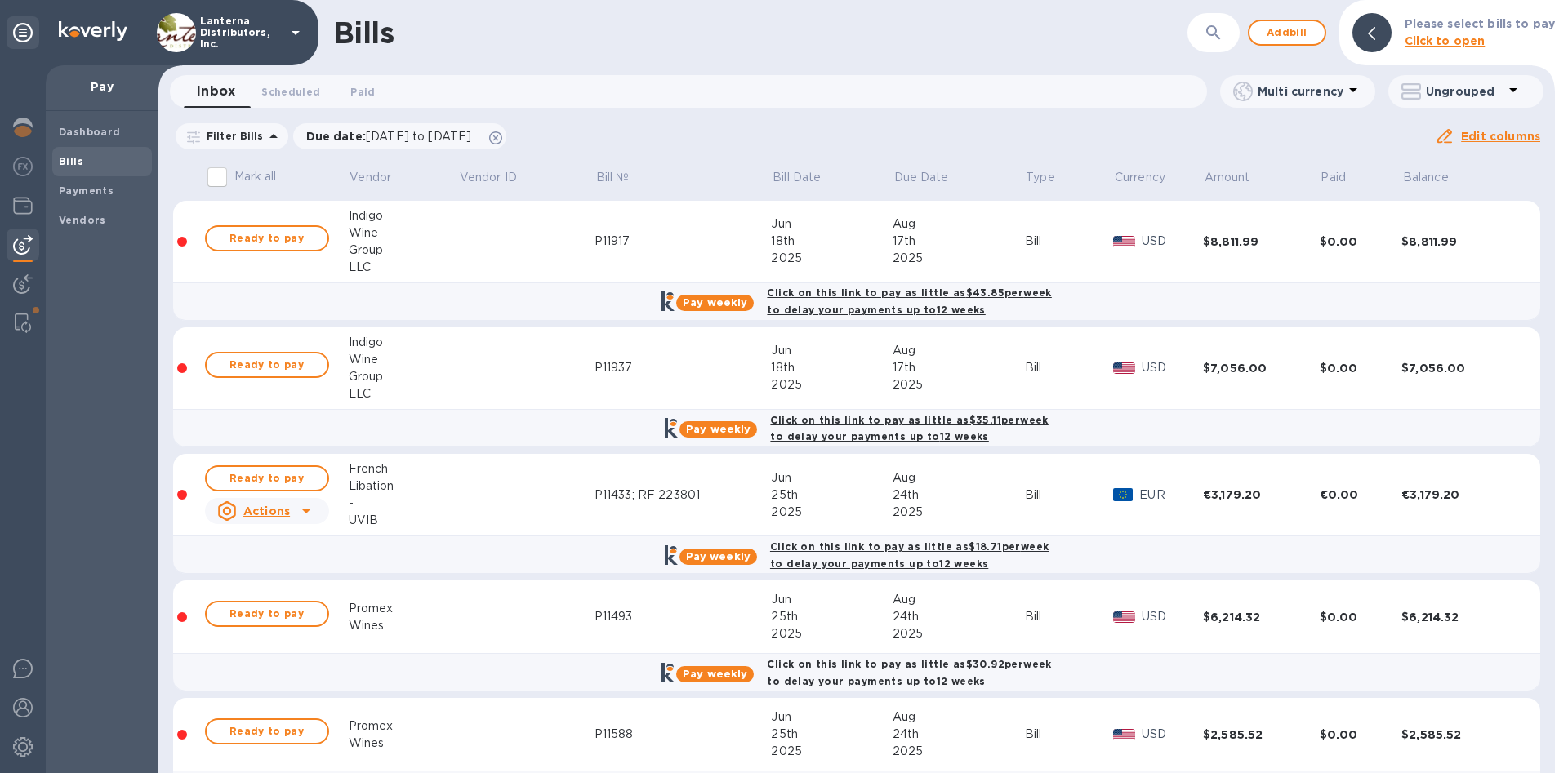
click at [238, 139] on p "Filter Bills" at bounding box center [232, 136] width 64 height 13
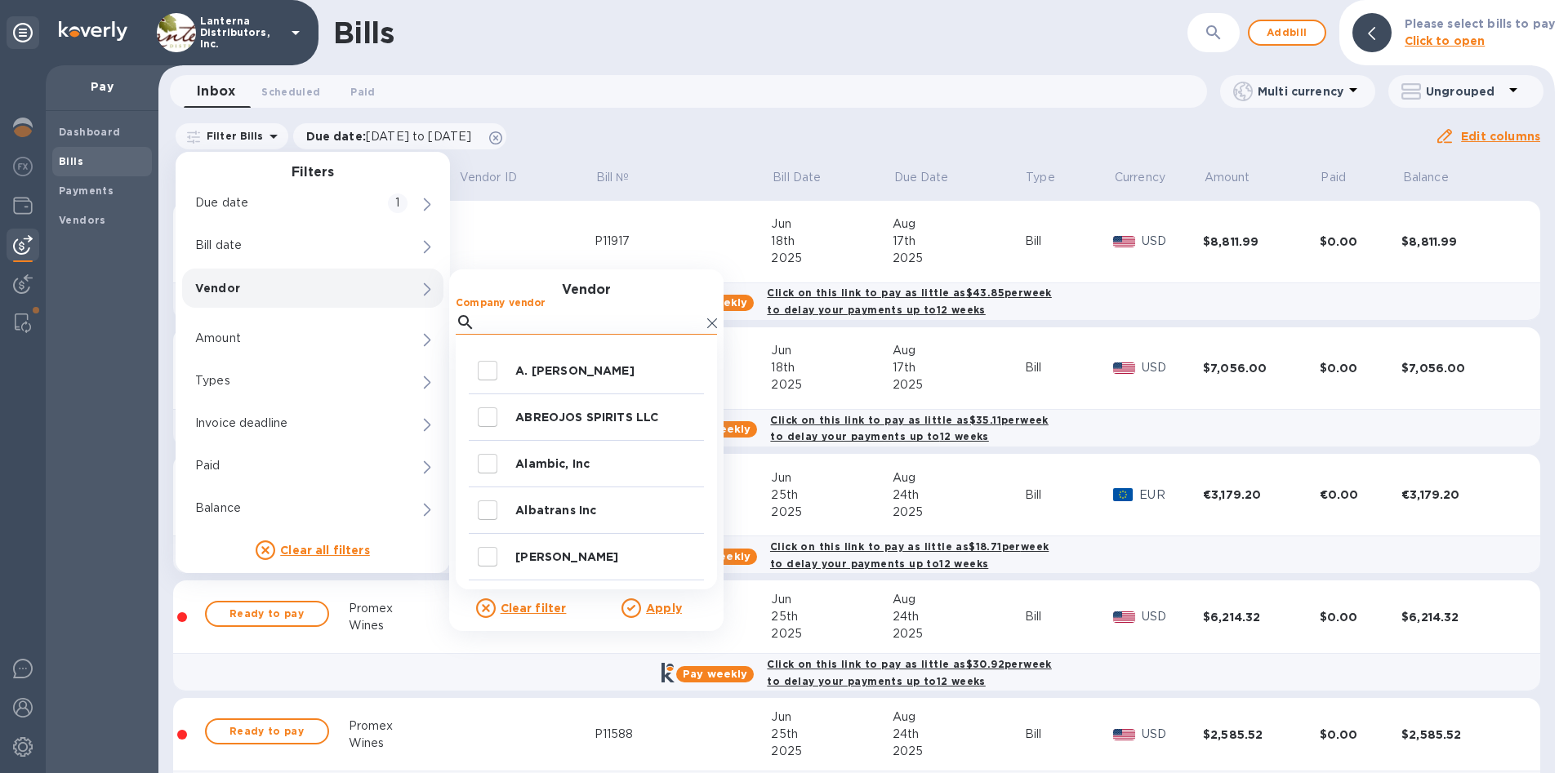
click at [504, 317] on input "Company vendor" at bounding box center [592, 322] width 219 height 24
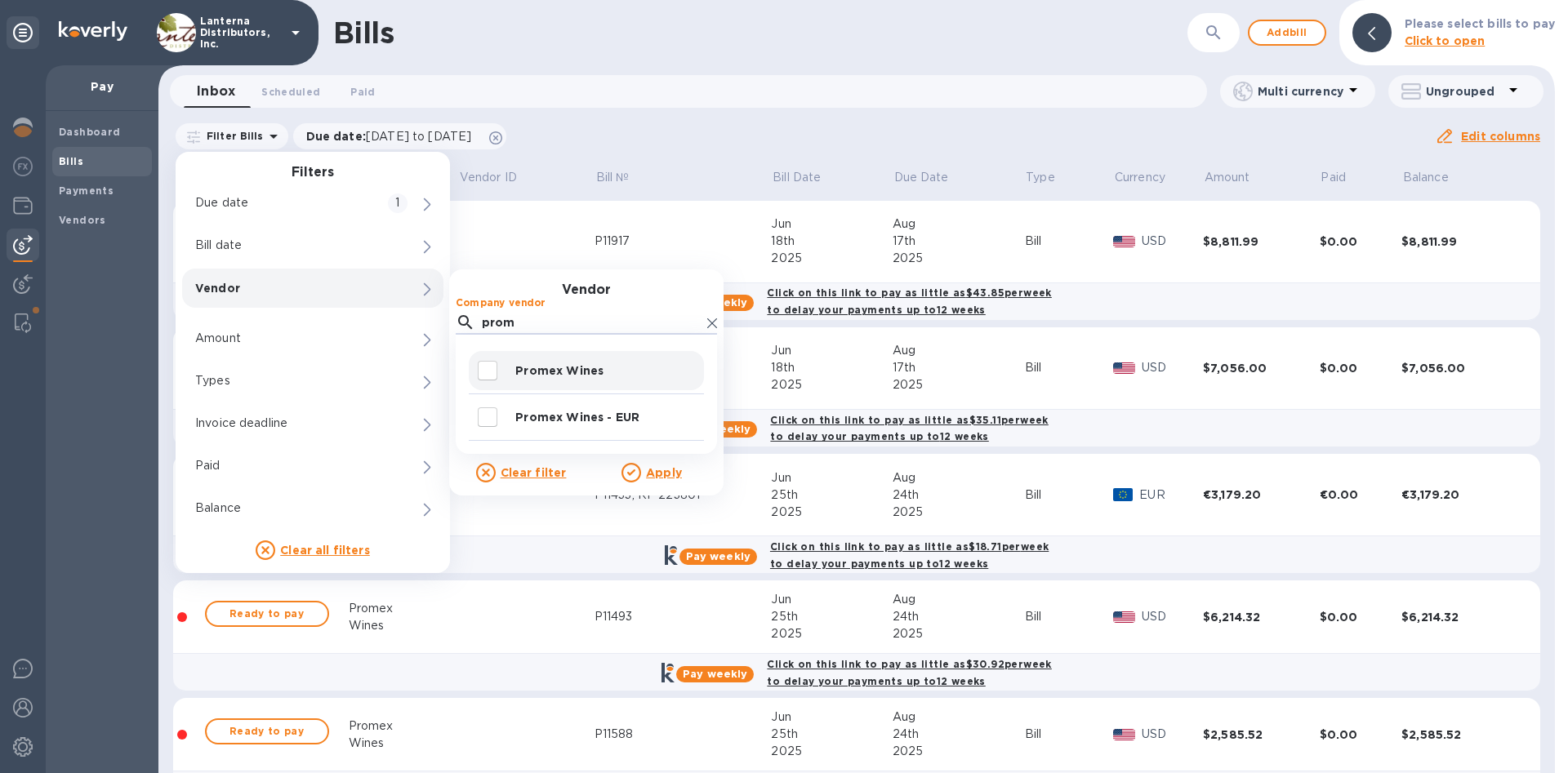
type input "prom"
click at [489, 370] on input "decorative checkbox" at bounding box center [487, 370] width 35 height 35
checkbox input "true"
click at [664, 465] on p "Apply" at bounding box center [663, 472] width 36 height 16
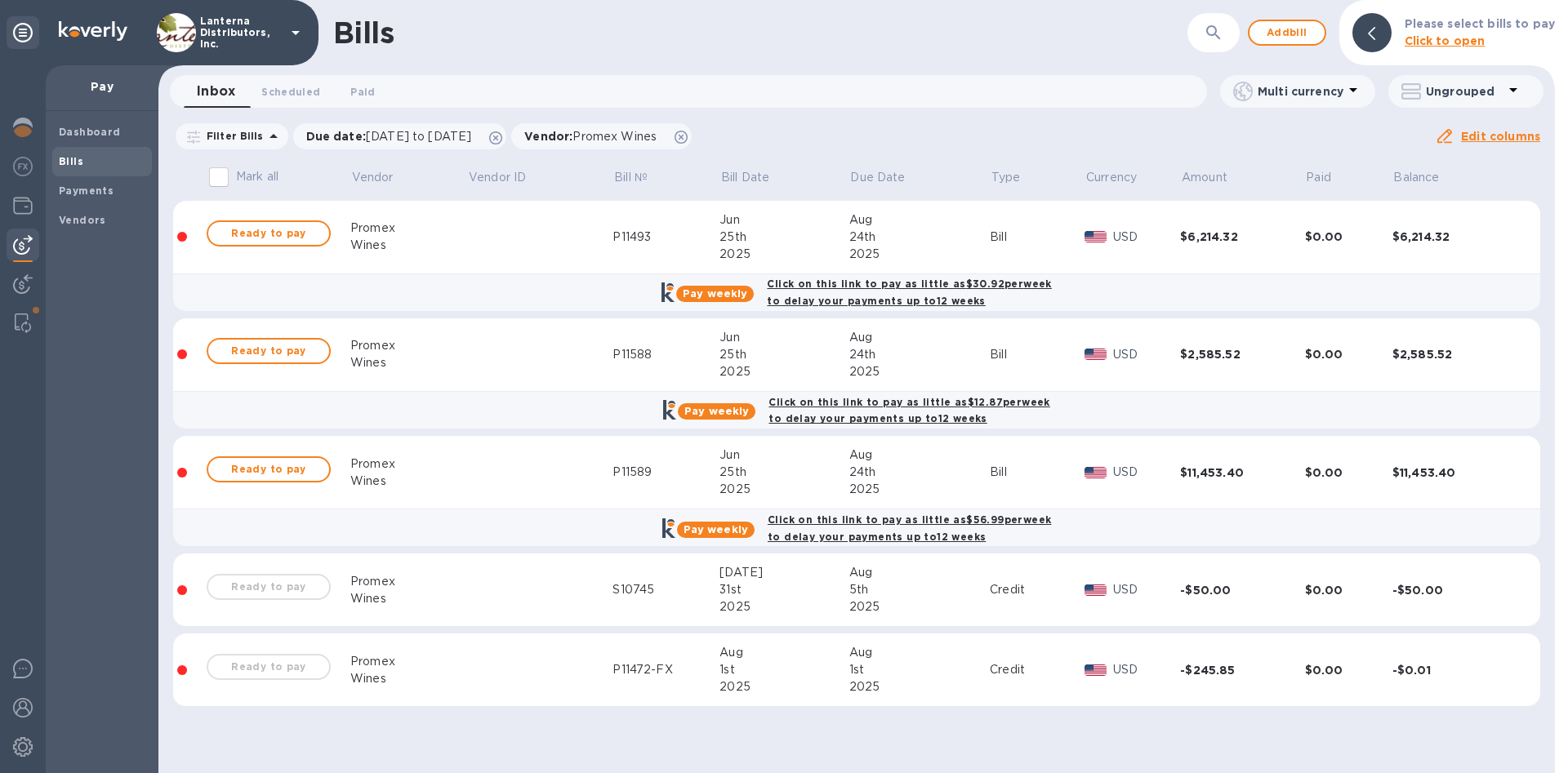
click at [264, 140] on icon at bounding box center [273, 136] width 19 height 19
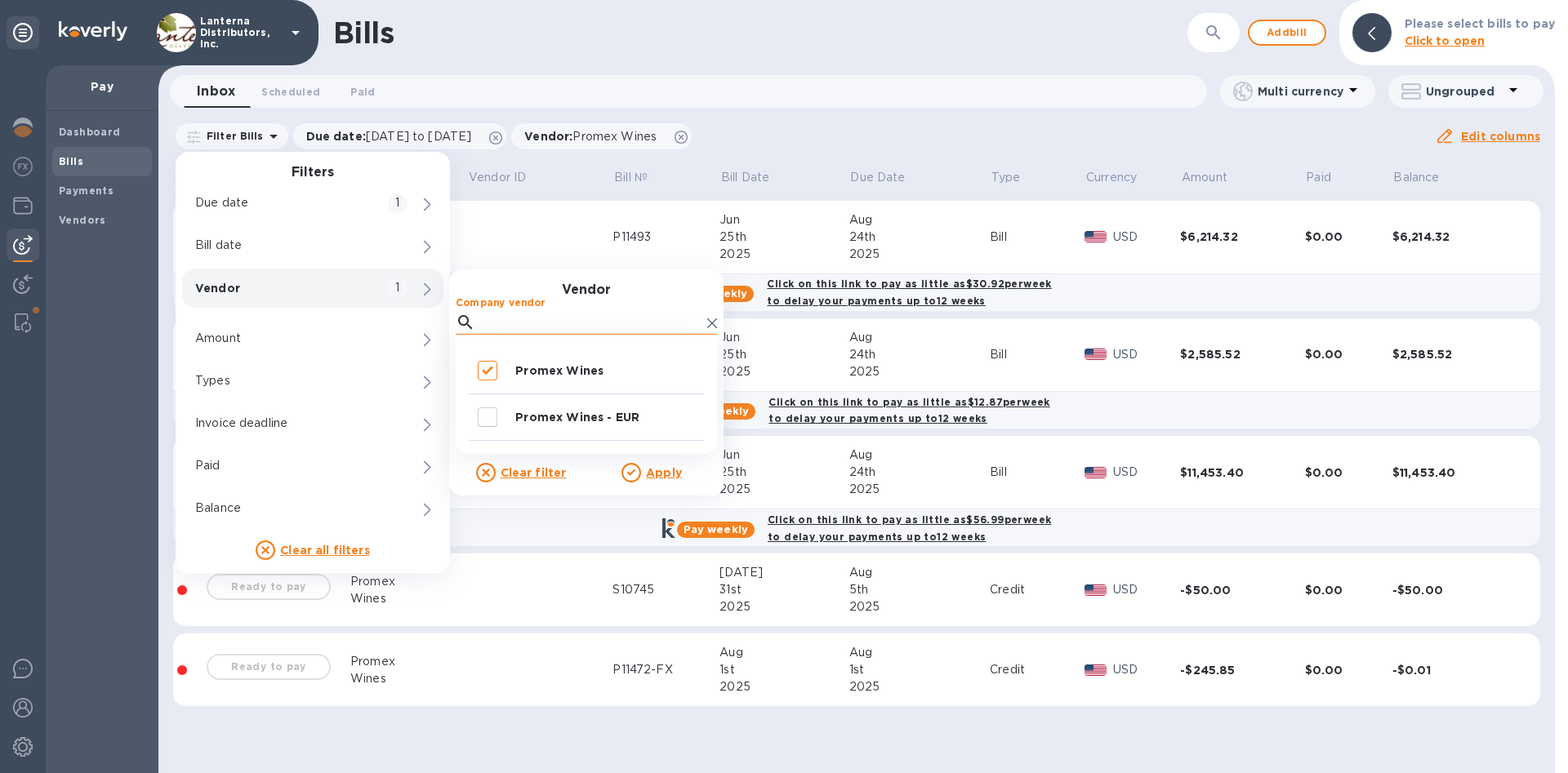
click at [507, 314] on input "Company vendor" at bounding box center [592, 322] width 219 height 24
click at [483, 416] on input "decorative checkbox" at bounding box center [487, 417] width 35 height 35
checkbox input "true"
click at [651, 472] on u "Apply" at bounding box center [663, 473] width 36 height 13
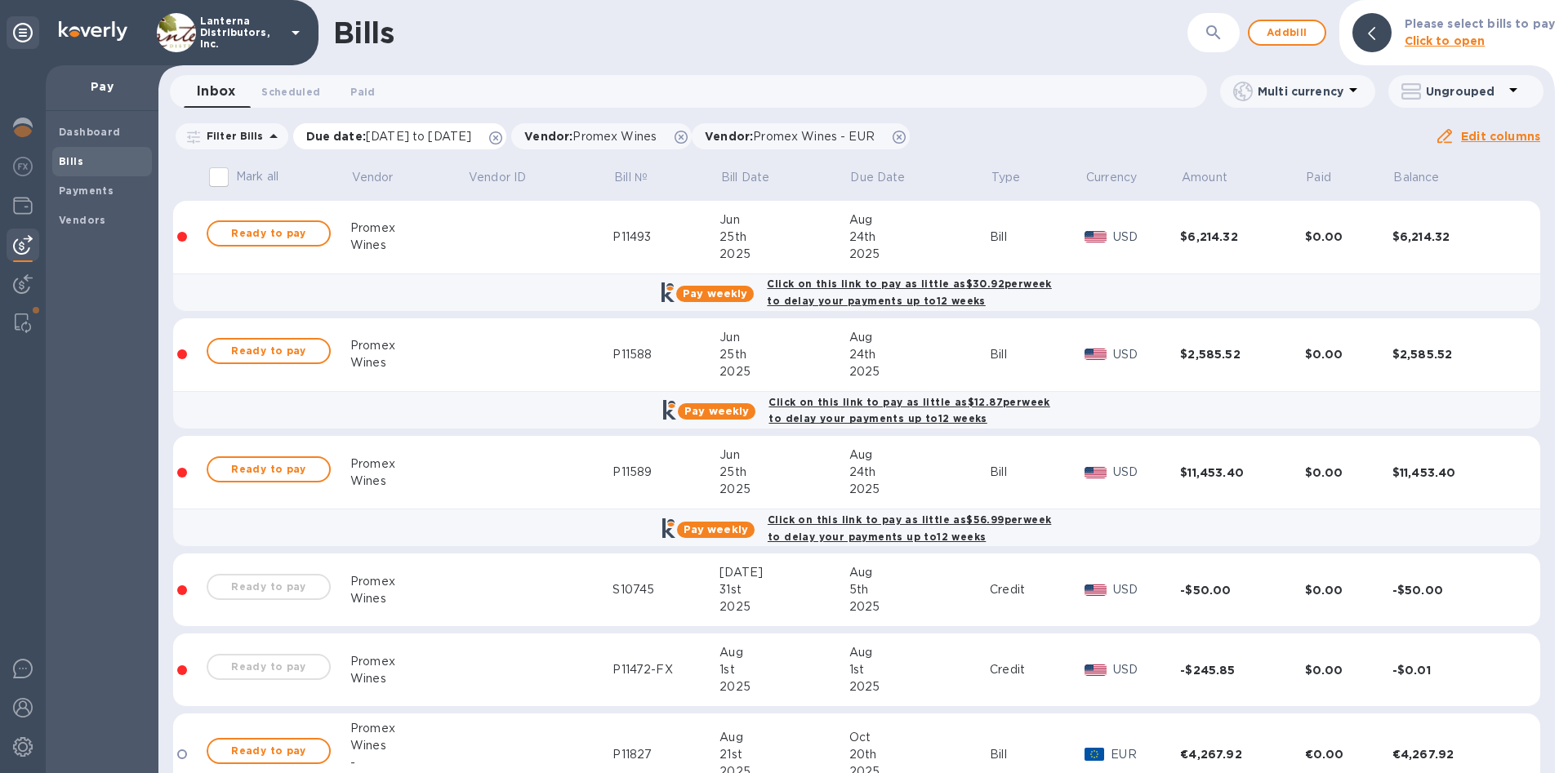
click at [502, 142] on icon at bounding box center [496, 138] width 13 height 13
click at [679, 138] on icon at bounding box center [680, 137] width 13 height 13
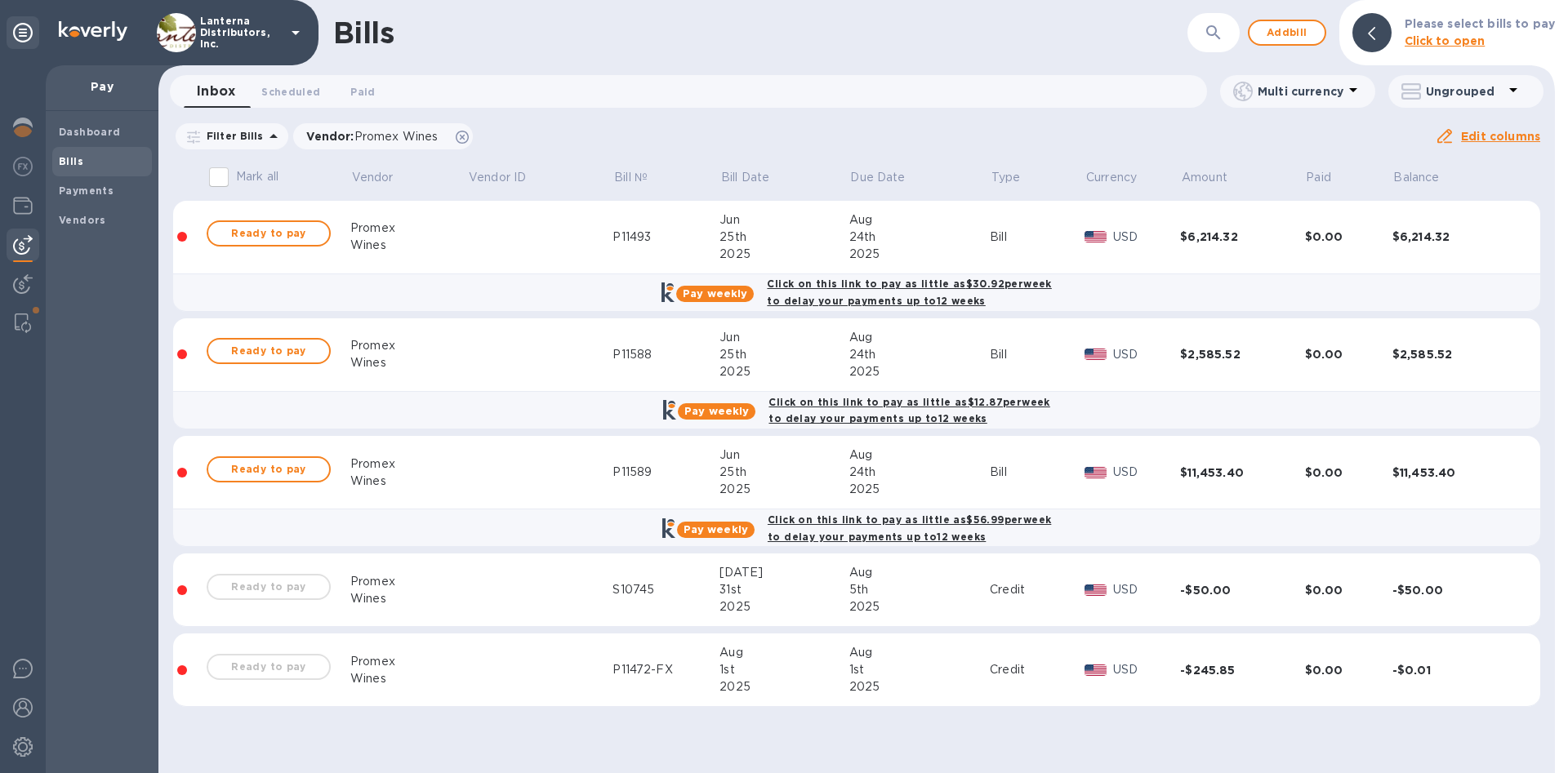
click at [239, 142] on p "Filter Bills" at bounding box center [232, 136] width 64 height 13
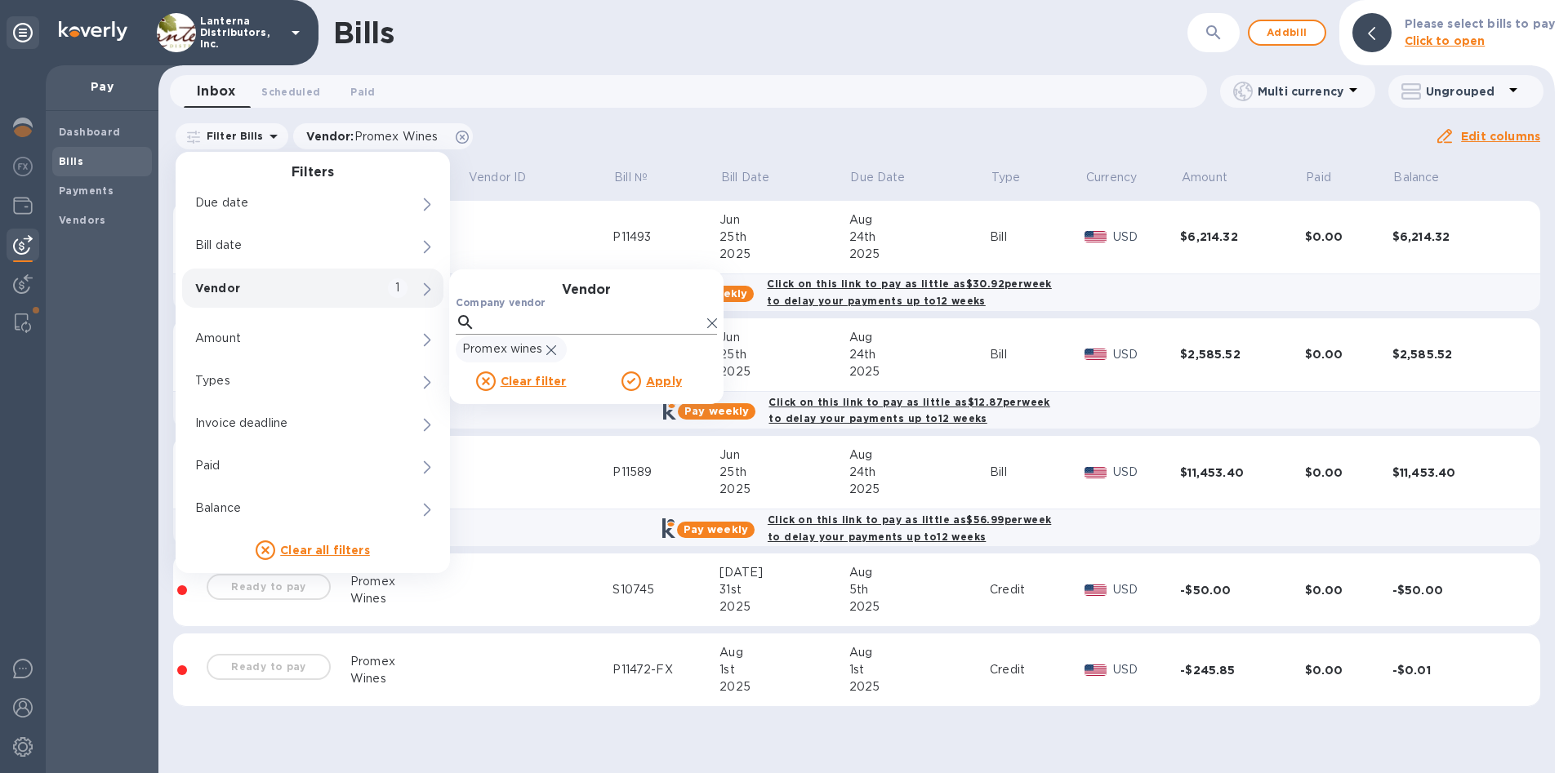
click at [599, 325] on input "Company vendor" at bounding box center [592, 322] width 219 height 24
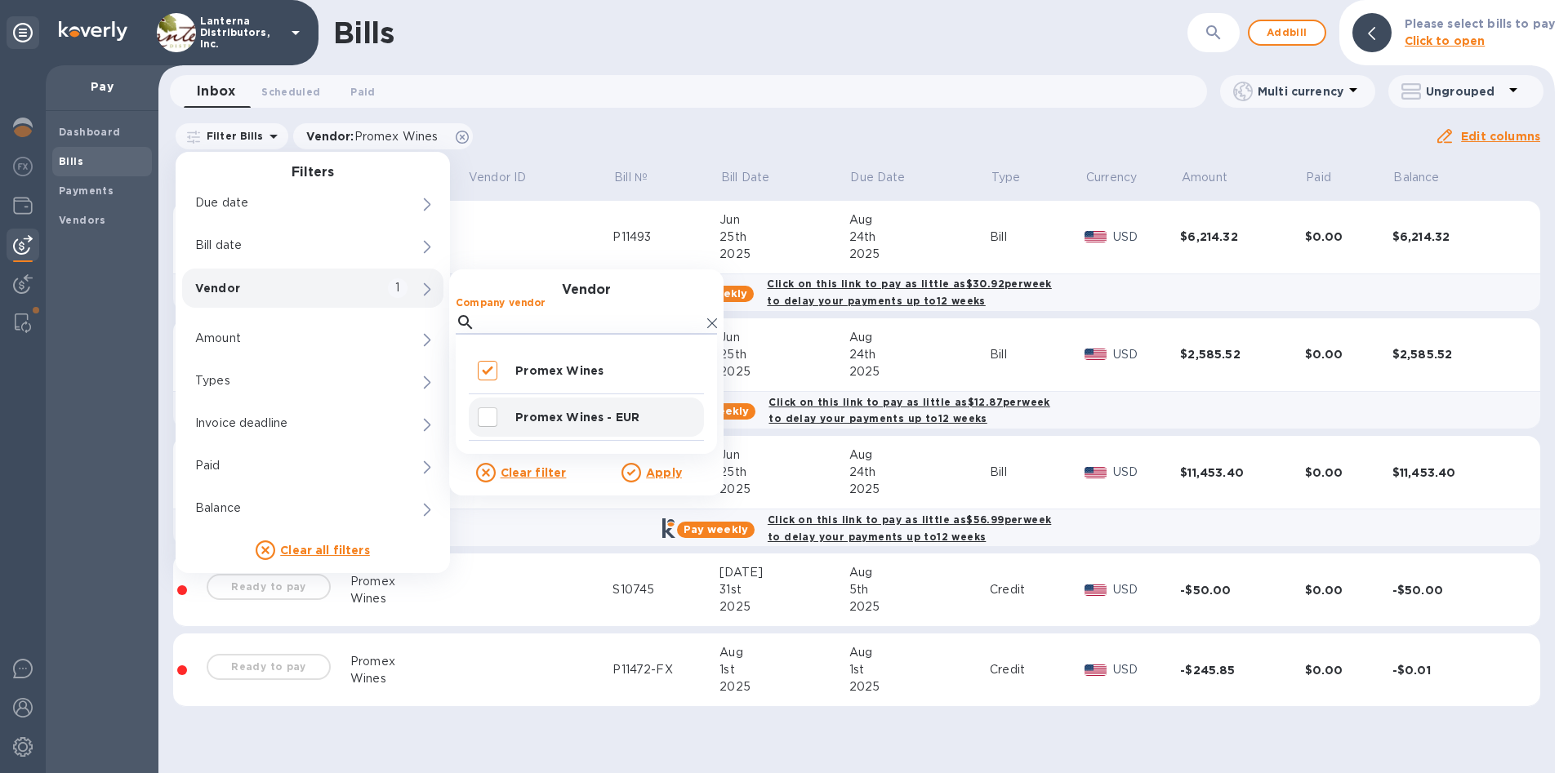
click at [491, 421] on input "decorative checkbox" at bounding box center [487, 417] width 35 height 35
checkbox input "true"
click at [679, 478] on u "Apply" at bounding box center [663, 473] width 36 height 13
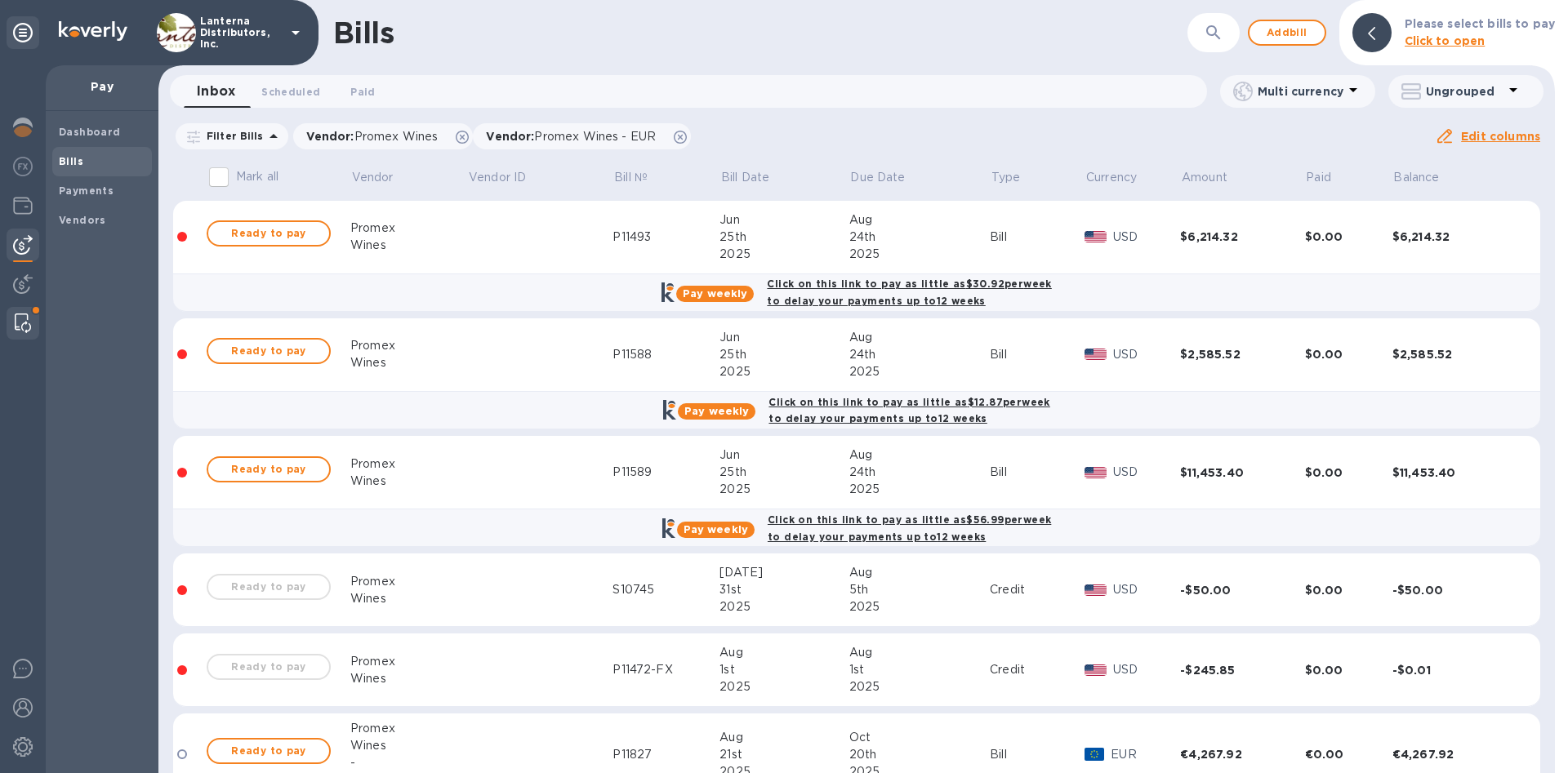
click at [10, 323] on div at bounding box center [23, 323] width 30 height 33
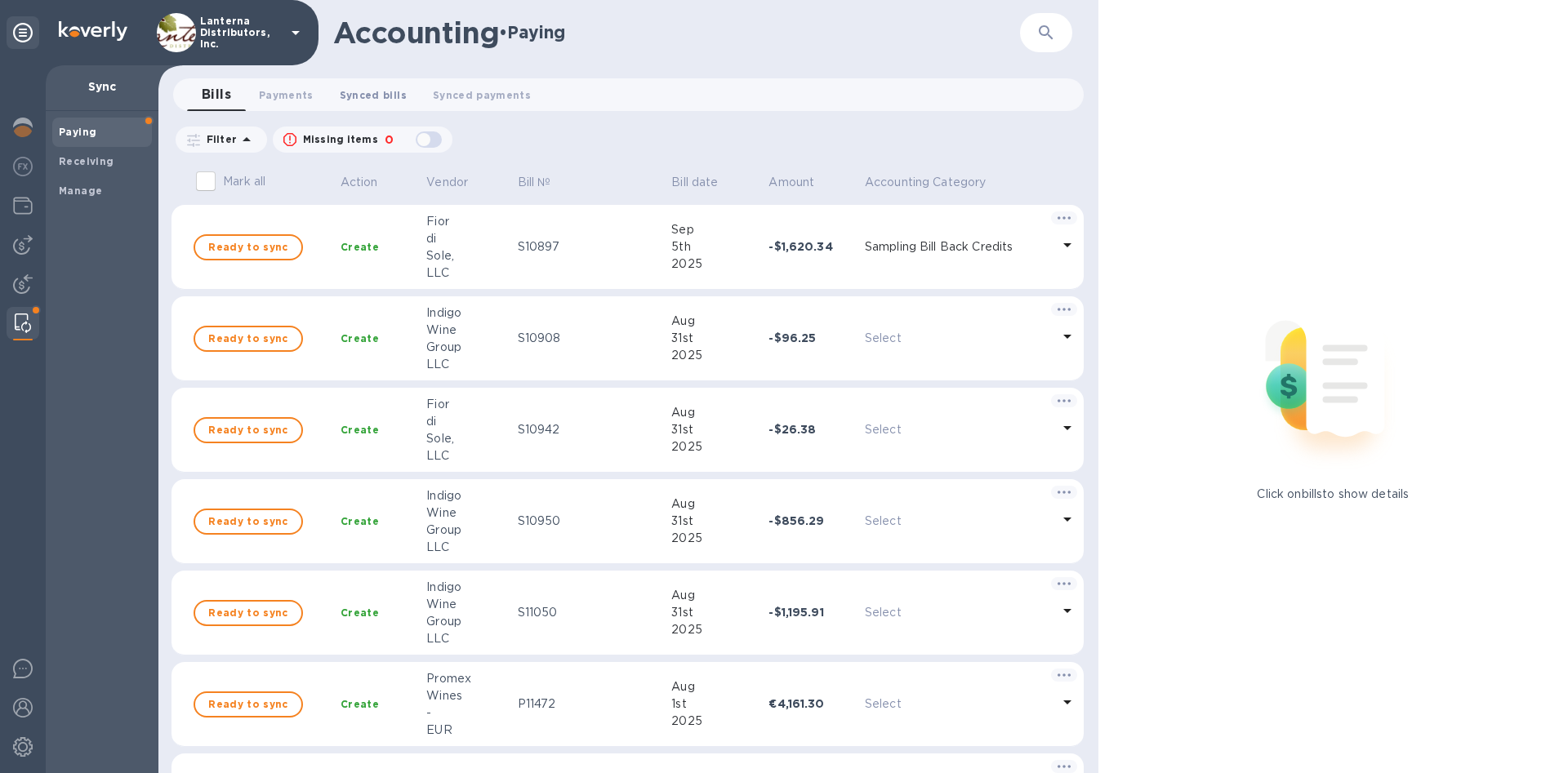
click at [397, 92] on span "Synced bills 0" at bounding box center [373, 95] width 67 height 17
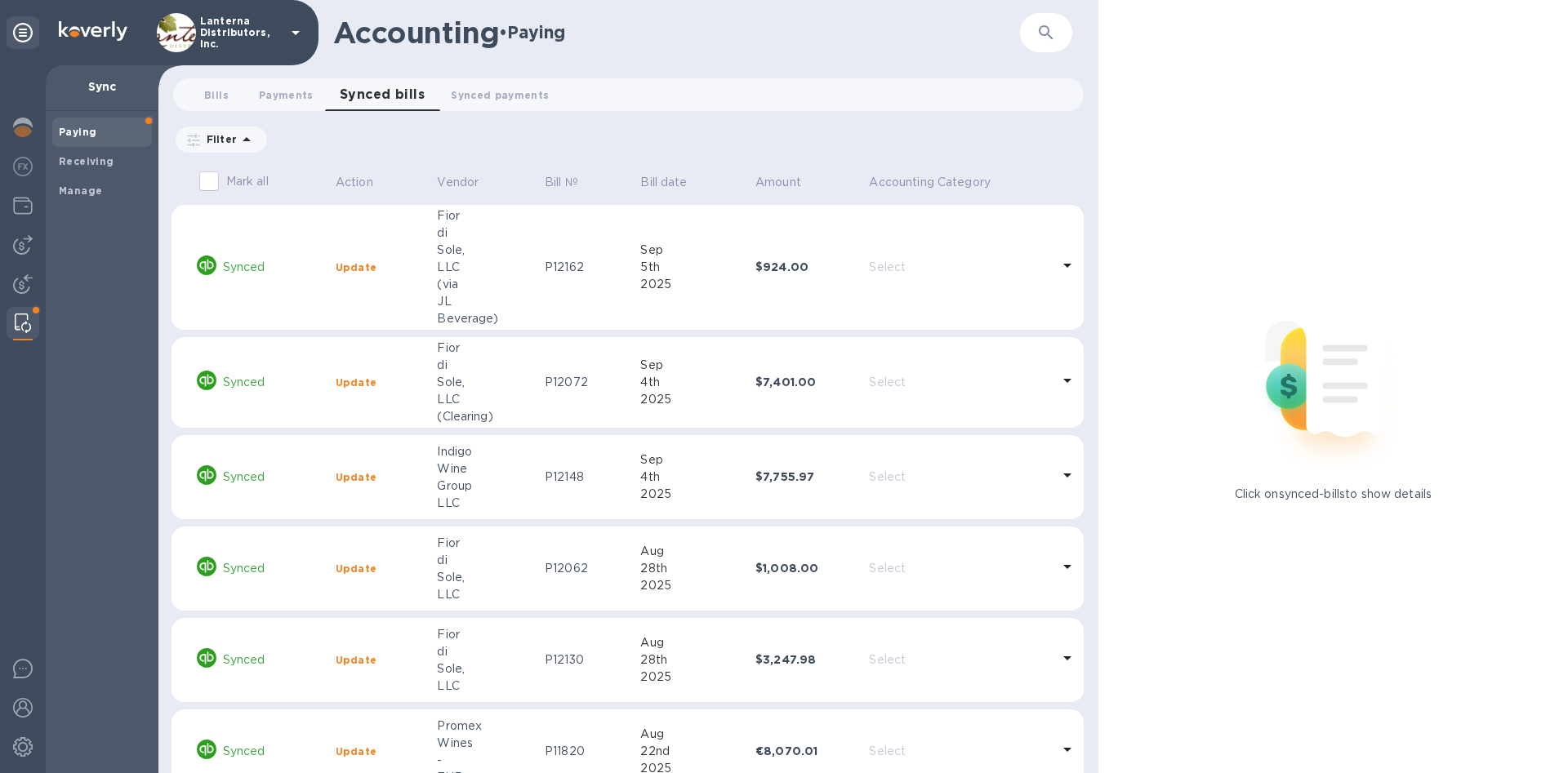
click at [232, 142] on p "Filter" at bounding box center [218, 139] width 37 height 13
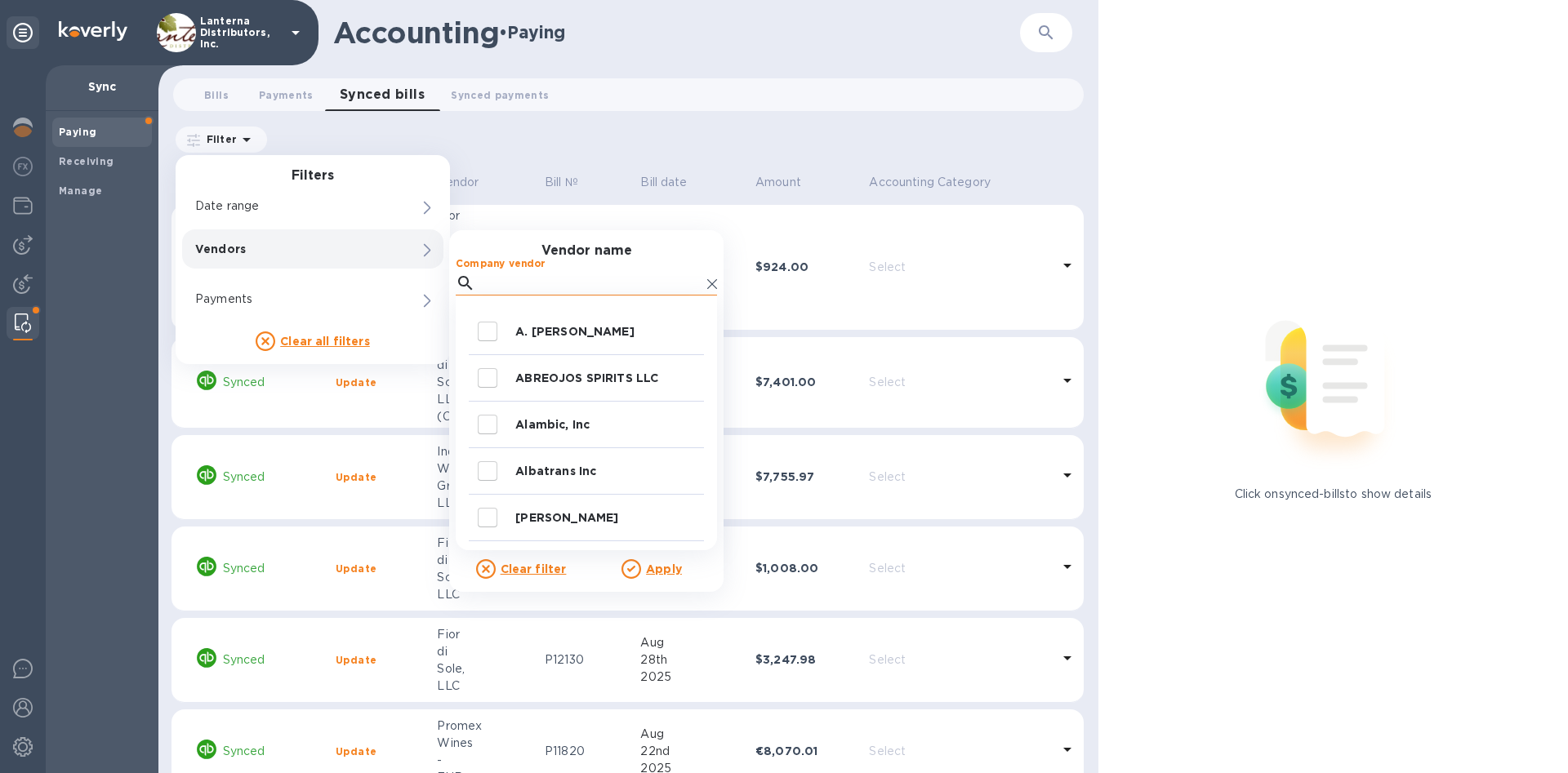
click at [524, 279] on input "Company vendor" at bounding box center [592, 283] width 219 height 24
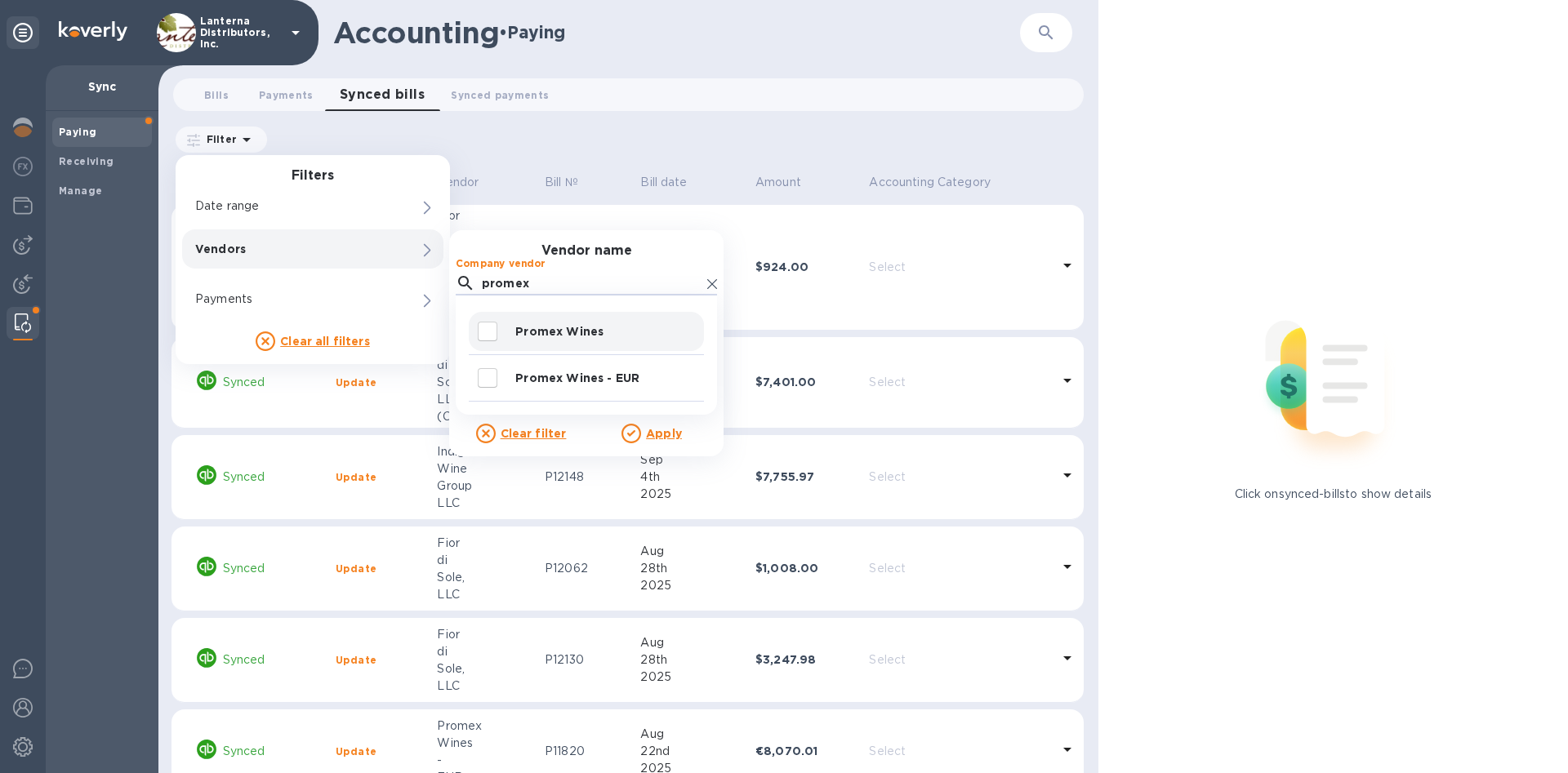
type input "promex"
click at [491, 334] on input "decorative checkbox" at bounding box center [487, 331] width 35 height 35
checkbox input "true"
click at [669, 437] on u "Apply" at bounding box center [663, 434] width 36 height 13
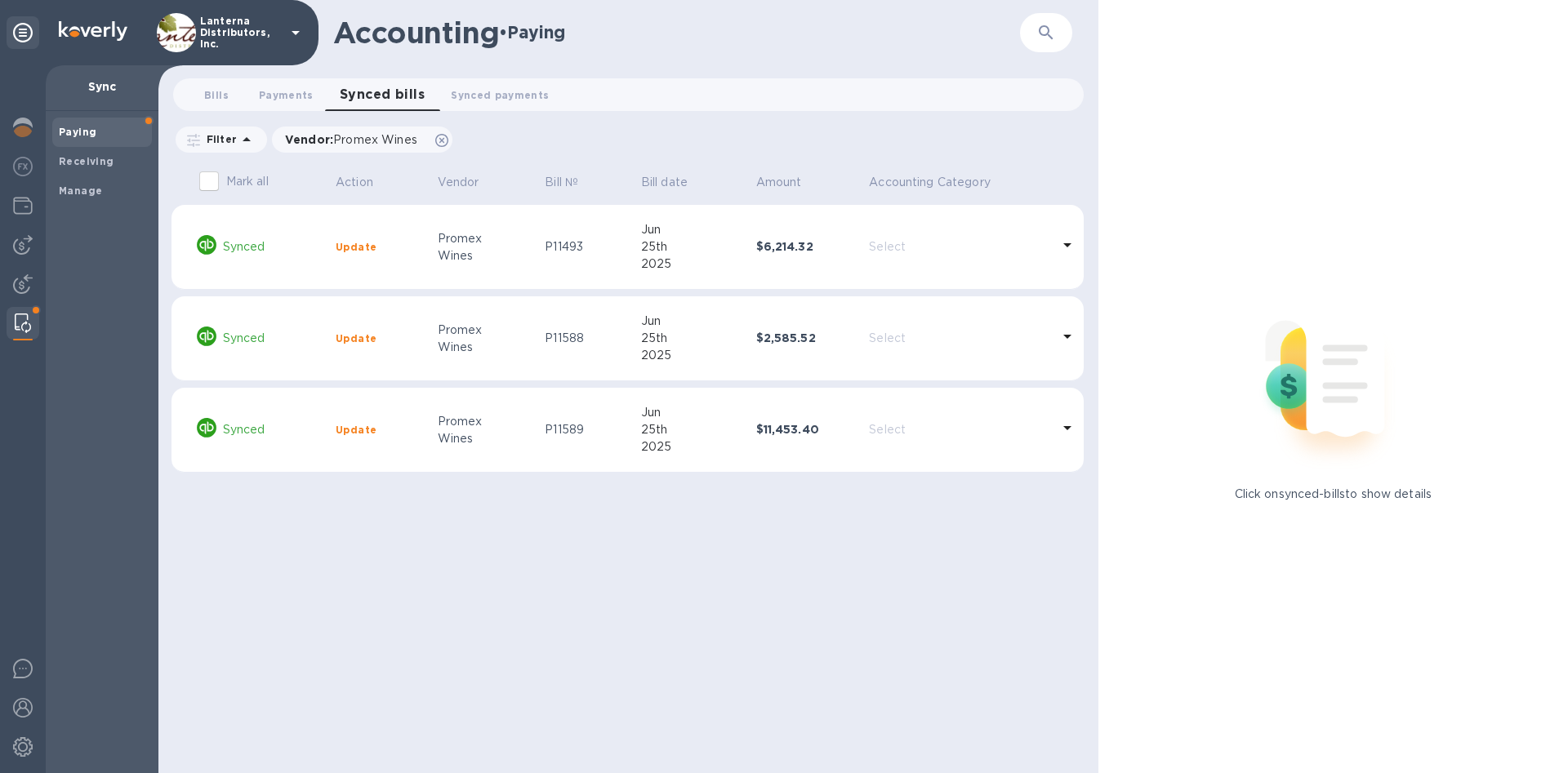
click at [242, 146] on icon at bounding box center [246, 139] width 19 height 19
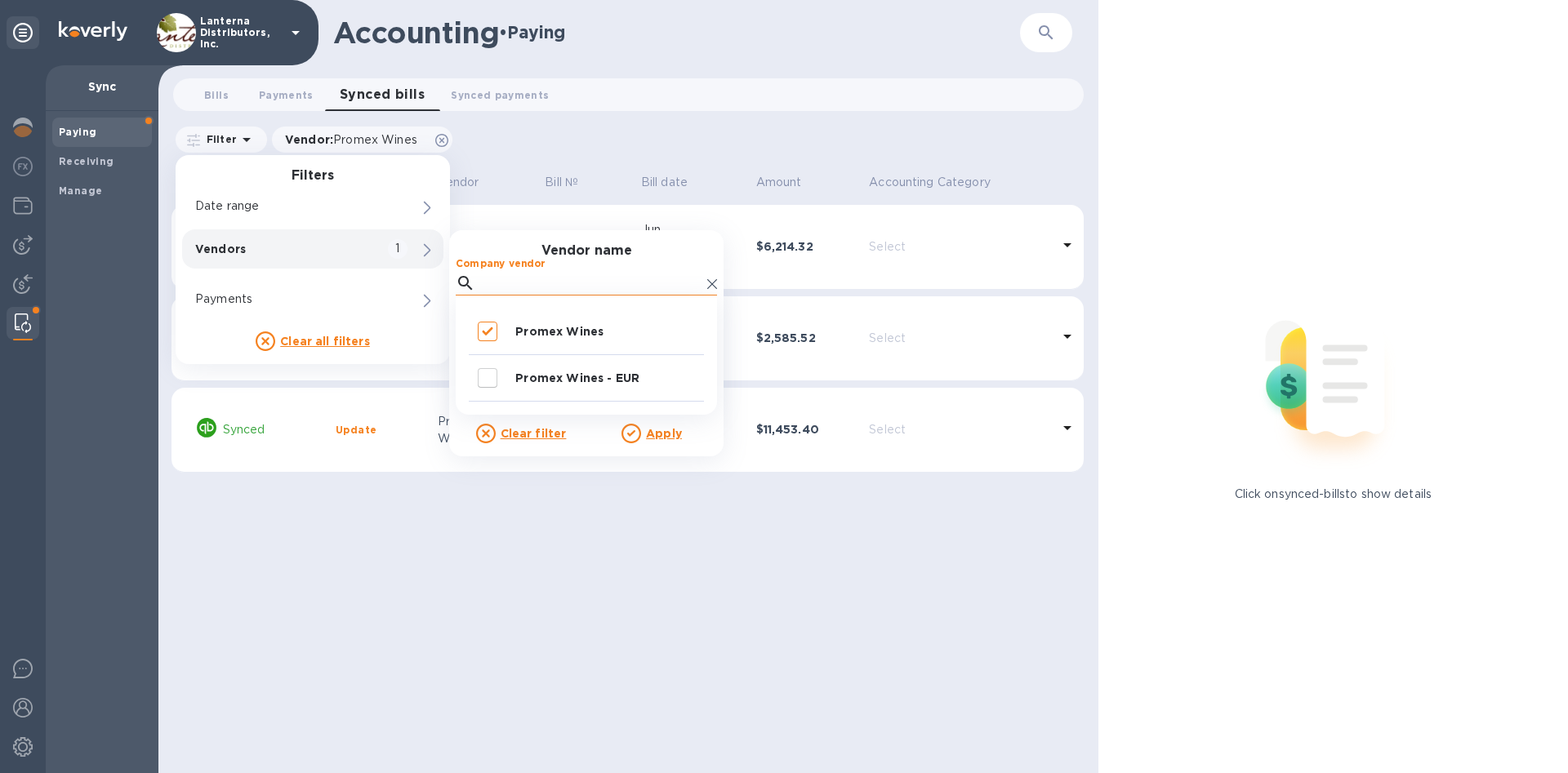
click at [515, 284] on input "Company vendor" at bounding box center [592, 283] width 219 height 24
click at [567, 381] on p "Promex Wines - EUR" at bounding box center [606, 378] width 182 height 16
checkbox input "true"
click at [672, 433] on u "Apply" at bounding box center [663, 434] width 36 height 13
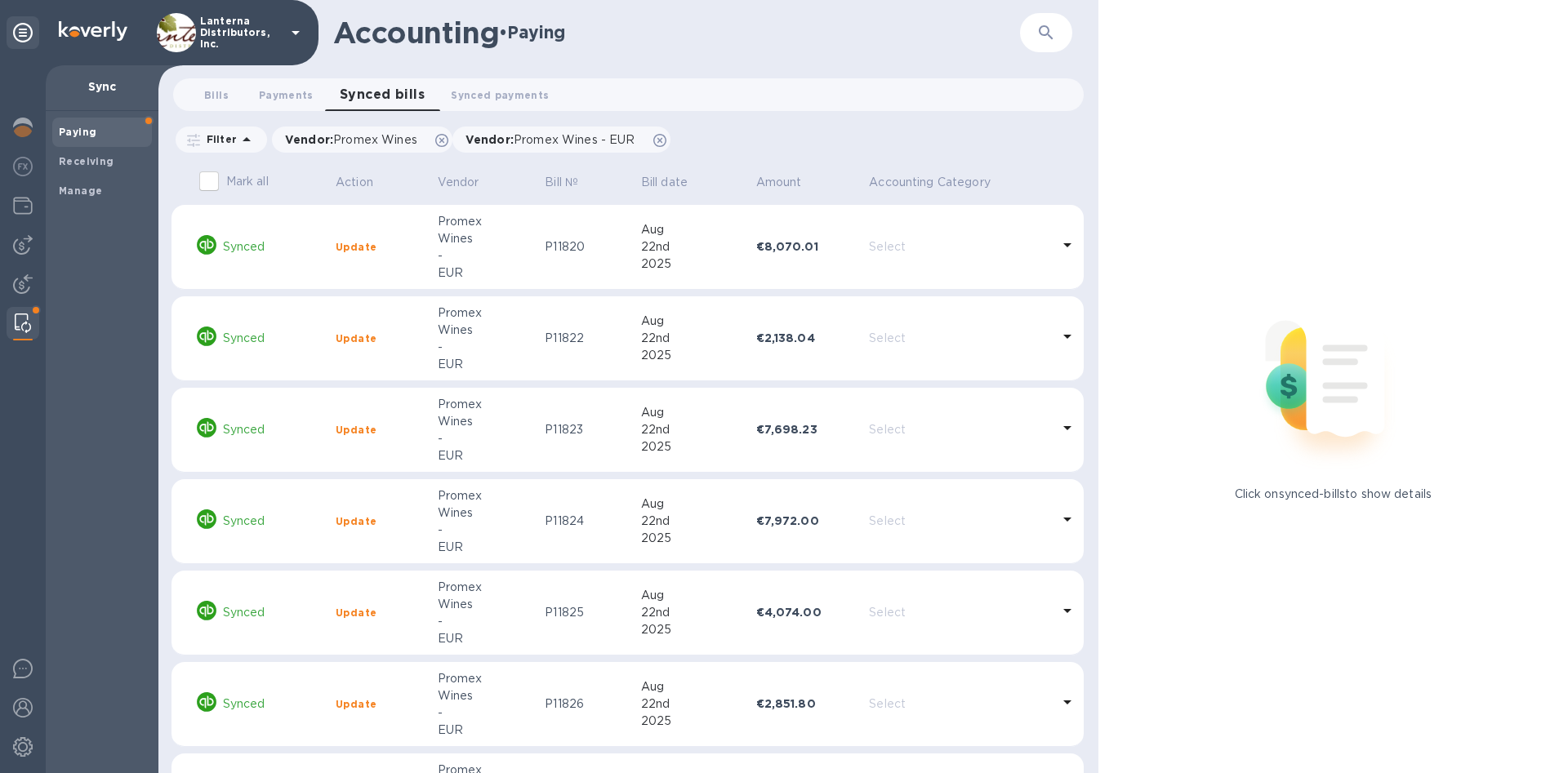
click at [242, 134] on icon at bounding box center [246, 139] width 19 height 19
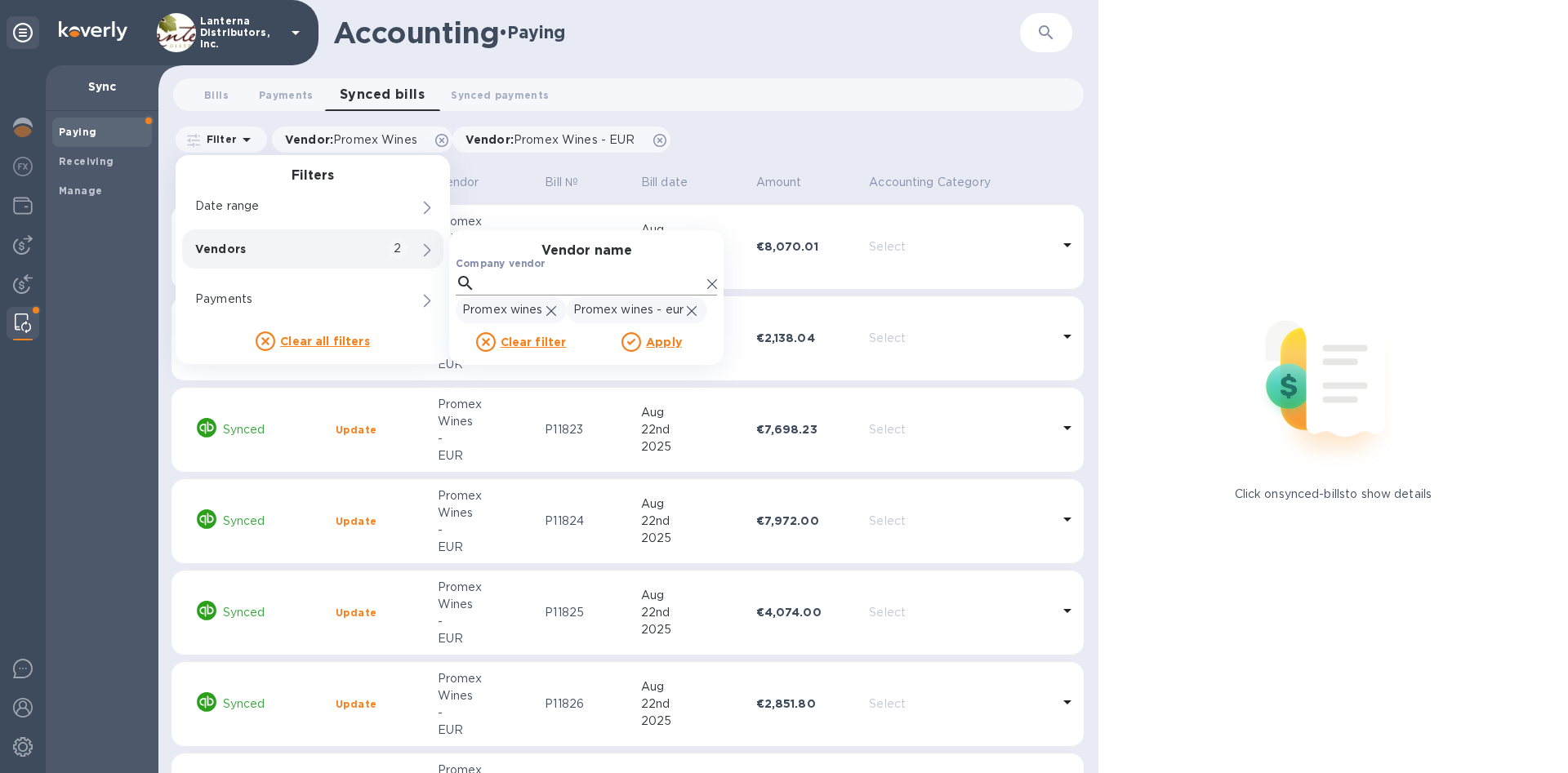
click at [714, 286] on icon at bounding box center [712, 284] width 10 height 10
click at [491, 344] on icon at bounding box center [486, 341] width 19 height 19
click at [526, 346] on u "Clear filter" at bounding box center [534, 342] width 66 height 13
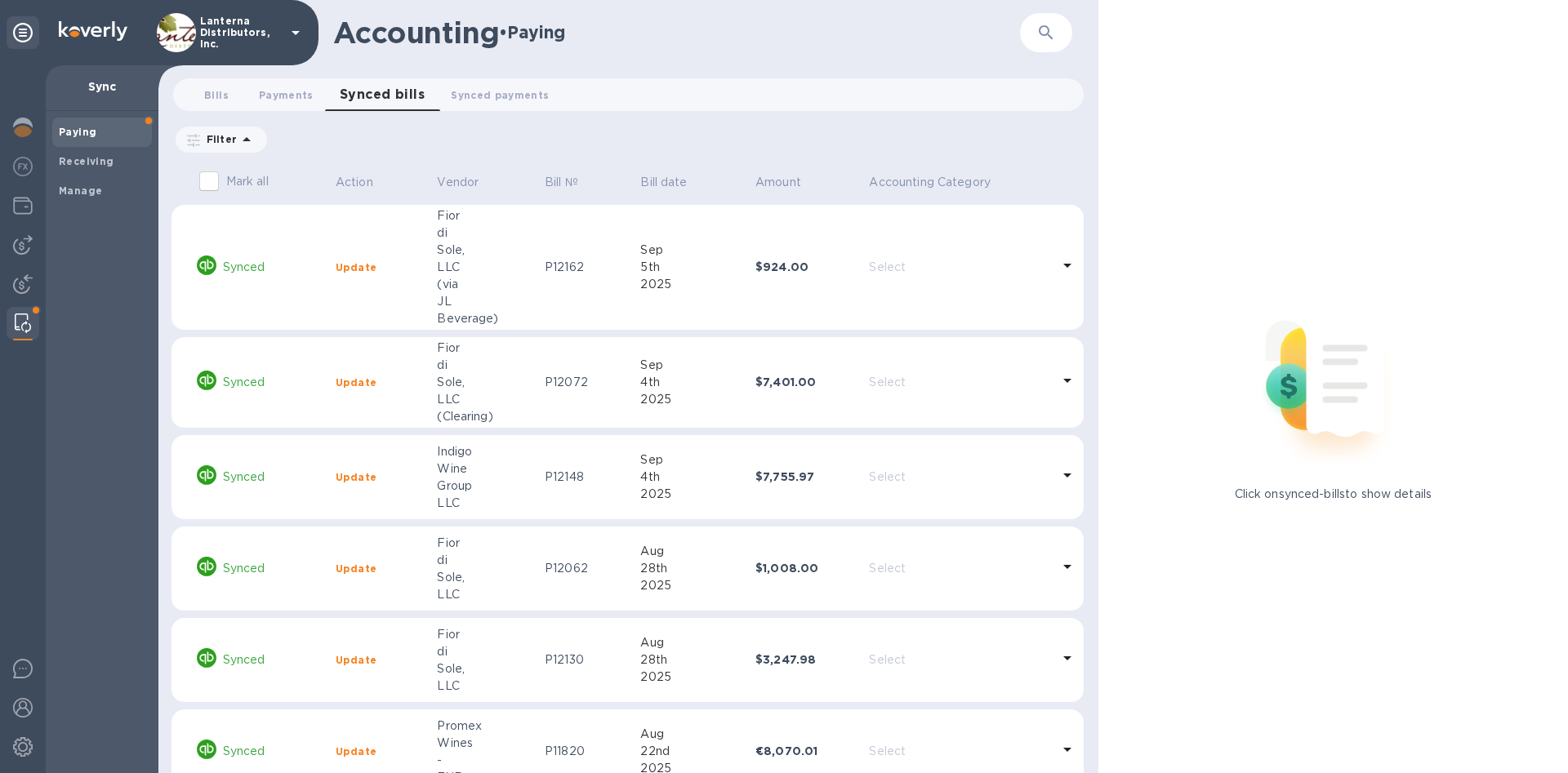
click at [577, 137] on div "Filter" at bounding box center [628, 139] width 910 height 31
click at [99, 188] on span "Manage" at bounding box center [102, 191] width 87 height 16
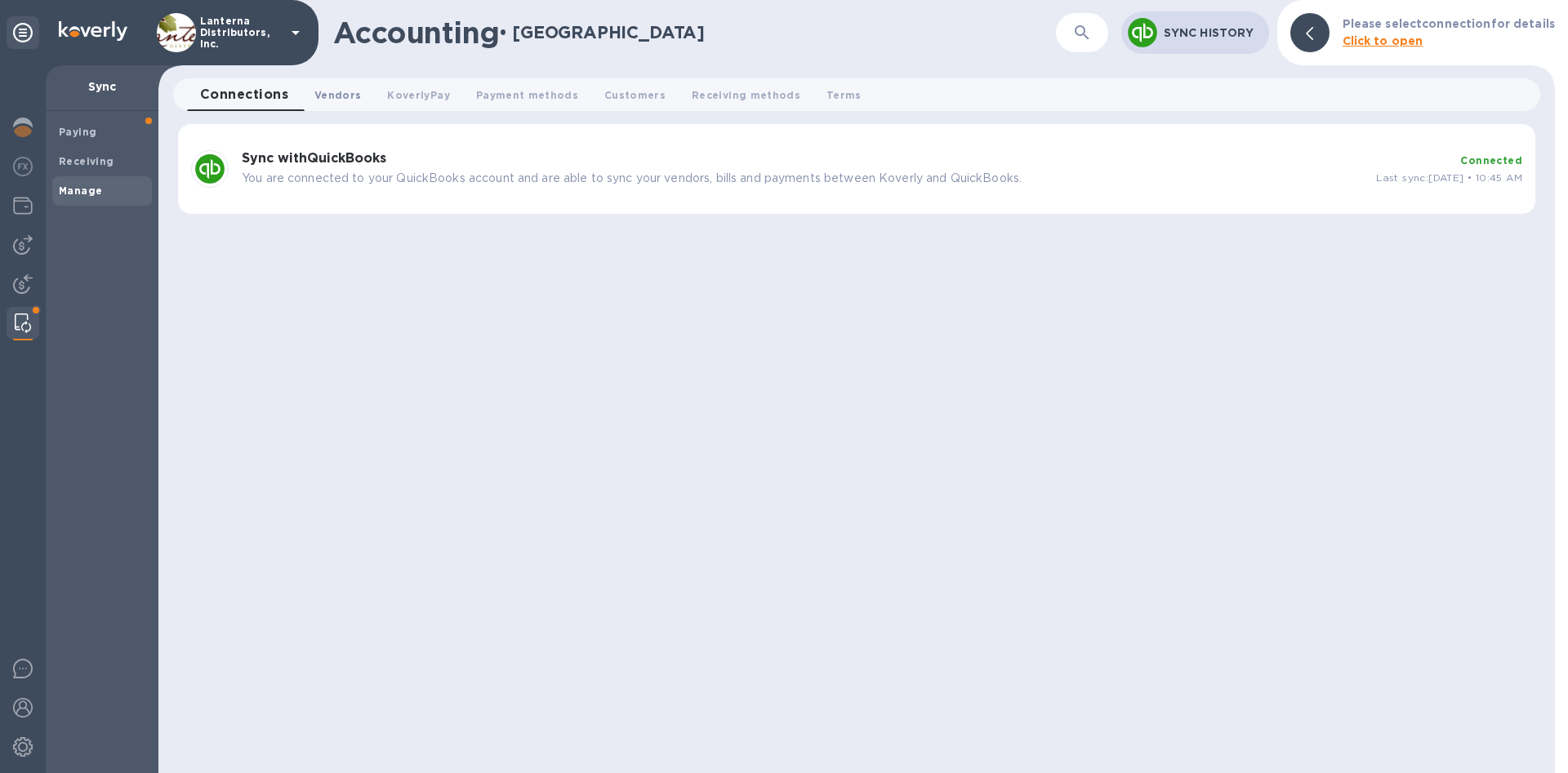
click at [343, 89] on span "Vendors 0" at bounding box center [337, 95] width 46 height 17
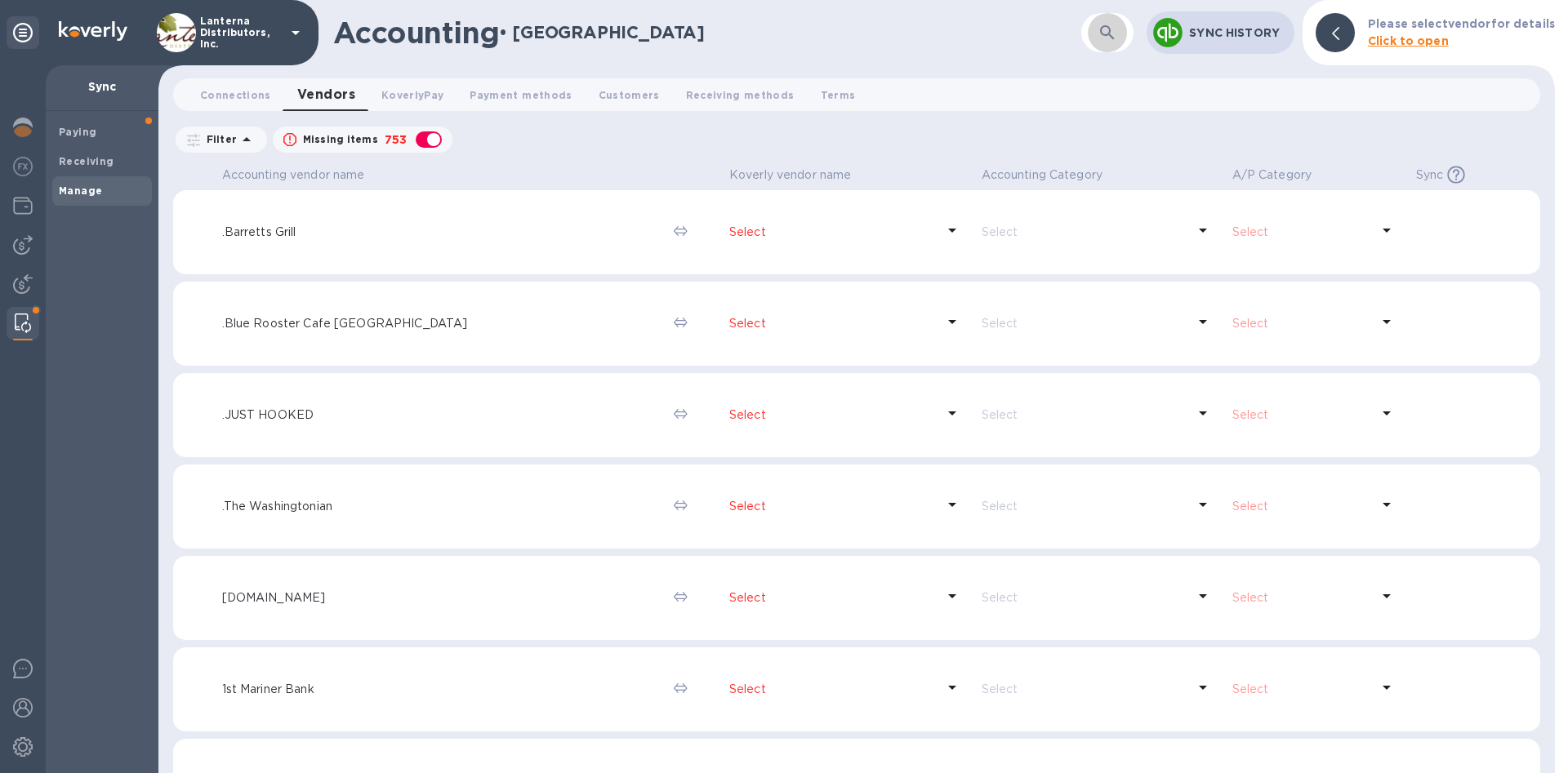
click at [1117, 30] on icon "button" at bounding box center [1107, 32] width 19 height 19
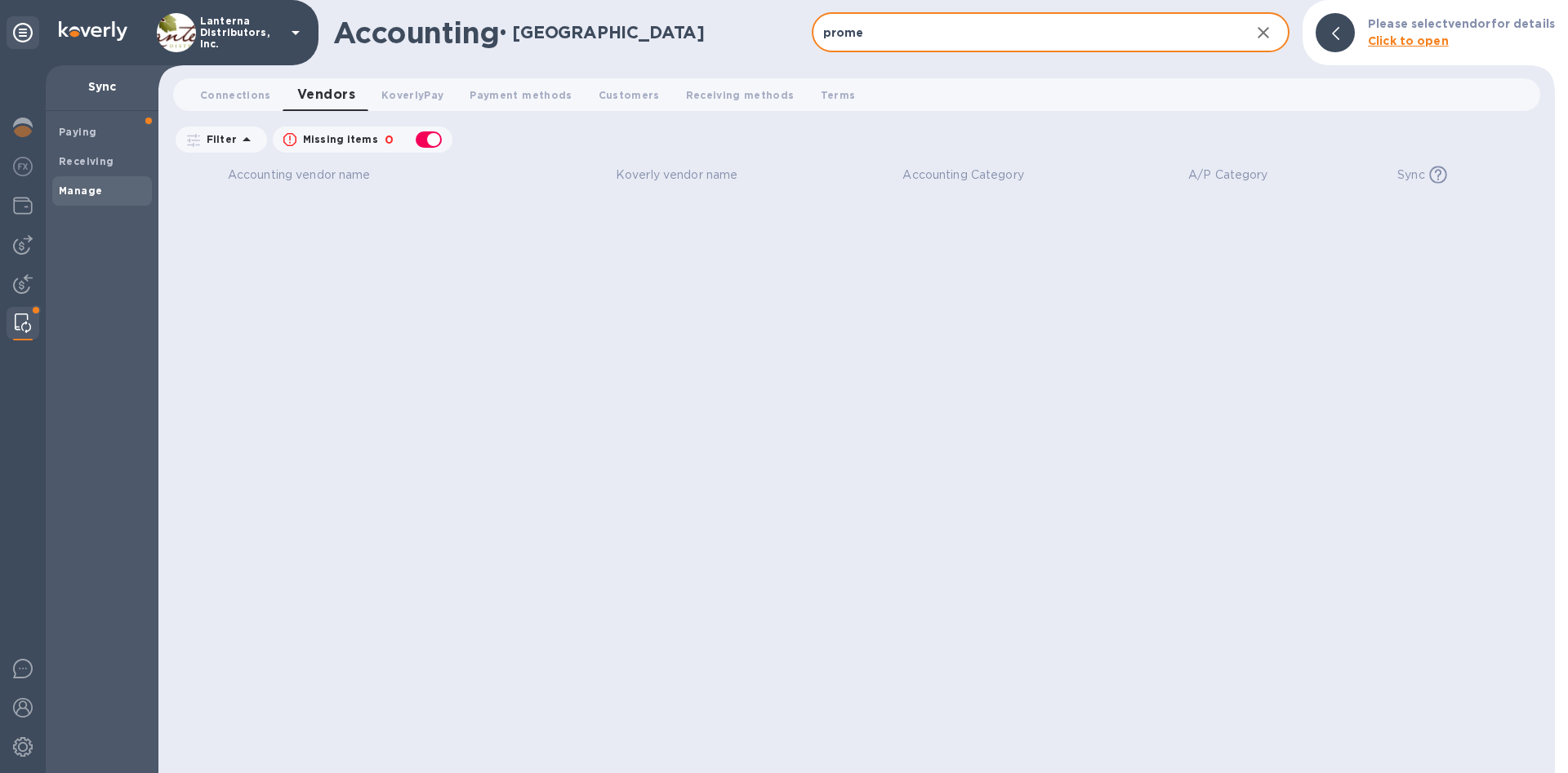
type input "prome"
click at [231, 142] on p "Filter" at bounding box center [218, 139] width 37 height 13
click at [1264, 35] on icon "button" at bounding box center [1263, 32] width 19 height 19
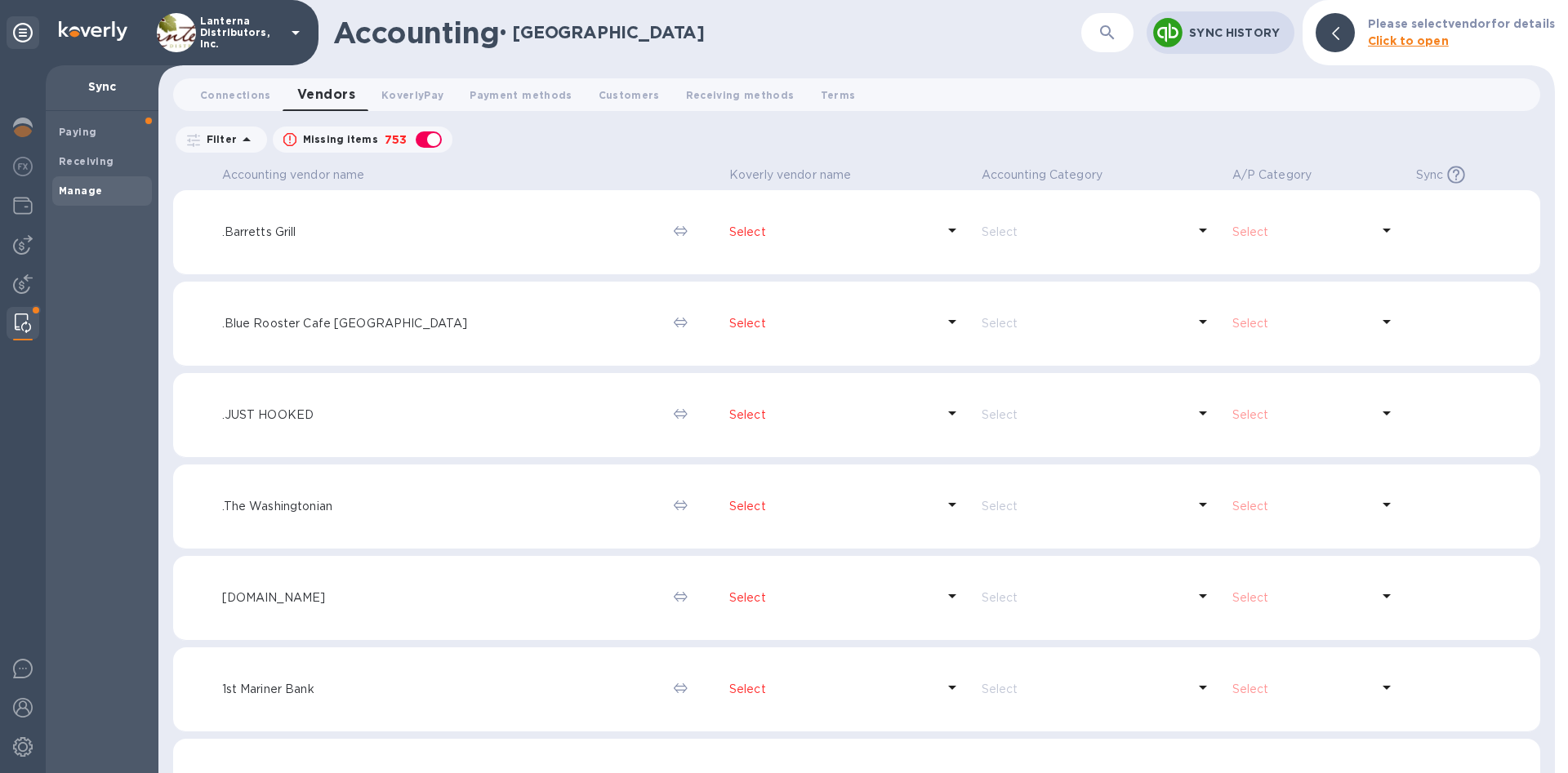
click at [249, 141] on icon at bounding box center [246, 139] width 19 height 19
click at [323, 180] on h3 "Filters" at bounding box center [313, 176] width 275 height 15
click at [593, 129] on div "Filter Missing items 753 Accounting Category: A/P Category: Sync: All" at bounding box center [856, 139] width 1367 height 31
click at [1111, 33] on icon "button" at bounding box center [1107, 32] width 13 height 13
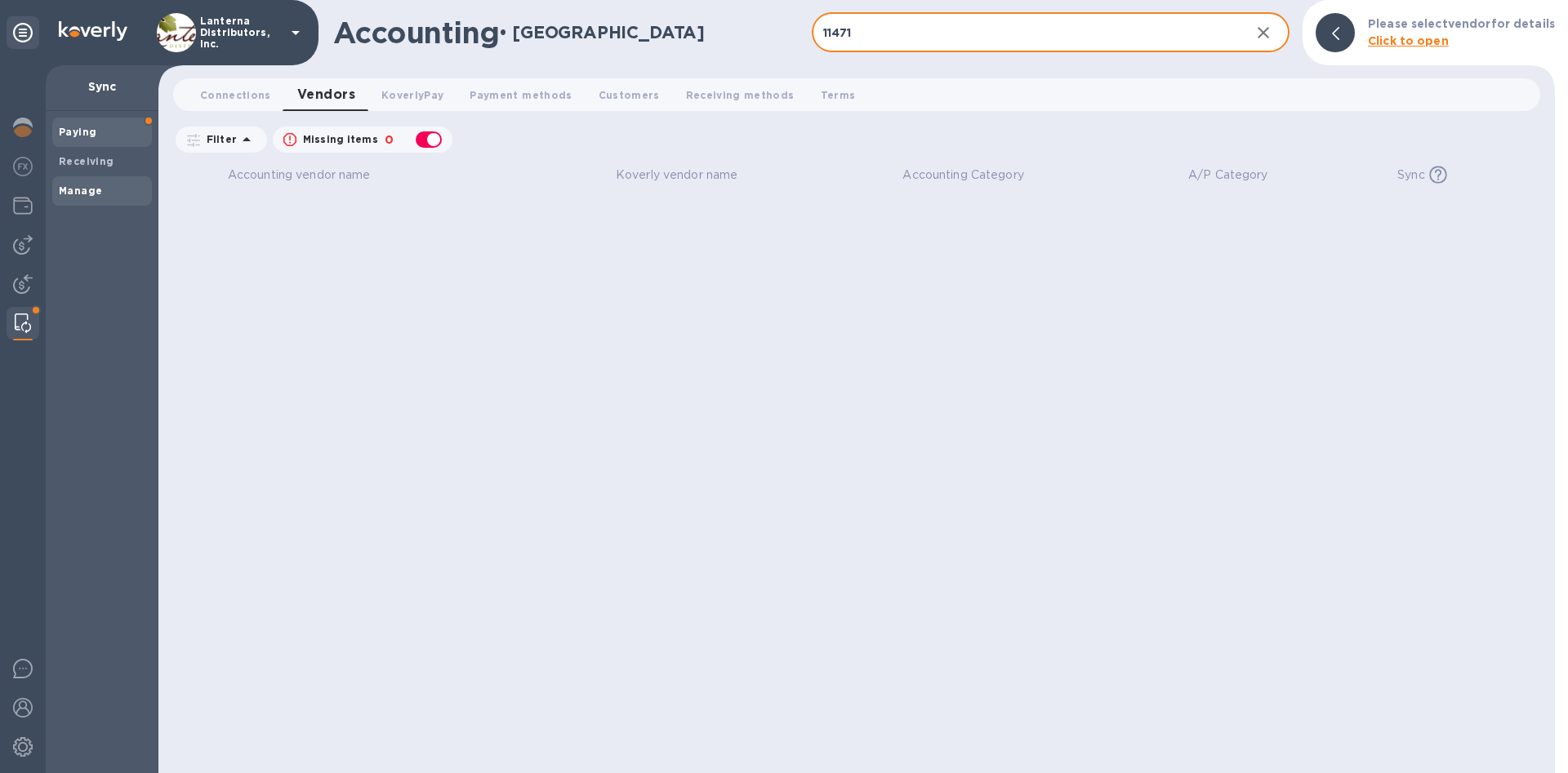
type input "11471"
click at [98, 129] on span "Paying" at bounding box center [102, 132] width 87 height 16
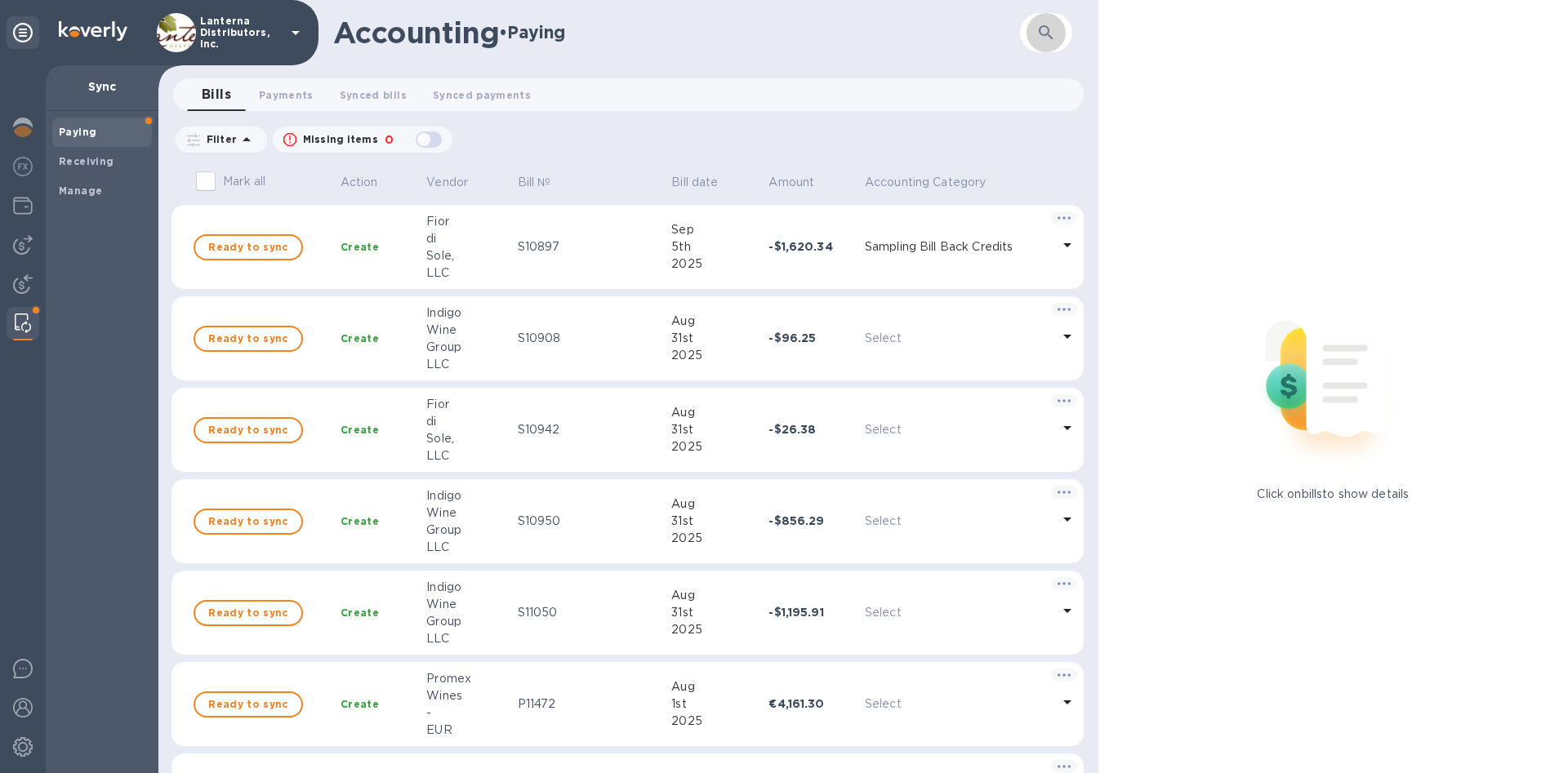
click at [1046, 27] on icon "button" at bounding box center [1045, 32] width 13 height 13
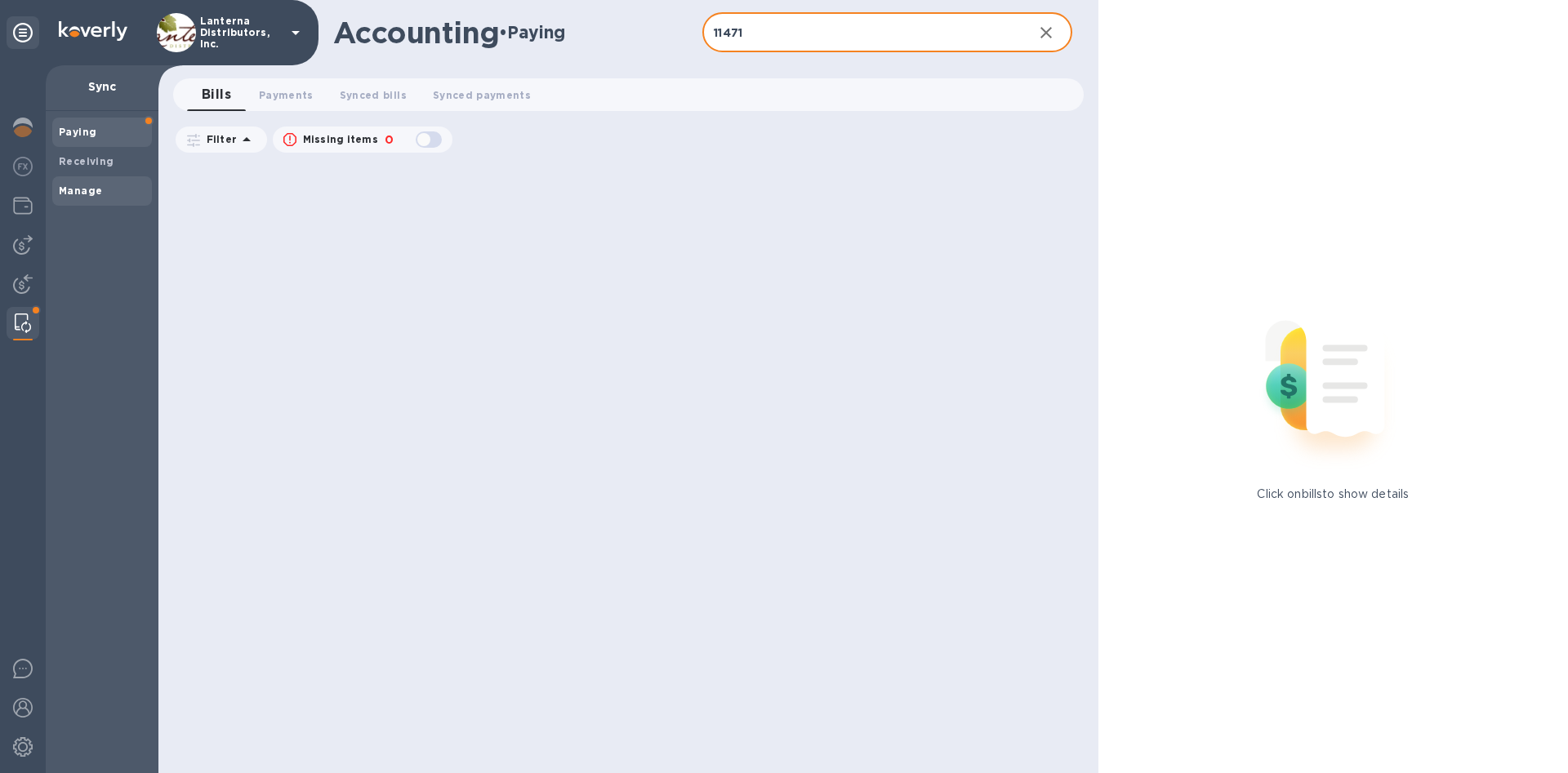
type input "11471"
click at [100, 196] on span "Manage" at bounding box center [102, 191] width 87 height 16
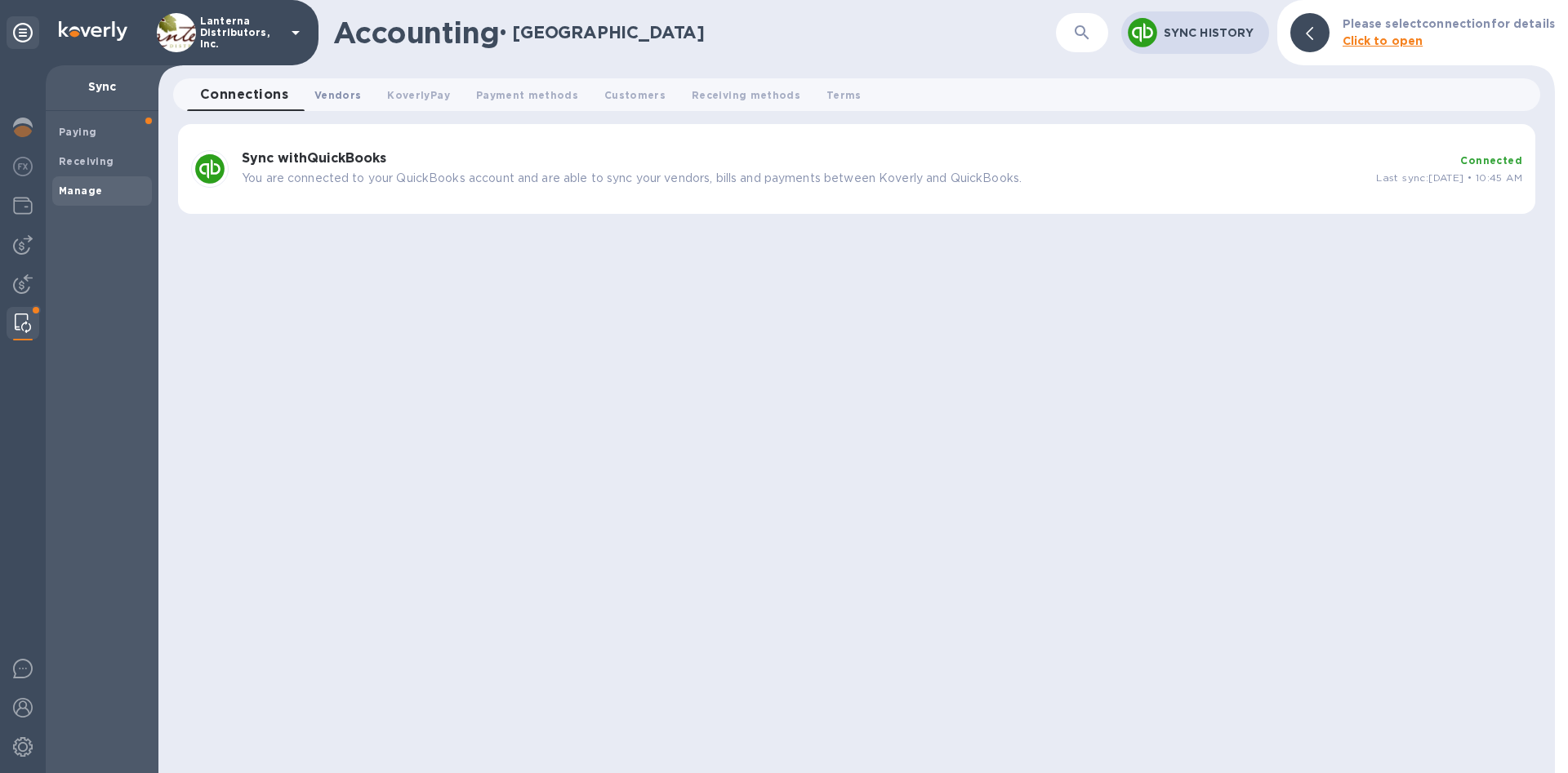
click at [345, 92] on span "Vendors 0" at bounding box center [337, 95] width 46 height 17
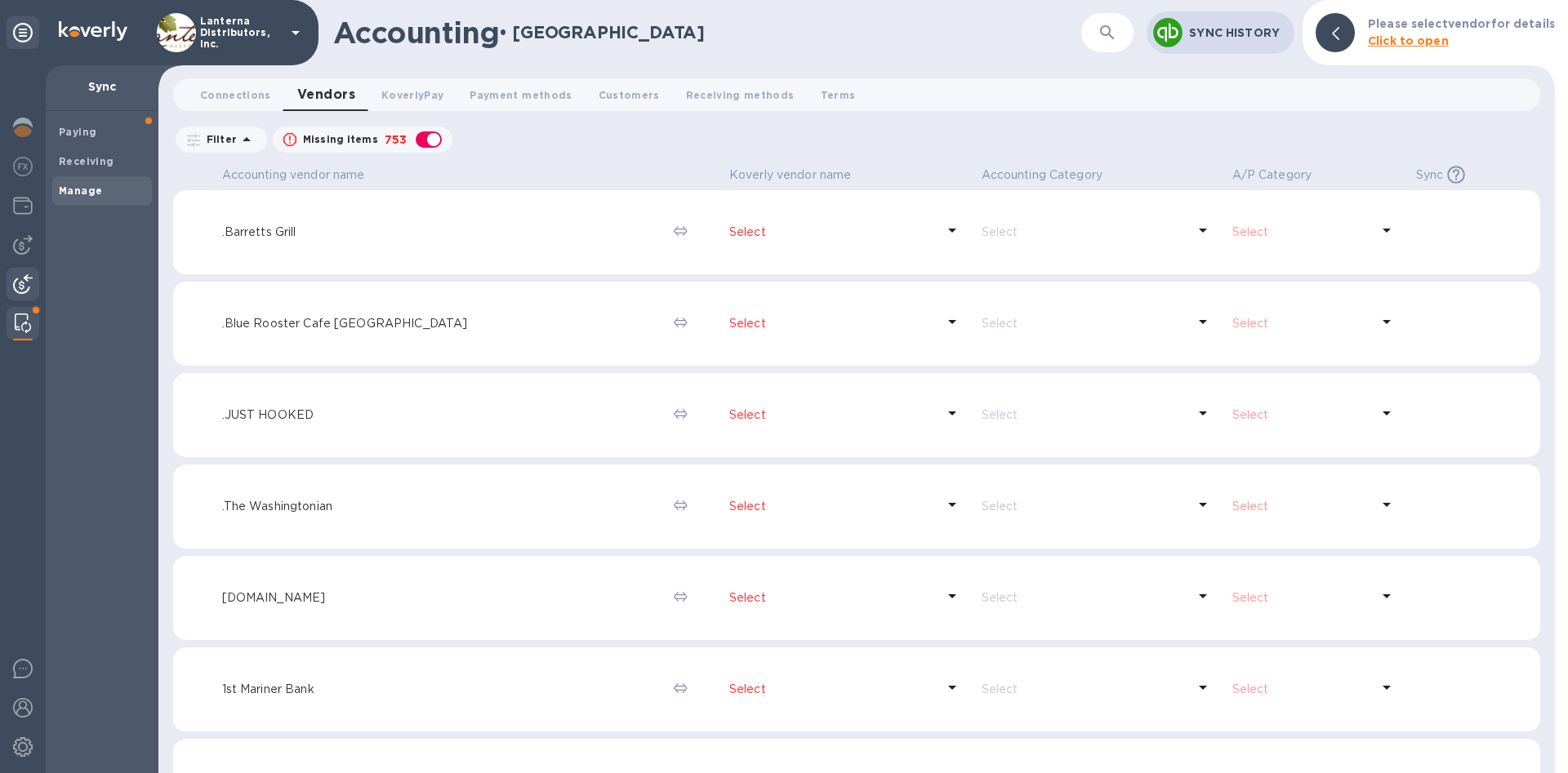
click at [24, 287] on img at bounding box center [23, 284] width 19 height 19
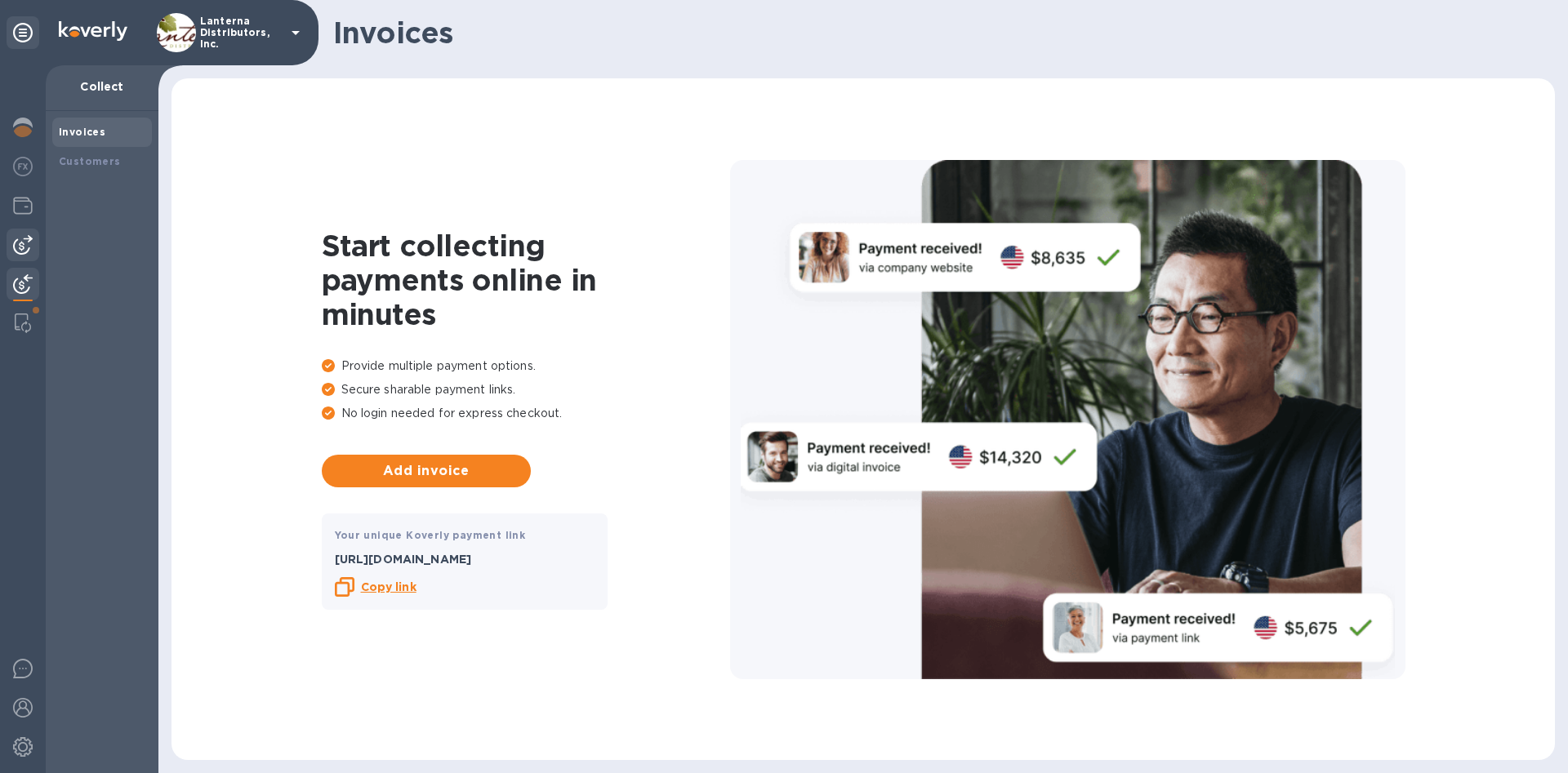
click at [19, 243] on img at bounding box center [23, 244] width 19 height 19
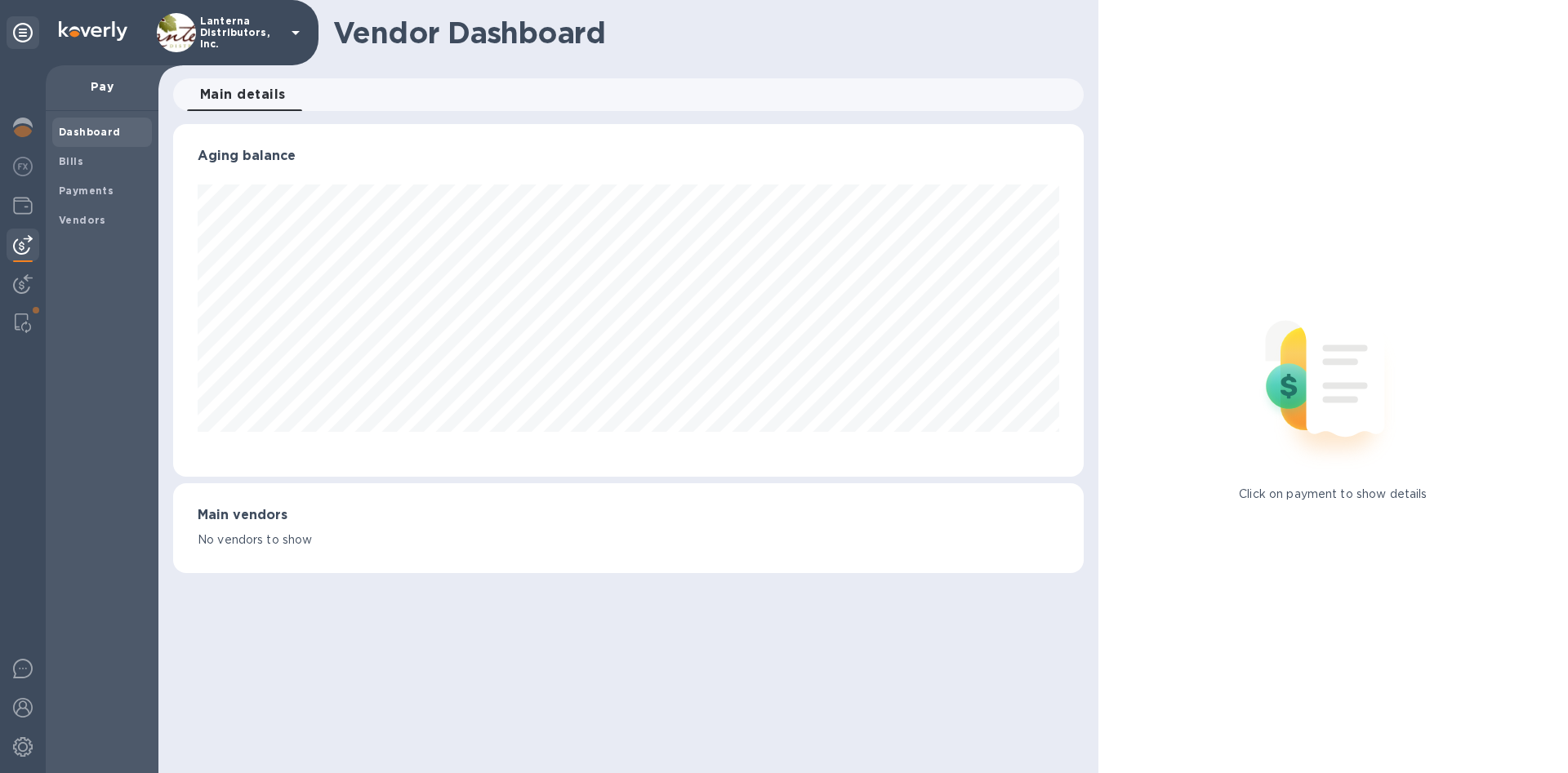
scroll to position [353, 910]
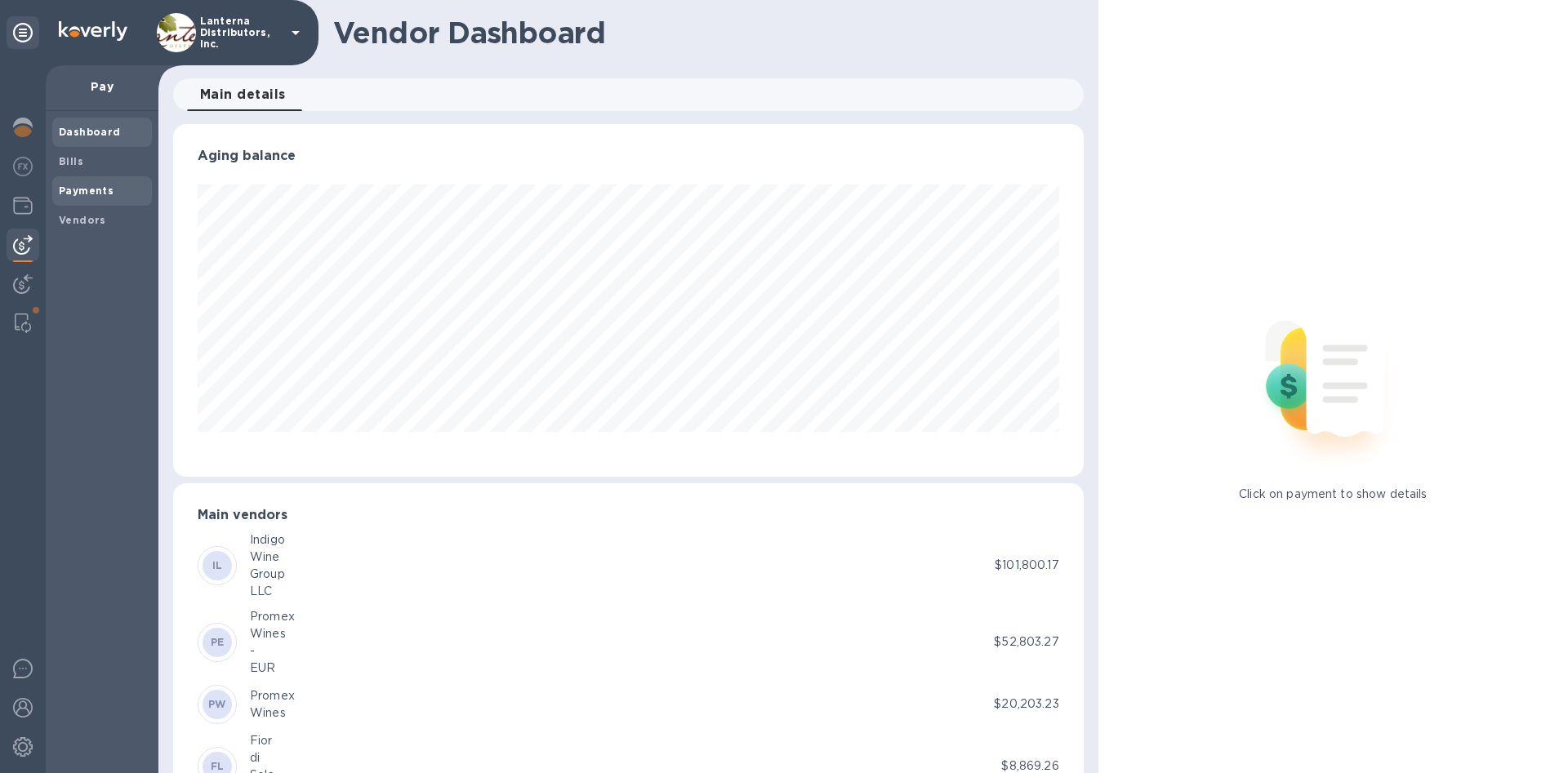
click at [74, 196] on b "Payments" at bounding box center [86, 191] width 55 height 13
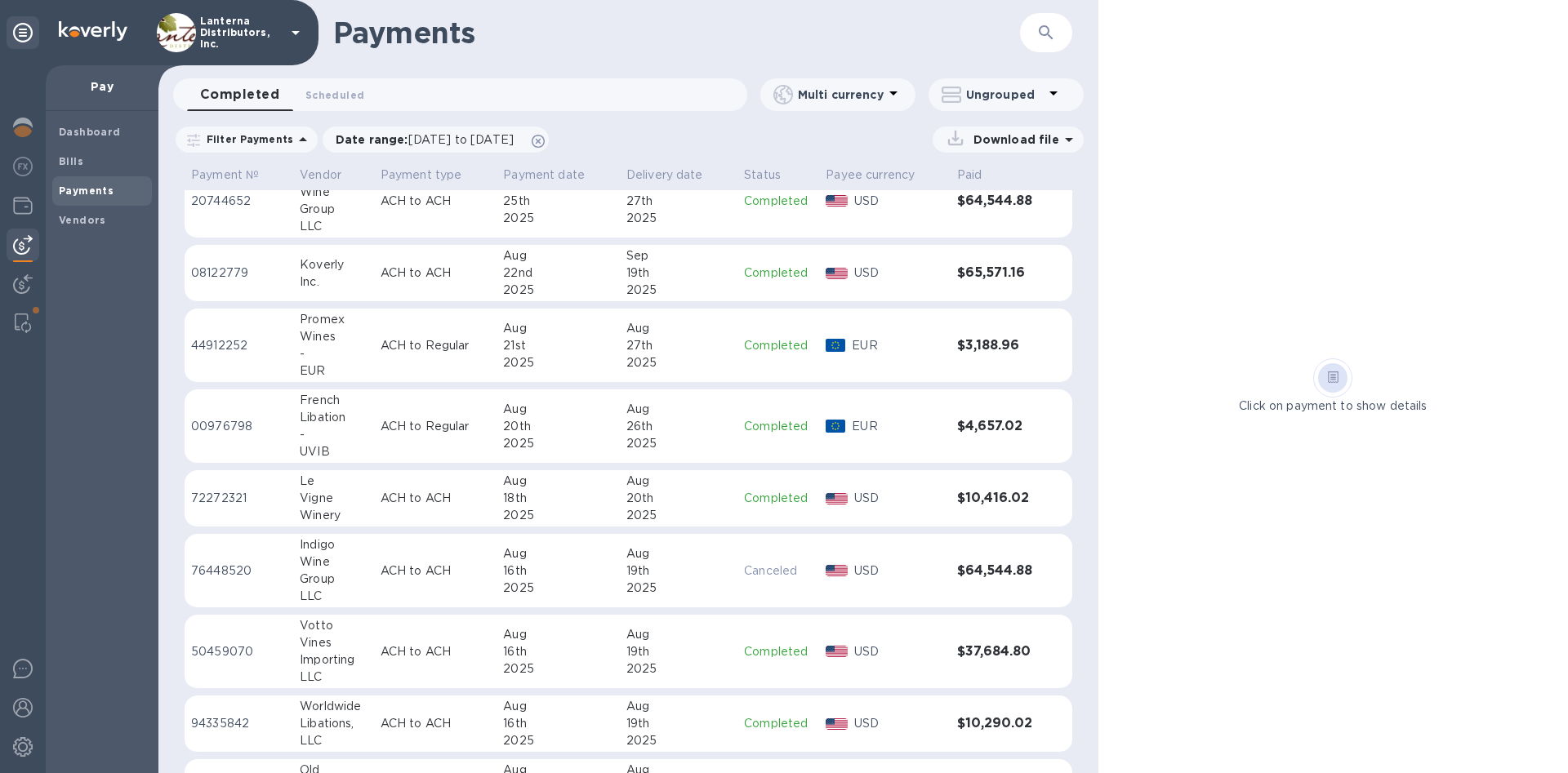
scroll to position [476, 0]
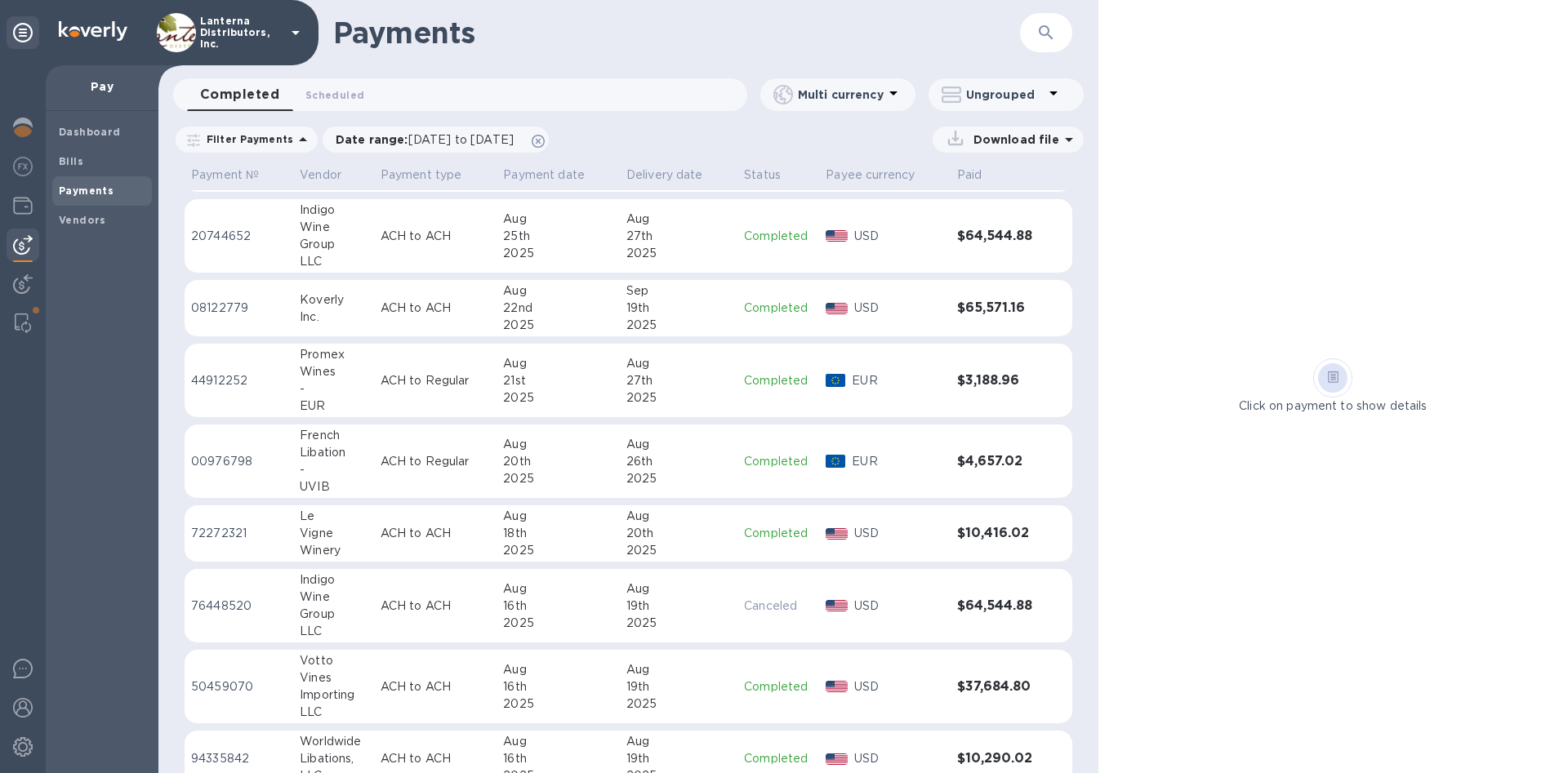
click at [682, 379] on div "27th" at bounding box center [679, 381] width 105 height 17
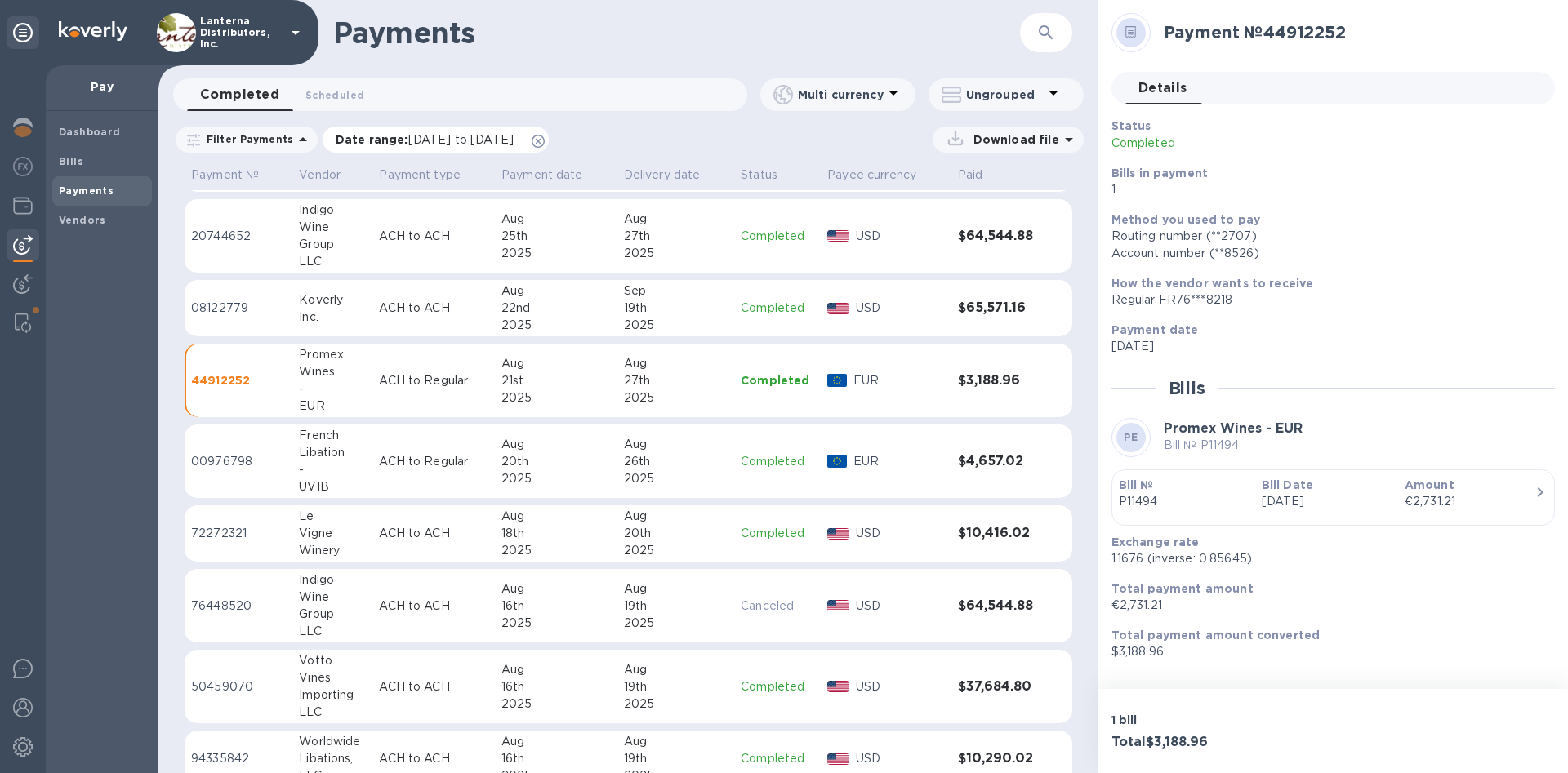
click at [530, 137] on span "Date range : [DATE] to [DATE]" at bounding box center [432, 139] width 195 height 16
click at [545, 137] on icon at bounding box center [539, 142] width 13 height 13
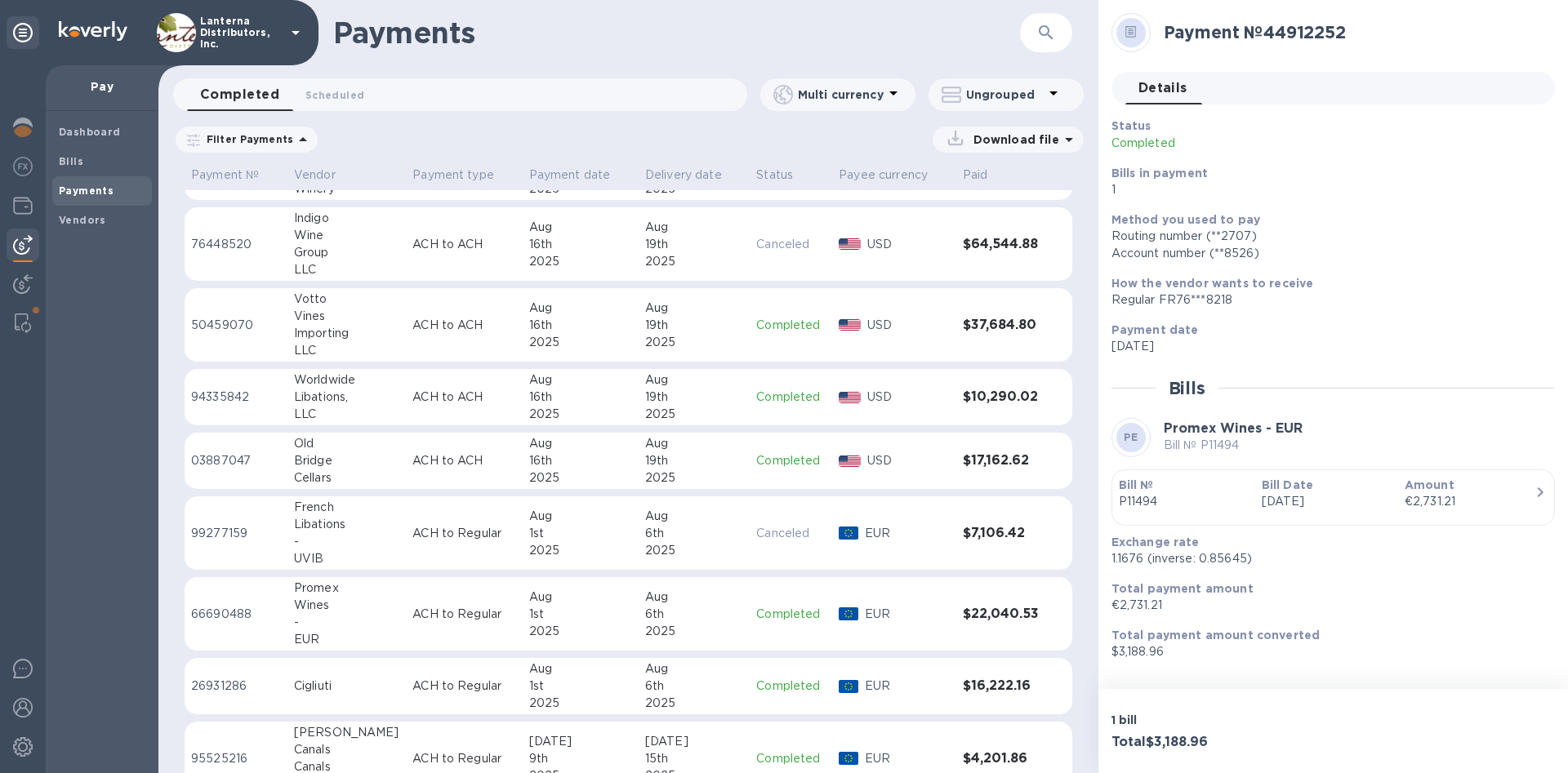
scroll to position [931, 0]
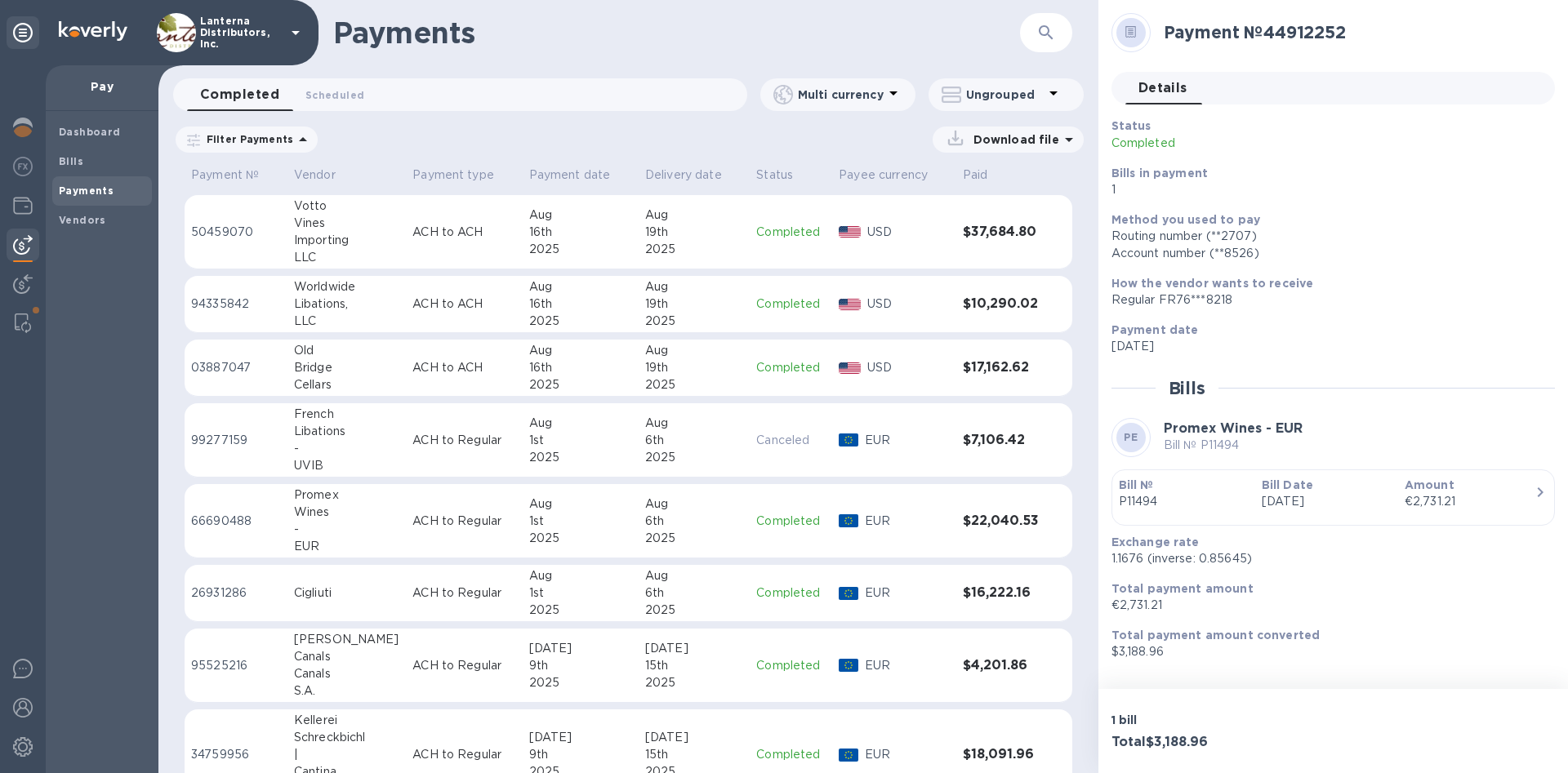
click at [411, 491] on td "ACH to Regular" at bounding box center [464, 522] width 116 height 74
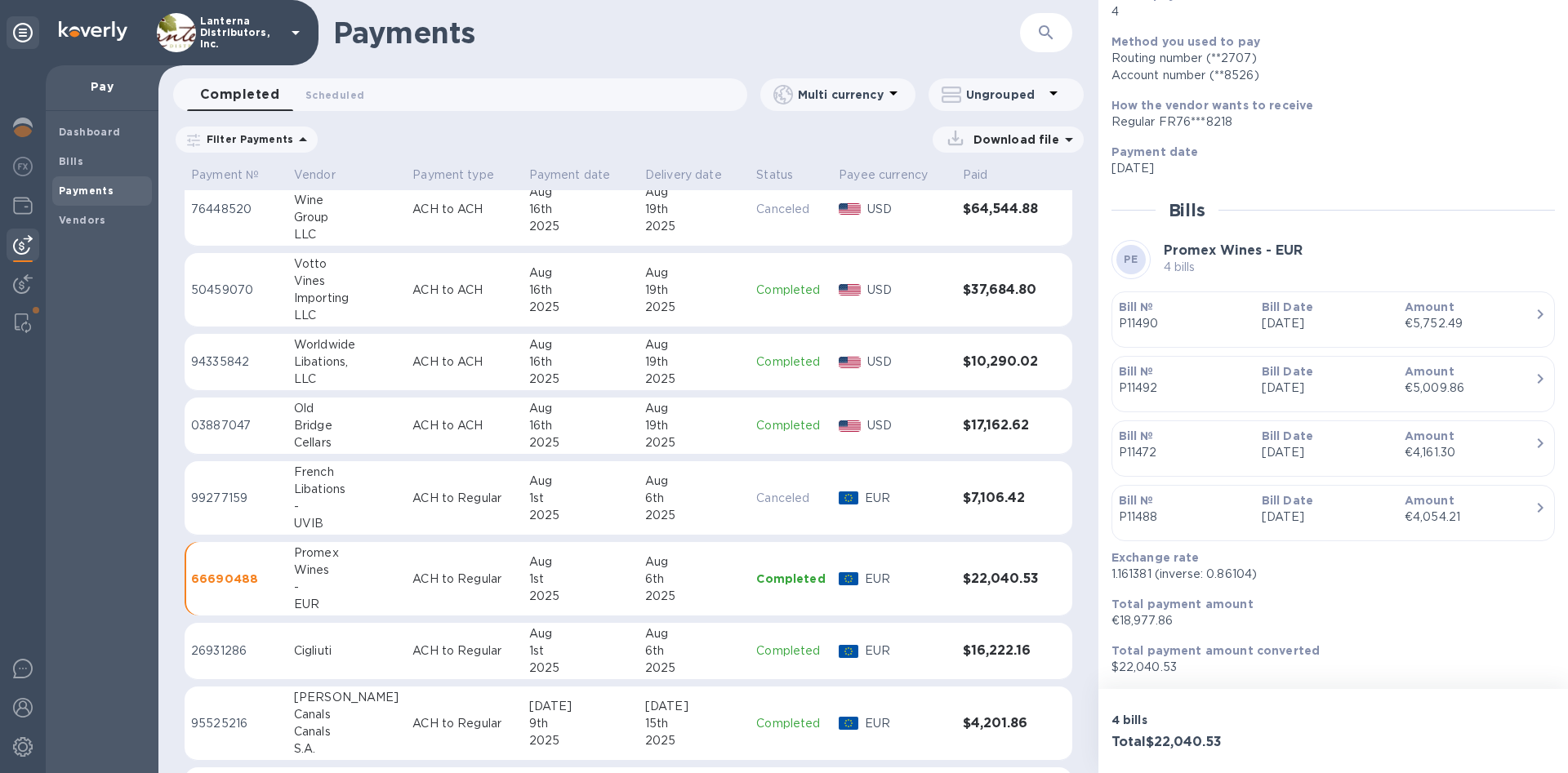
scroll to position [787, 0]
